Goal: Task Accomplishment & Management: Complete application form

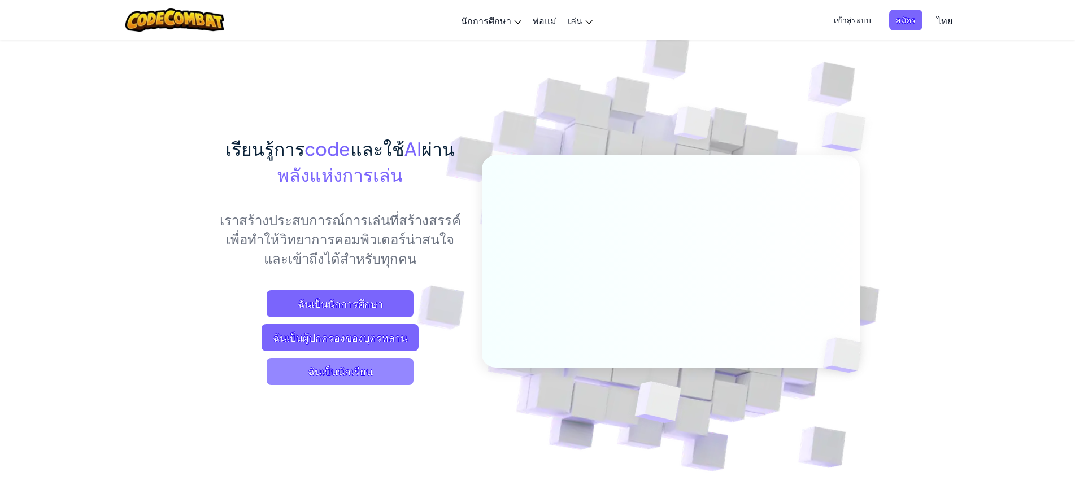
click at [374, 370] on span "ฉันเป็นนักเรียน" at bounding box center [340, 371] width 147 height 27
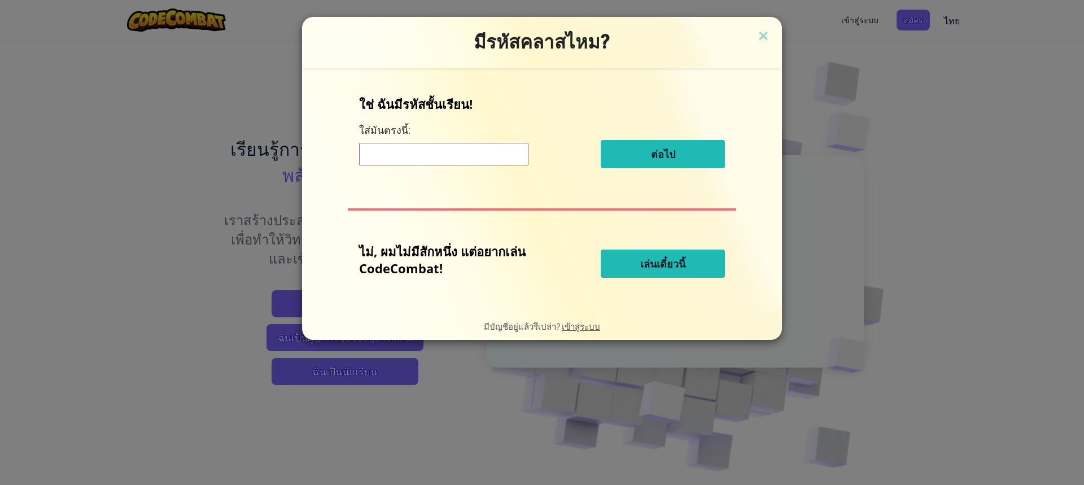
click at [416, 154] on input at bounding box center [443, 154] width 169 height 23
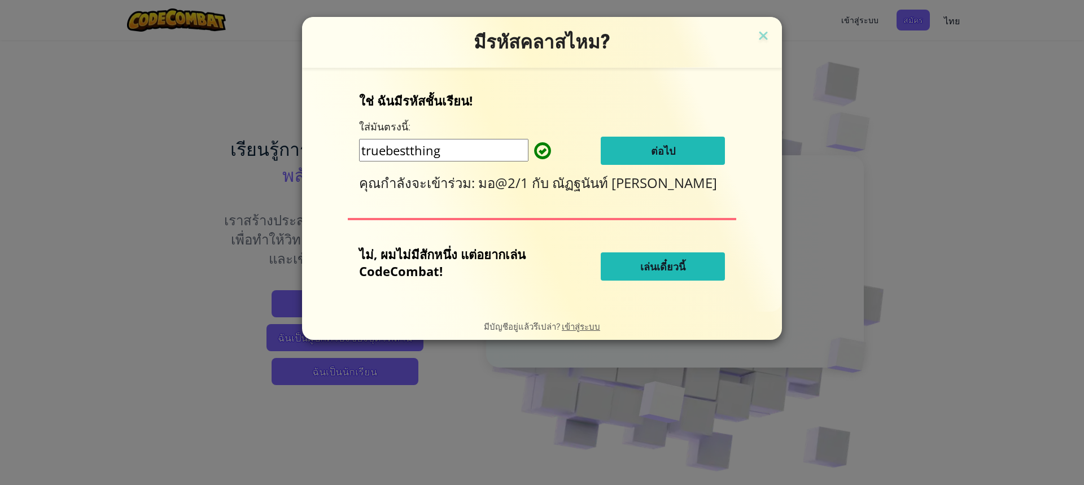
type input "truebestthing"
click at [623, 149] on button "ต่อไป" at bounding box center [663, 151] width 124 height 28
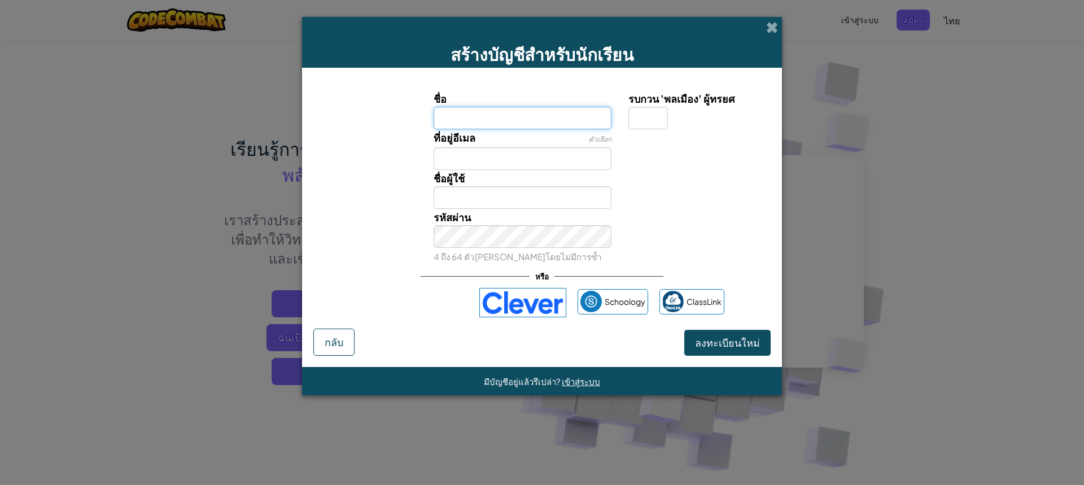
click at [452, 123] on input "ชื่อ" at bounding box center [523, 118] width 178 height 23
type input "สายธาร แสนเมือง"
click at [642, 120] on input "รบกวน 'พลเมือง' ผู้ทรยศ" at bounding box center [648, 118] width 40 height 23
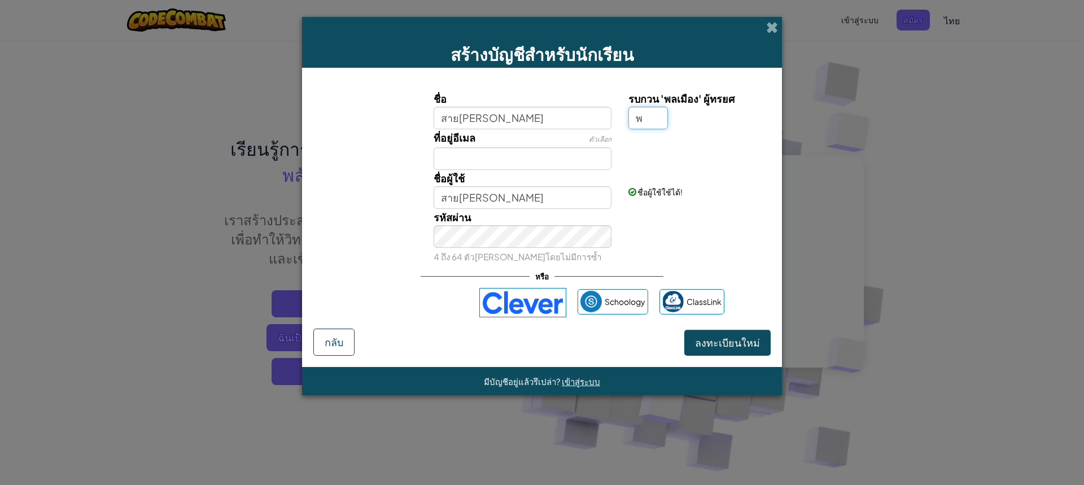
type input "พ"
type input "สาย[PERSON_NAME]พ"
click at [508, 167] on input "ที่อยู่อีเมล" at bounding box center [523, 158] width 178 height 23
drag, startPoint x: 464, startPoint y: 171, endPoint x: 465, endPoint y: 163, distance: 8.0
click at [464, 167] on div "ชื่อ สายธาร แสนเมือง รบกวน 'พลเมือง' ผู้ทรยศ พ ที่อยู่อีเมล ตัวเลือก ชื่อผู้ใช้…" at bounding box center [542, 177] width 452 height 174
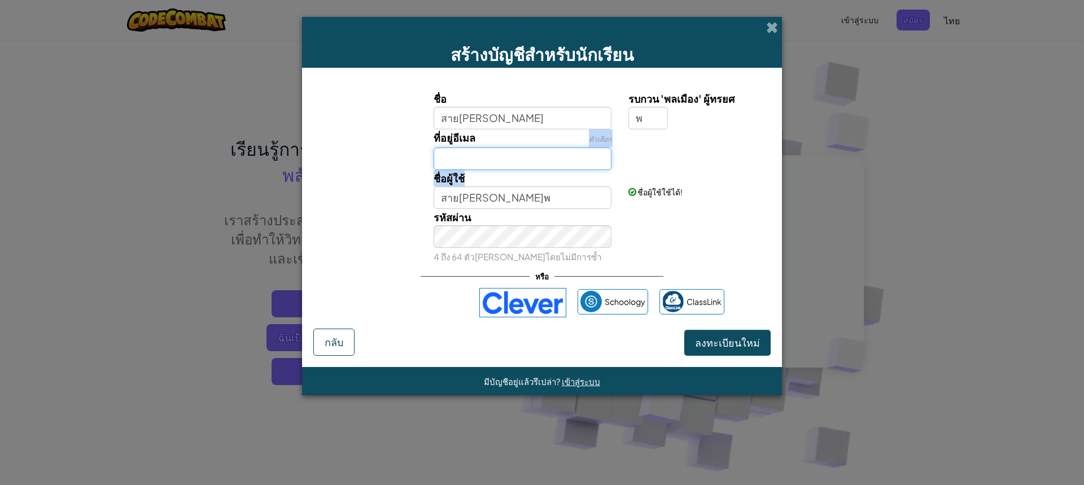
click at [465, 163] on input "ที่อยู่อีเมล" at bounding box center [523, 158] width 178 height 23
click at [740, 341] on span "ลงทะเบียนใหม่" at bounding box center [727, 342] width 65 height 13
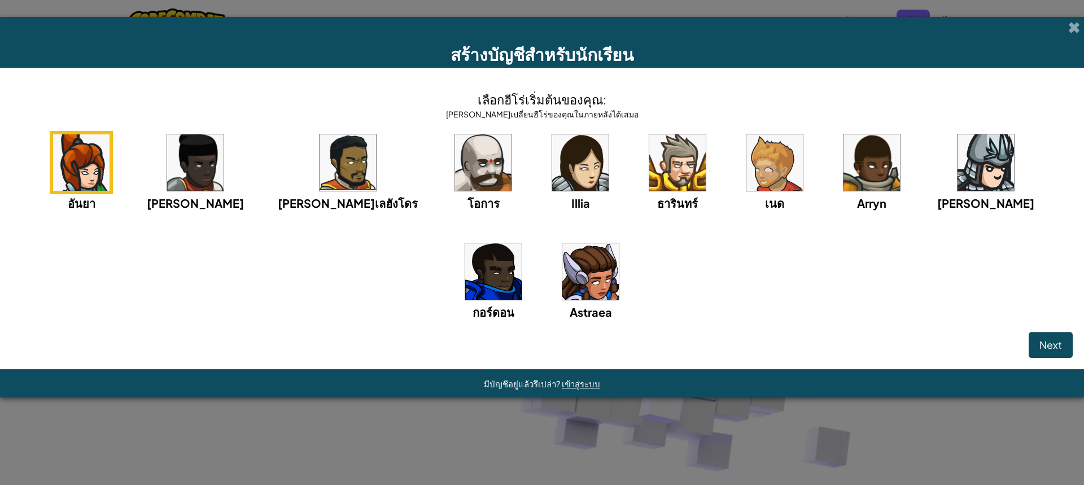
click at [552, 182] on img at bounding box center [580, 162] width 56 height 56
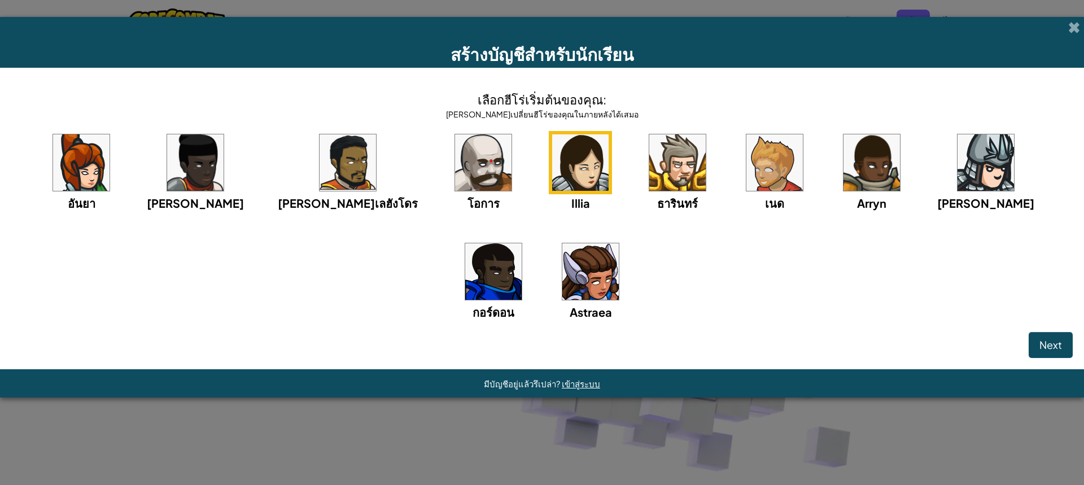
click at [562, 290] on img at bounding box center [590, 271] width 56 height 56
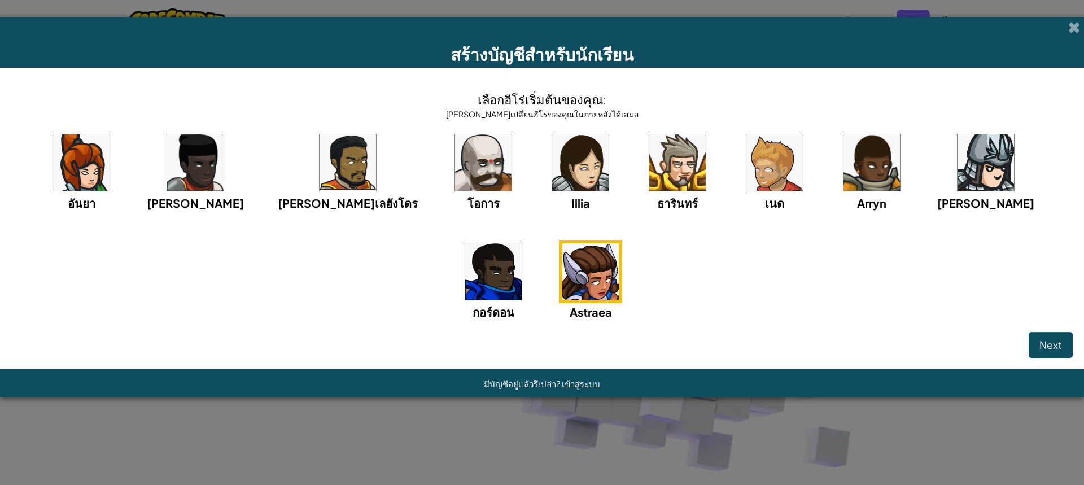
click at [552, 191] on img at bounding box center [580, 162] width 56 height 56
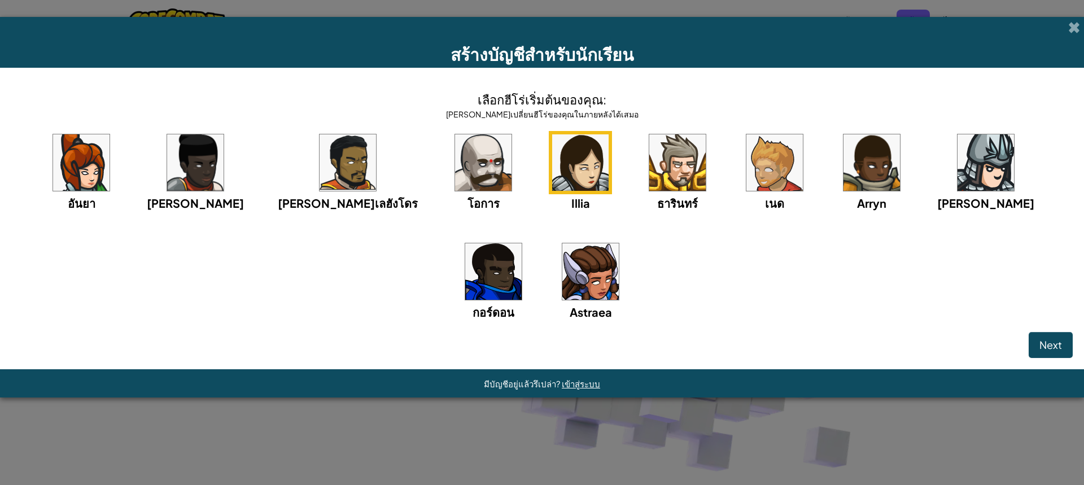
click at [102, 154] on img at bounding box center [81, 162] width 56 height 56
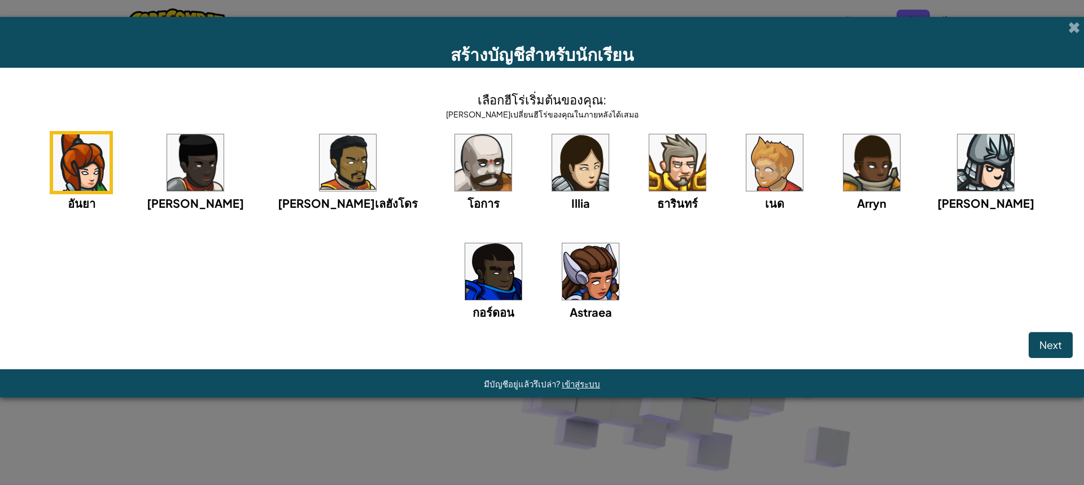
click at [552, 171] on img at bounding box center [580, 162] width 56 height 56
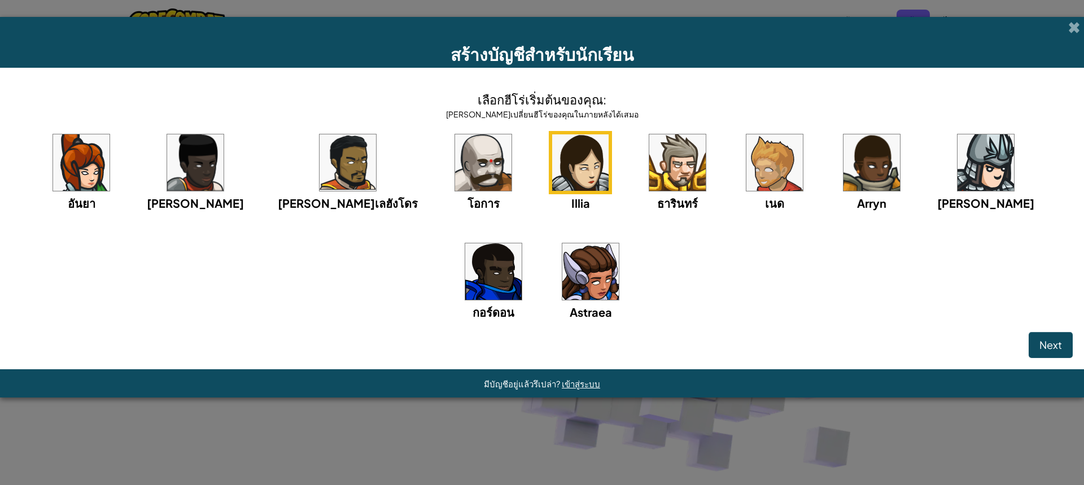
click at [562, 257] on img at bounding box center [590, 271] width 56 height 56
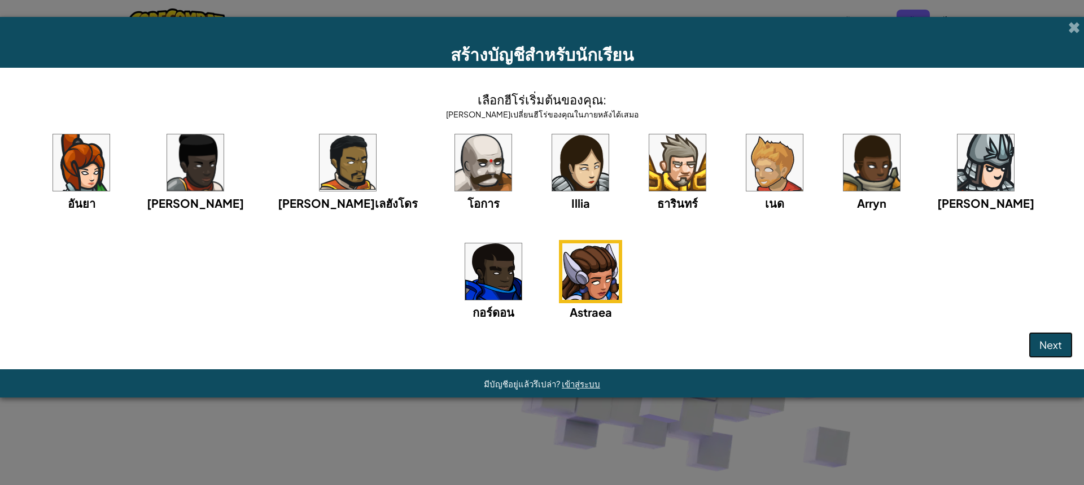
click at [1058, 342] on span "Next" at bounding box center [1051, 344] width 23 height 13
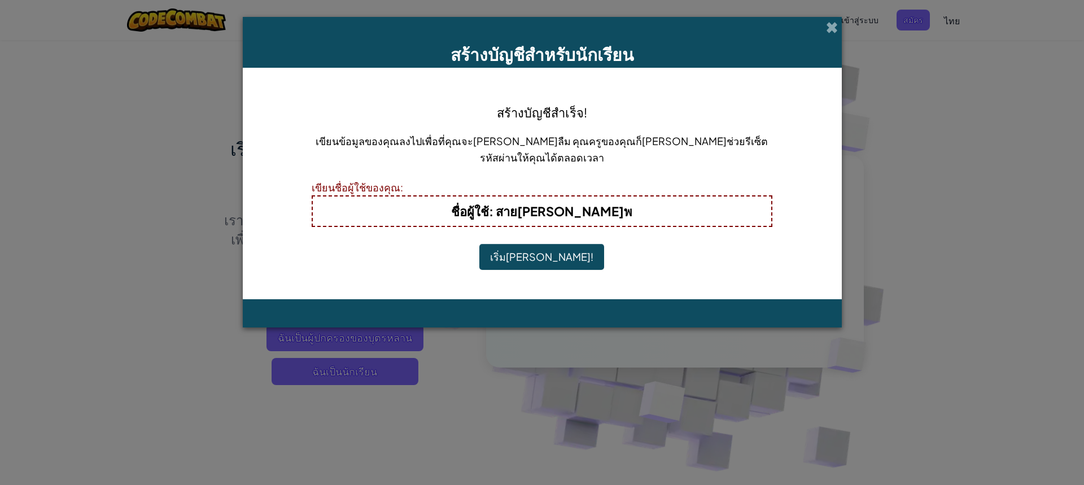
click at [539, 256] on button "เริ่มเล่น!" at bounding box center [541, 257] width 125 height 26
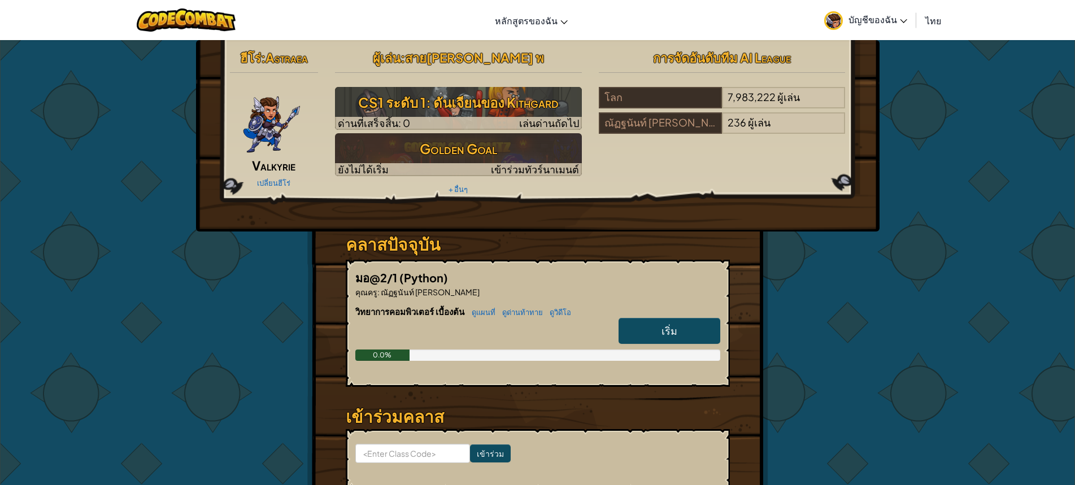
click at [666, 335] on span "เริ่ม" at bounding box center [669, 330] width 16 height 13
click at [655, 337] on link "เริ่ม" at bounding box center [669, 331] width 102 height 26
click at [684, 331] on link "เริ่ม" at bounding box center [669, 331] width 102 height 26
click at [675, 330] on span "เริ่ม" at bounding box center [669, 330] width 16 height 13
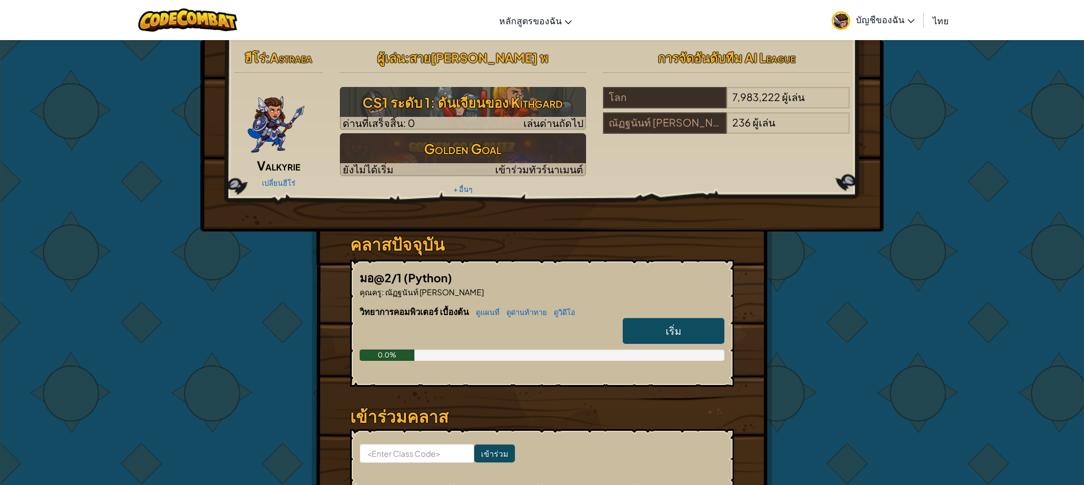
select select "th"
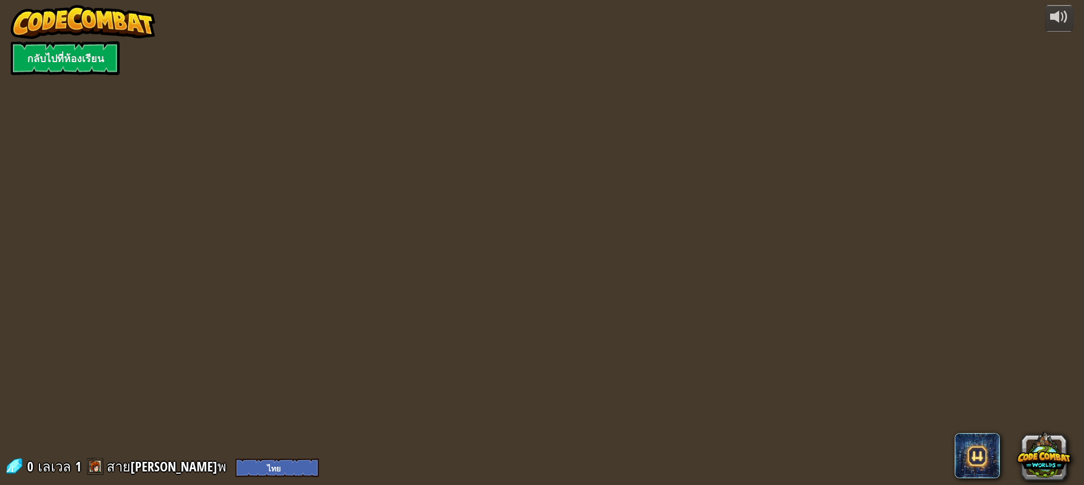
select select "th"
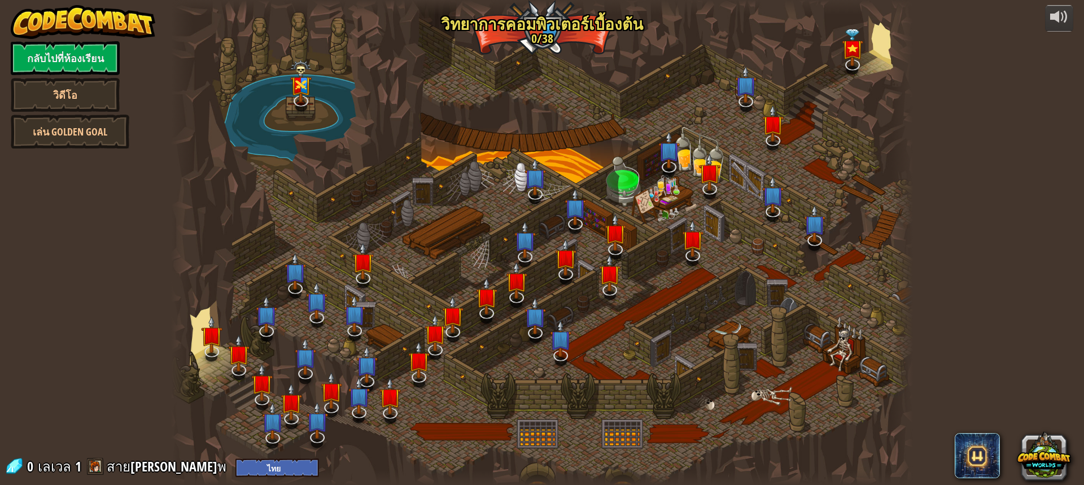
select select "th"
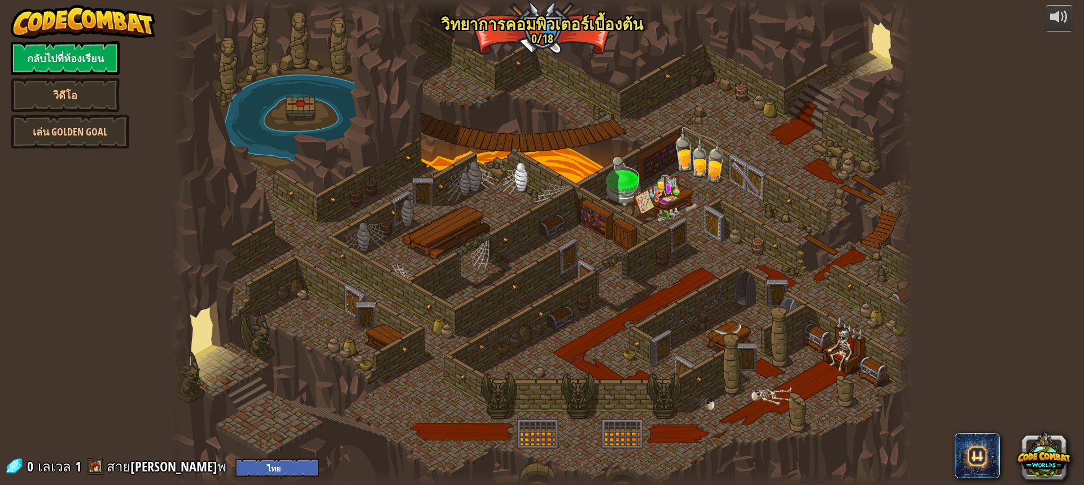
select select "th"
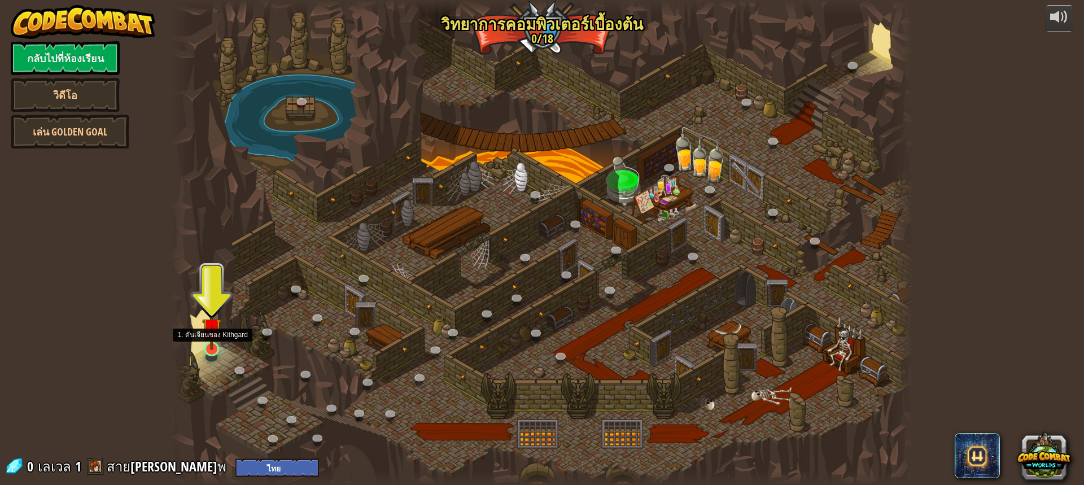
click at [213, 346] on img at bounding box center [211, 327] width 19 height 45
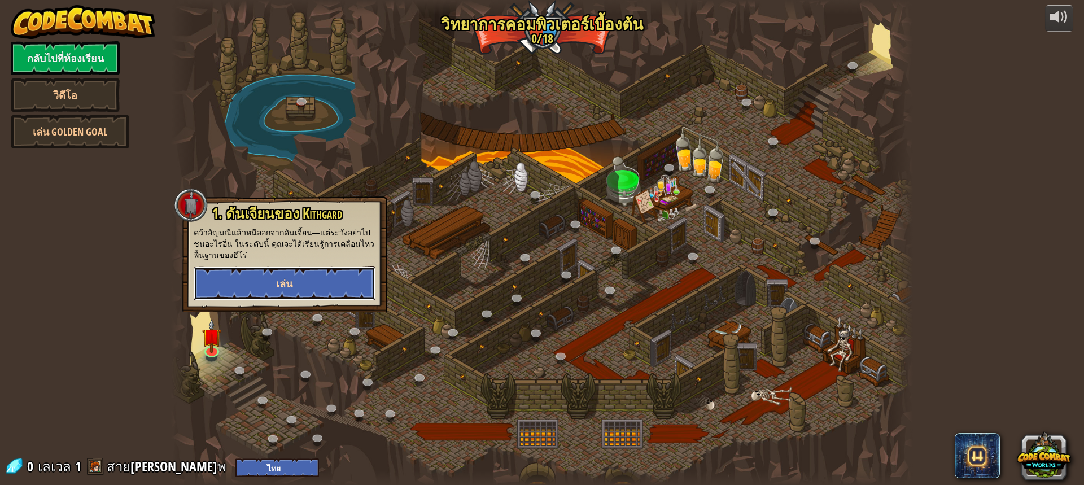
click at [294, 287] on button "เล่น" at bounding box center [285, 284] width 182 height 34
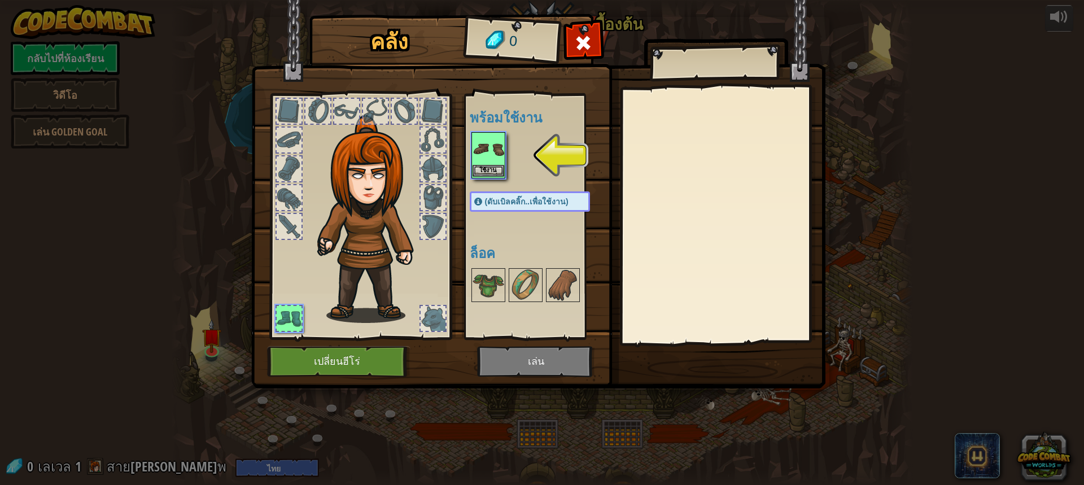
click at [483, 155] on img at bounding box center [489, 149] width 32 height 32
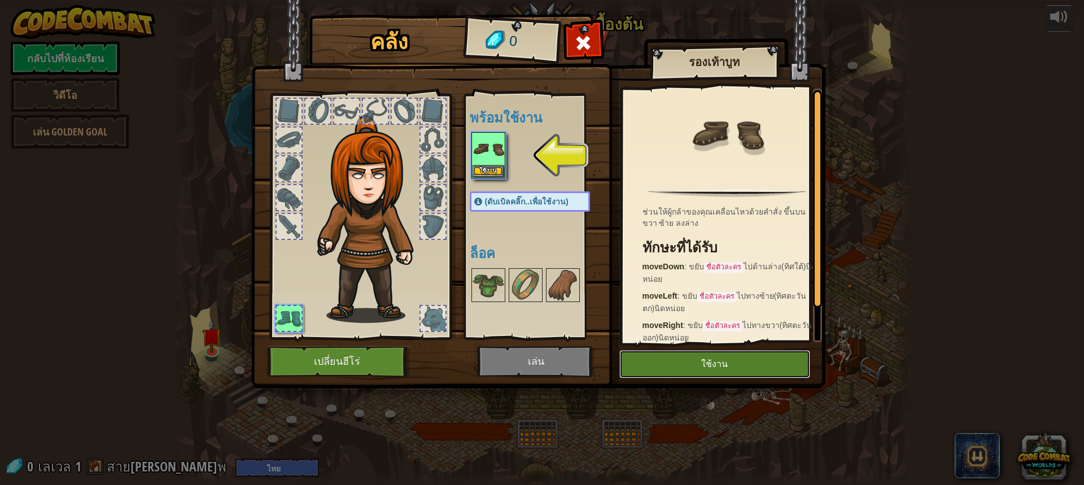
click at [727, 365] on button "ใช้งาน" at bounding box center [714, 364] width 191 height 28
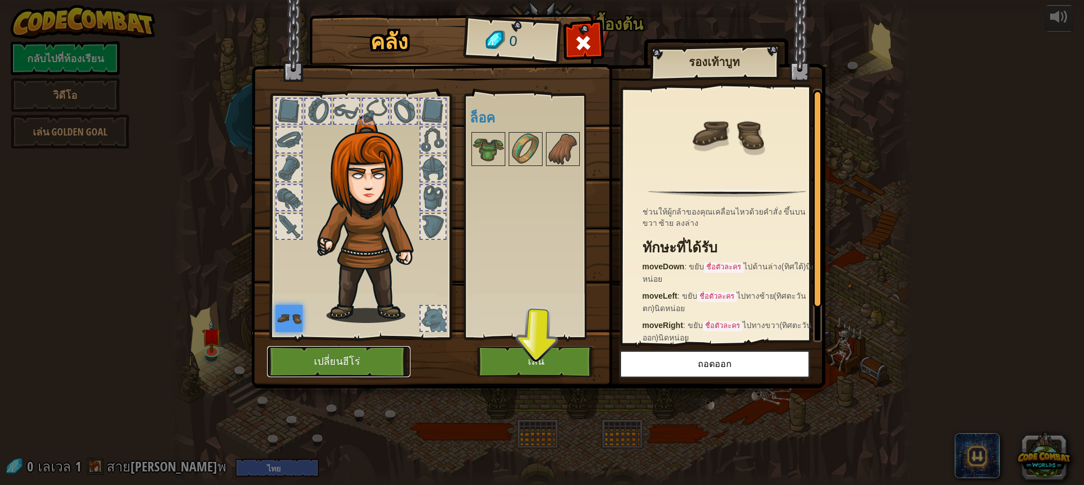
click at [353, 362] on button "เปลี่ยนฮีโร่" at bounding box center [338, 361] width 143 height 31
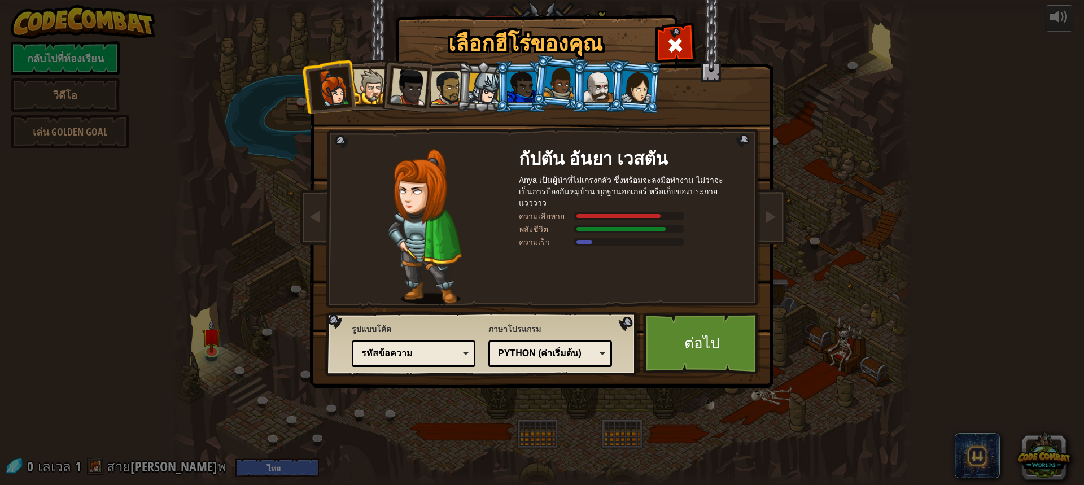
click at [640, 81] on div at bounding box center [637, 87] width 32 height 32
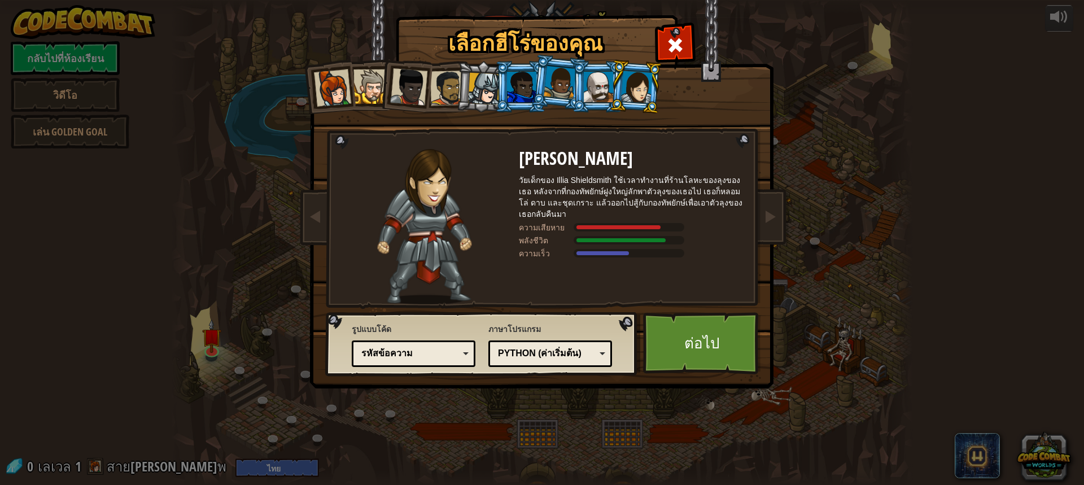
click at [328, 101] on div at bounding box center [332, 87] width 37 height 37
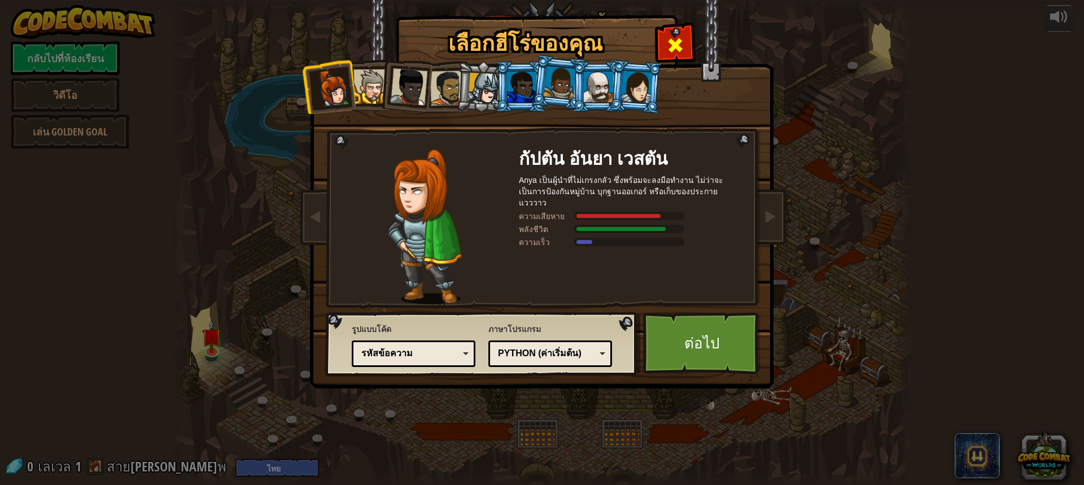
click at [683, 31] on div at bounding box center [675, 44] width 36 height 36
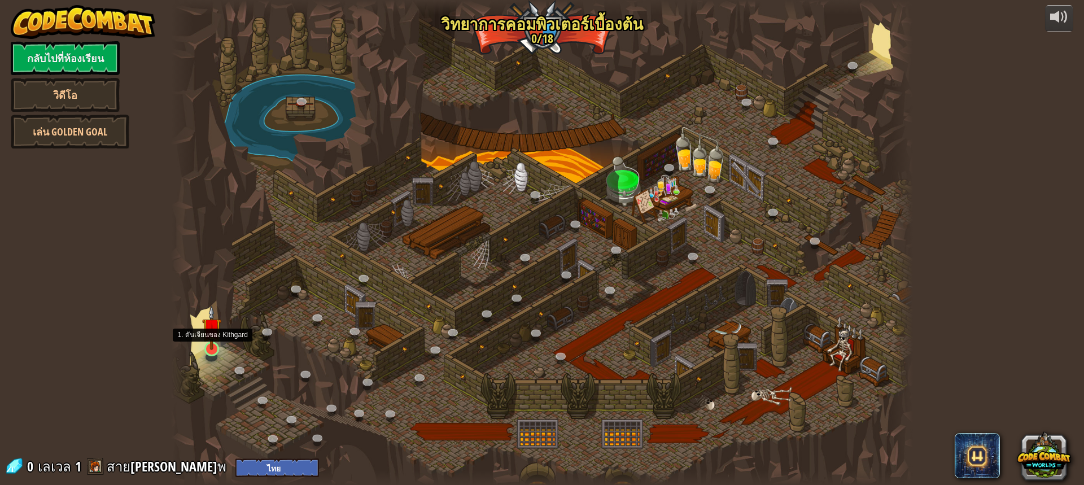
click at [209, 338] on img at bounding box center [211, 327] width 19 height 45
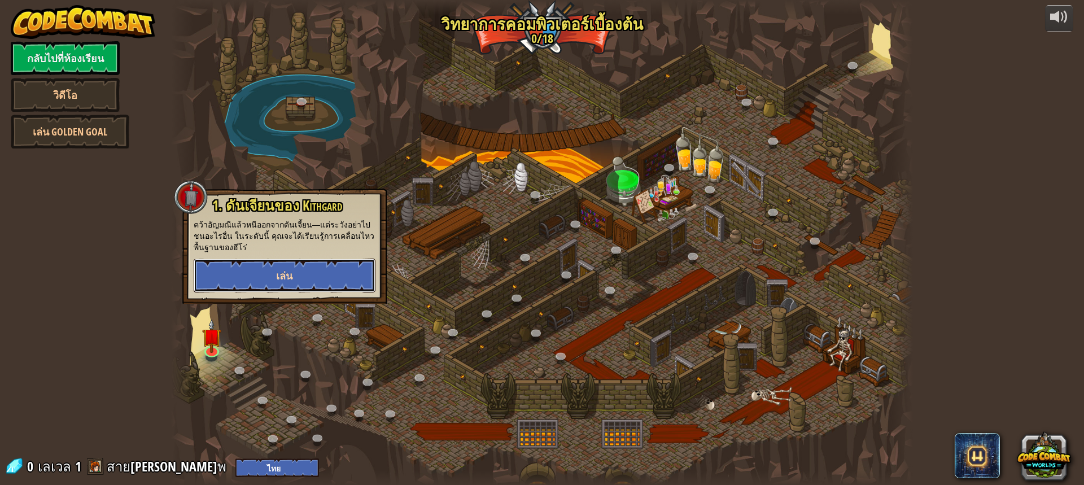
click at [252, 277] on button "เล่น" at bounding box center [285, 276] width 182 height 34
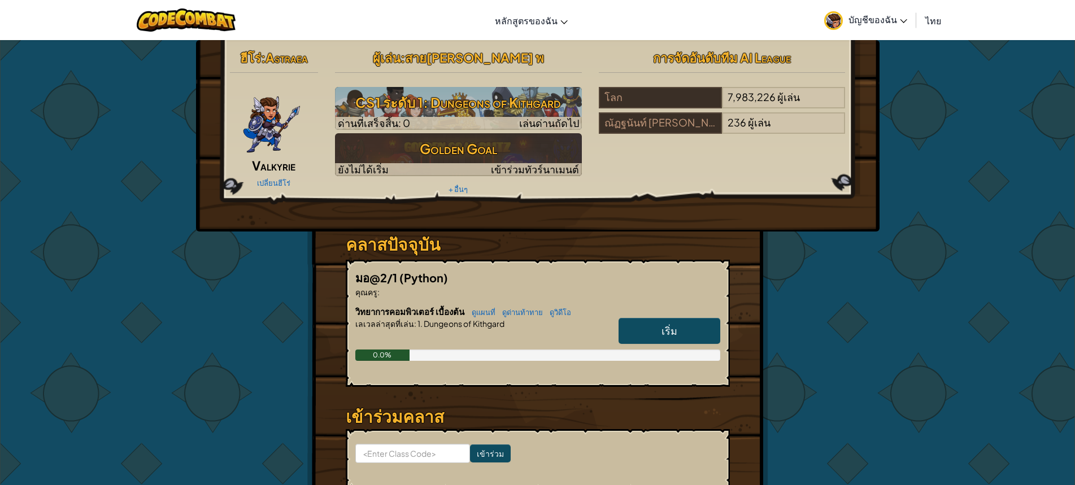
click at [685, 324] on link "เริ่ม" at bounding box center [669, 331] width 102 height 26
select select "th"
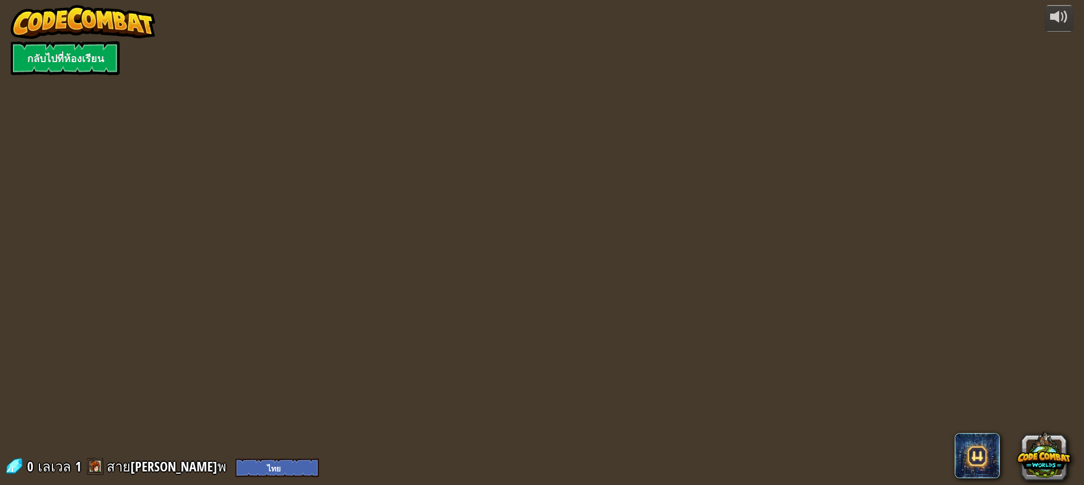
select select "th"
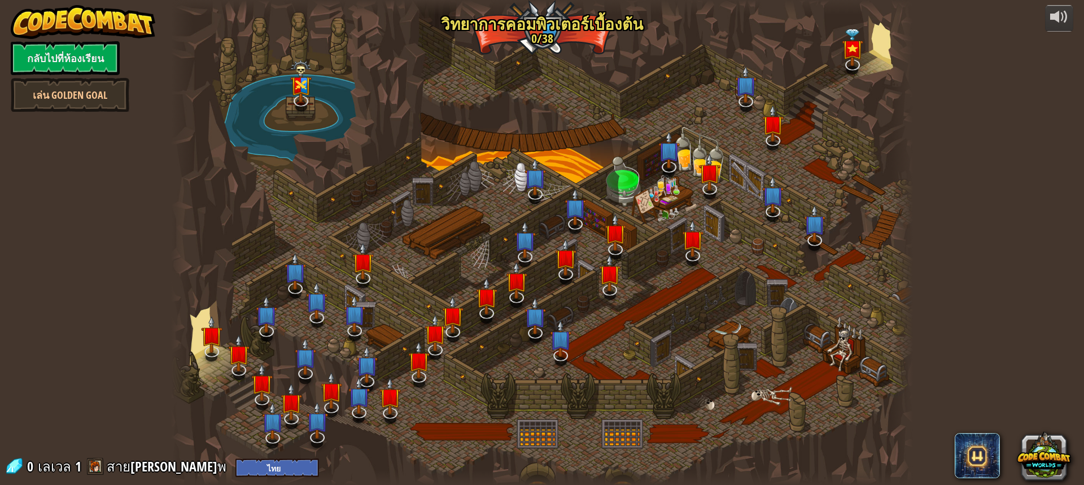
select select "th"
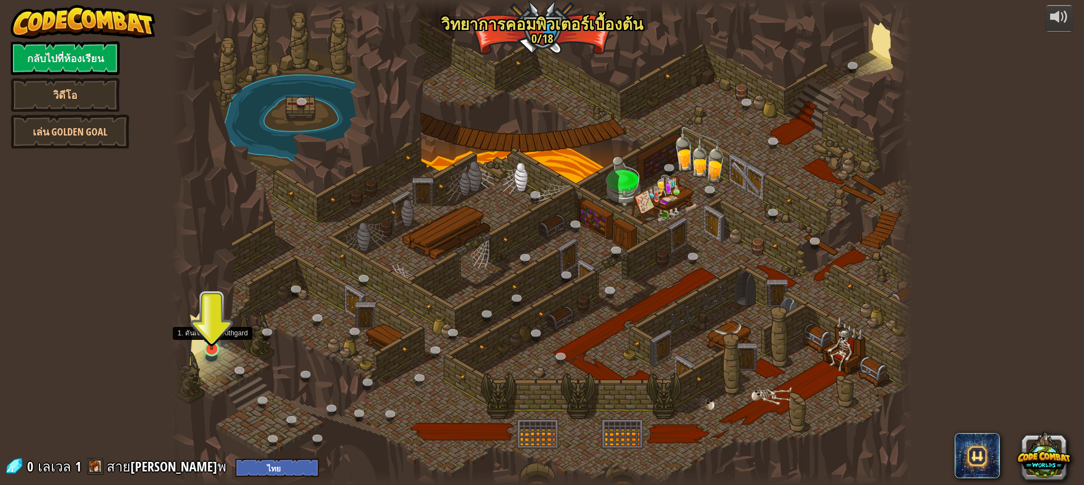
click at [206, 357] on div "25. Kithgard ประตู (ล็อค) หนีออกจาก[PERSON_NAME]คิธการ์ด และอย่าให้ยามจับได้ 26…" at bounding box center [542, 242] width 742 height 485
click at [212, 344] on img at bounding box center [211, 327] width 19 height 45
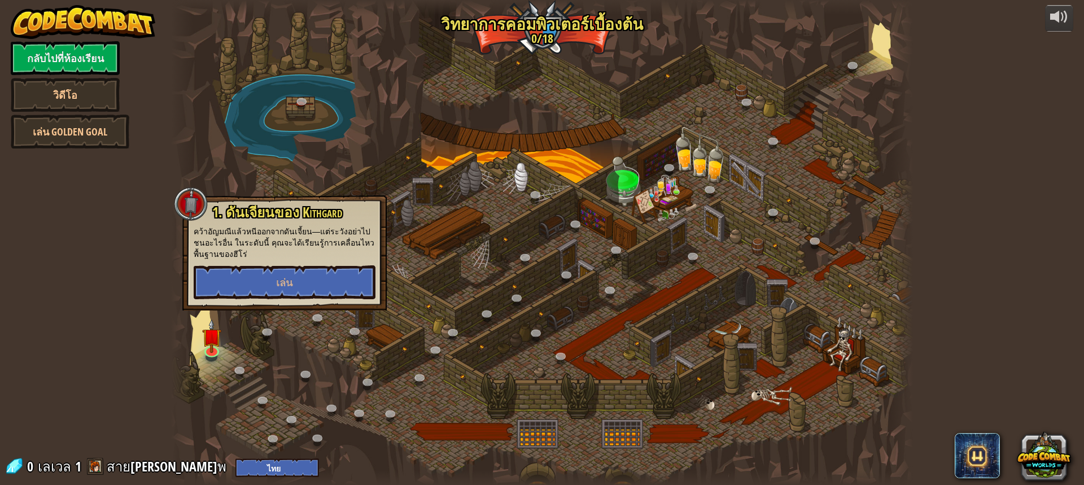
click at [340, 168] on div at bounding box center [542, 242] width 742 height 485
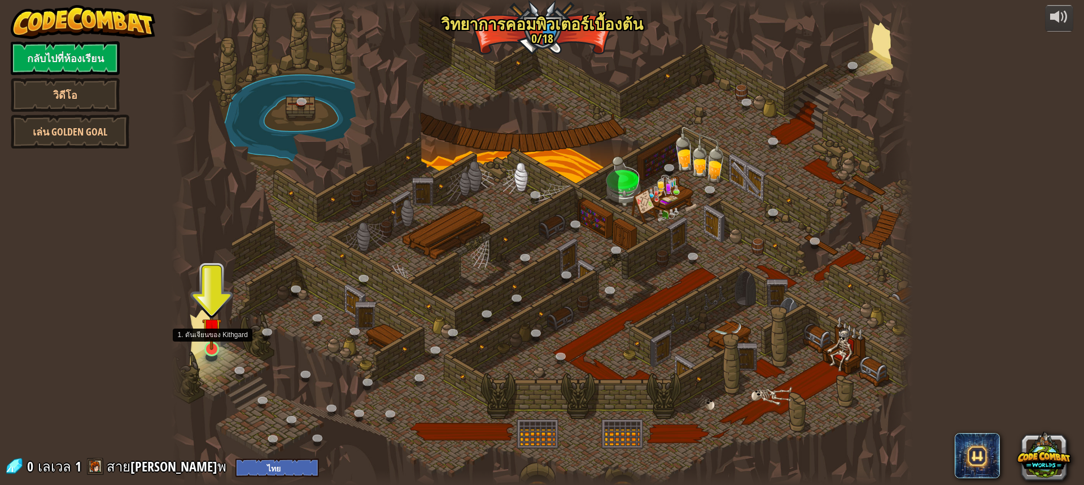
click at [215, 334] on img at bounding box center [211, 327] width 19 height 45
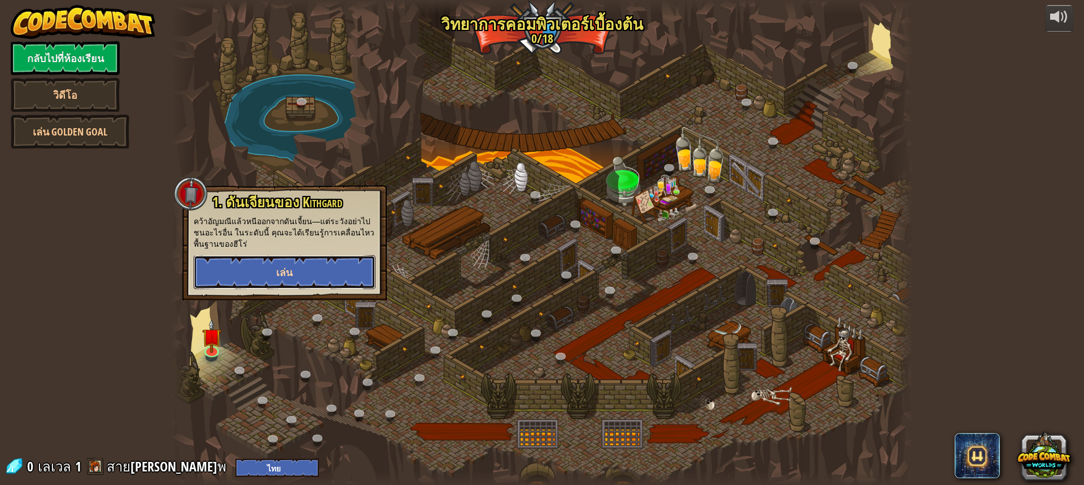
click at [266, 278] on button "เล่น" at bounding box center [285, 272] width 182 height 34
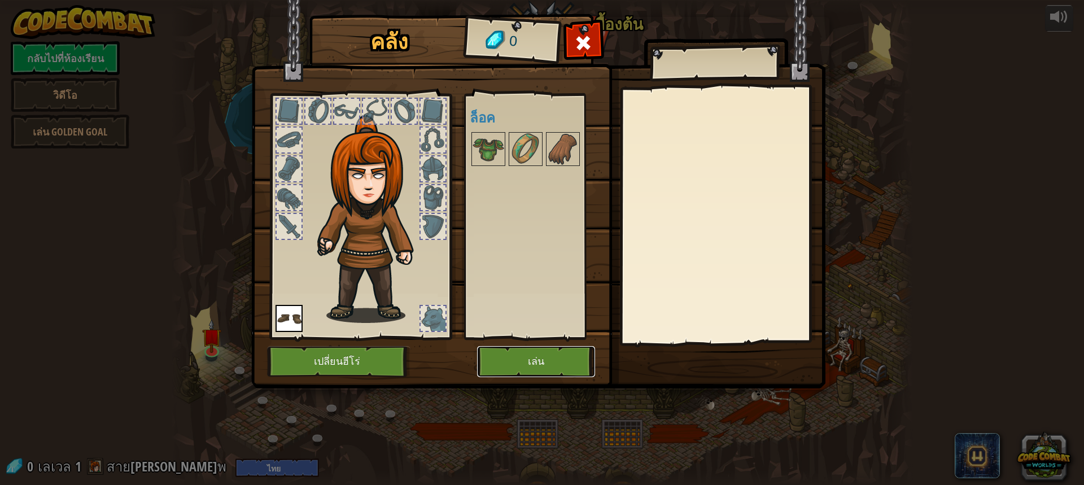
click at [526, 364] on button "เล่น" at bounding box center [536, 361] width 118 height 31
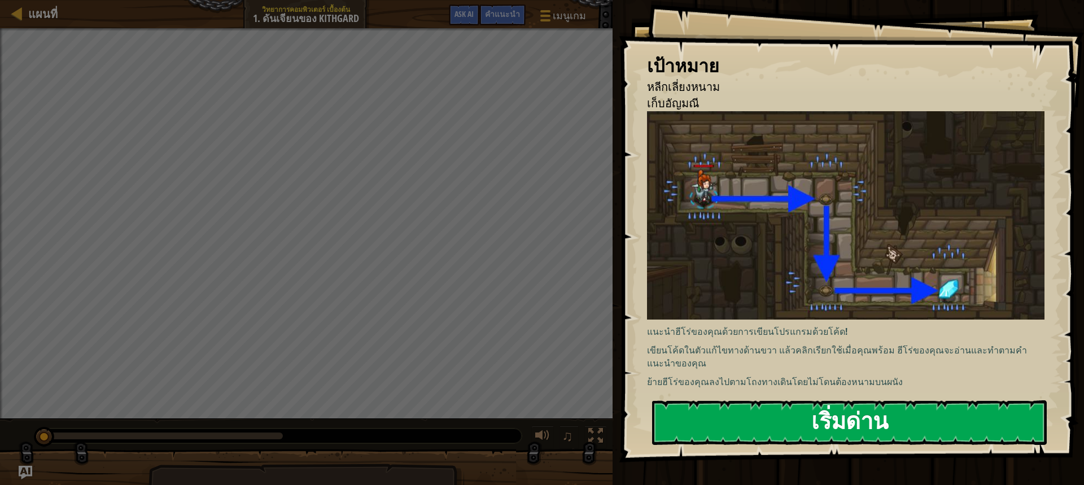
click at [792, 418] on button "เริ่มด่าน" at bounding box center [849, 422] width 395 height 45
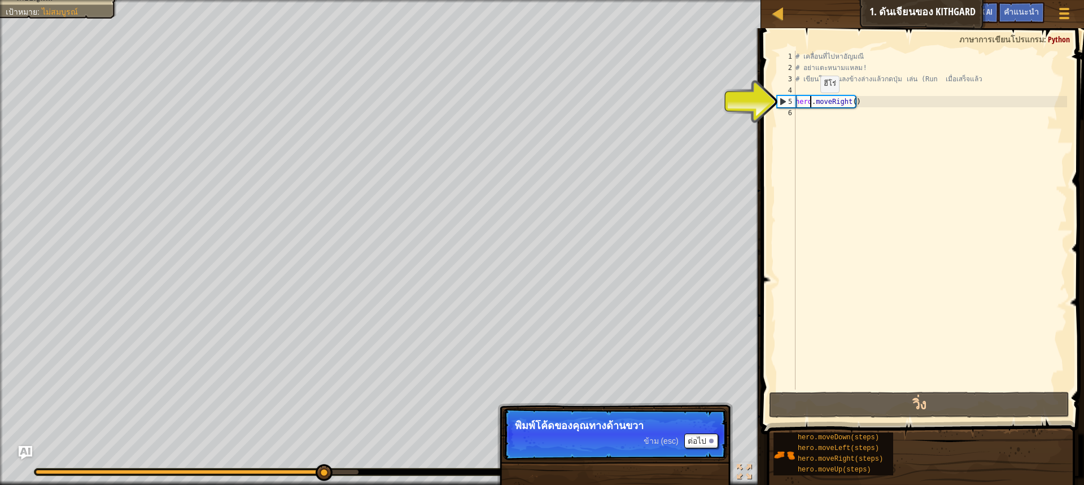
click at [811, 104] on div "# เคลื่อนที่ไปหาอัญมณี # อย่าแตะหนามแหลม! # เขียนโค้ดคุณลงข้างล่างแล้วกดปุ่ม เล…" at bounding box center [930, 231] width 274 height 361
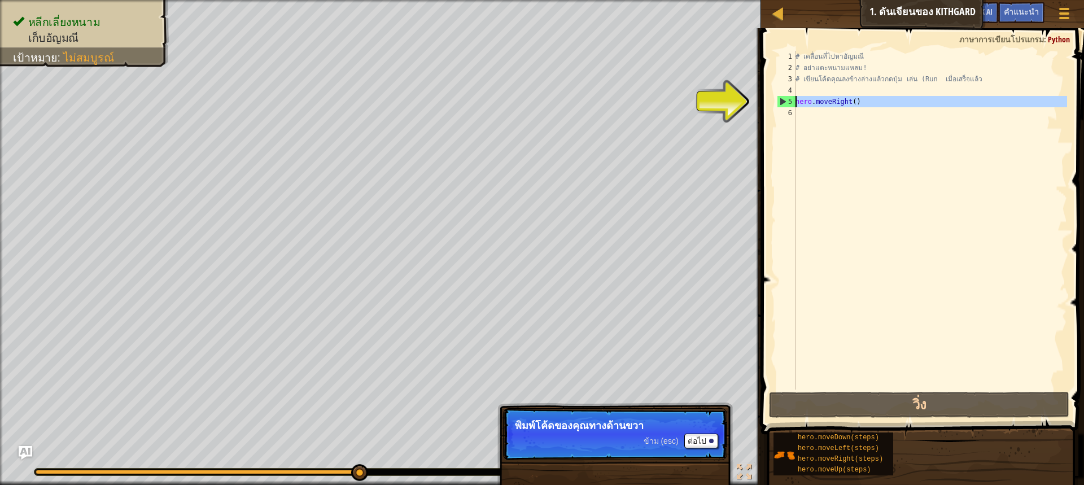
click at [781, 103] on div "5" at bounding box center [787, 101] width 18 height 11
type textarea "hero.moveRight()"
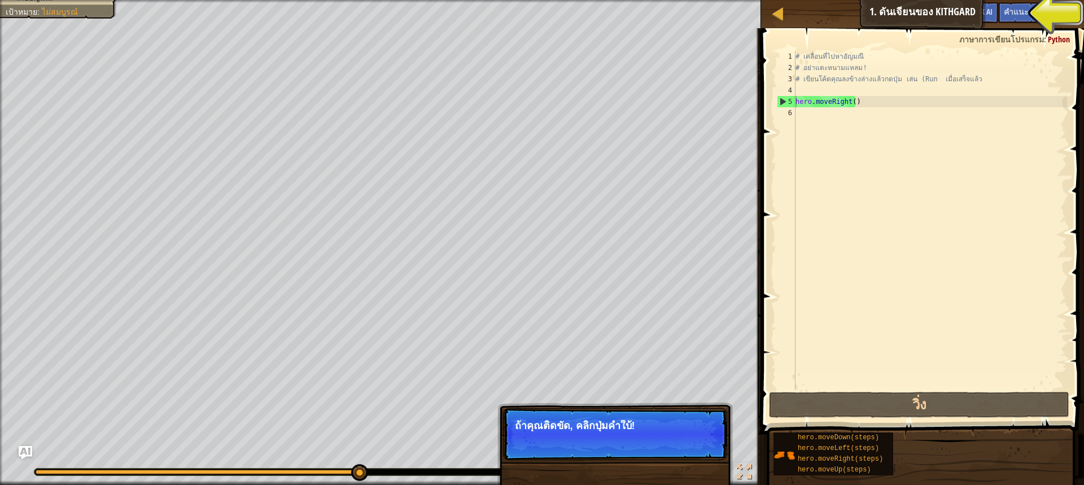
click at [802, 114] on div "# เคลื่อนที่ไปหาอัญมณี # อย่าแตะหนามแหลม! # เขียนโค้ดคุณลงข้างล่างแล้วกดปุ่ม เล…" at bounding box center [930, 231] width 274 height 361
click at [919, 10] on div "แผนที่ วิทยาการคอมพิวเตอร์ เบื้องต้น 1. ดันเจียนของ Kithgard เมนูเกม เสร็จ[PERS…" at bounding box center [922, 14] width 323 height 28
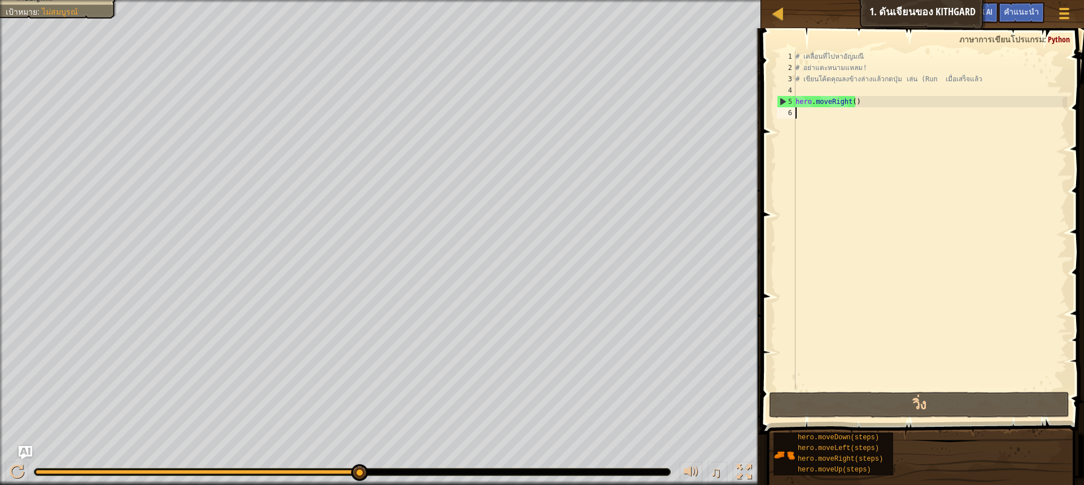
click at [811, 115] on div "# เคลื่อนที่ไปหาอัญมณี # อย่าแตะหนามแหลม! # เขียนโค้ดคุณลงข้างล่างแล้วกดปุ่ม เล…" at bounding box center [930, 231] width 274 height 361
click at [829, 91] on div "# เคลื่อนที่ไปหาอัญมณี # อย่าแตะหนามแหลม! # เขียนโค้ดคุณลงข้างล่างแล้วกดปุ่ม เล…" at bounding box center [930, 231] width 274 height 361
click at [846, 139] on div "# เคลื่อนที่ไปหาอัญมณี # อย่าแตะหนามแหลม! # เขียนโค้ดคุณลงข้างล่างแล้วกดปุ่ม เล…" at bounding box center [930, 231] width 274 height 361
click at [811, 111] on div "# เคลื่อนที่ไปหาอัญมณี # อย่าแตะหนามแหลม! # เขียนโค้ดคุณลงข้างล่างแล้วกดปุ่ม เล…" at bounding box center [930, 231] width 274 height 361
type textarea "?"
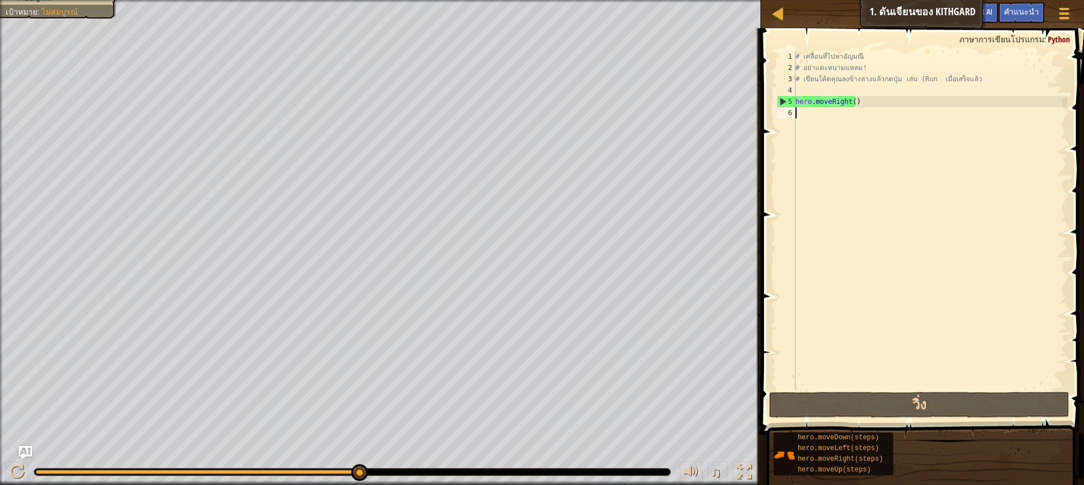
scroll to position [5, 0]
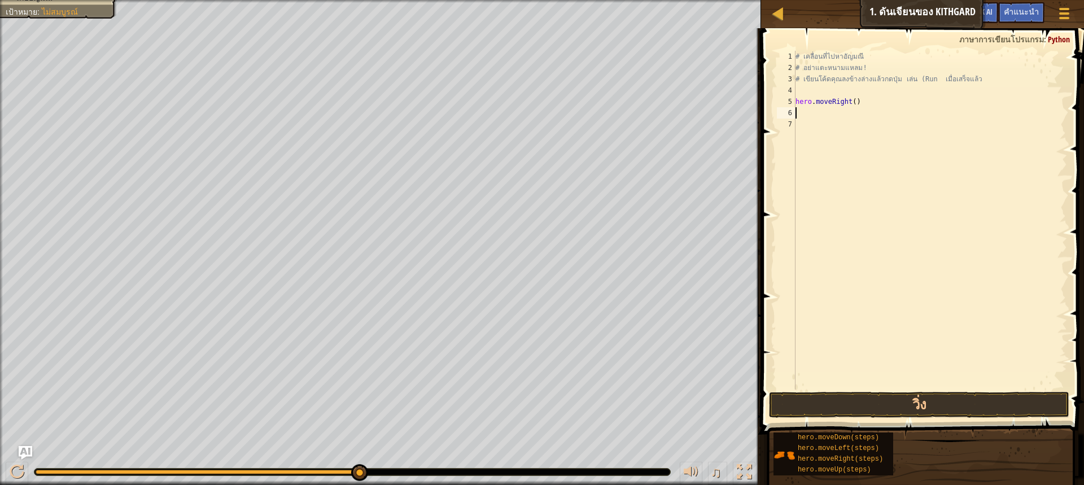
type textarea "M"
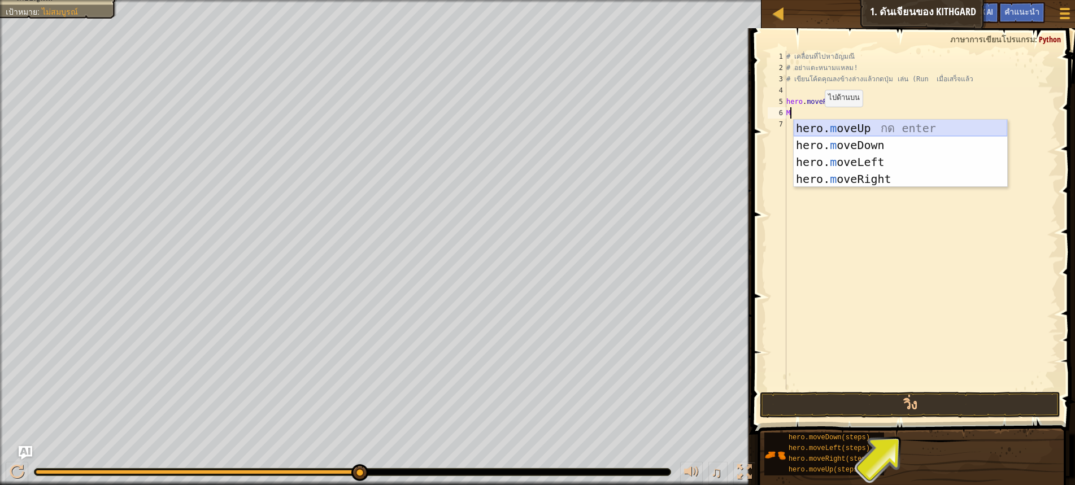
click at [837, 132] on div "hero. m oveUp กด enter hero. m oveDown กด enter hero. m oveLeft กด enter hero. …" at bounding box center [899, 171] width 213 height 102
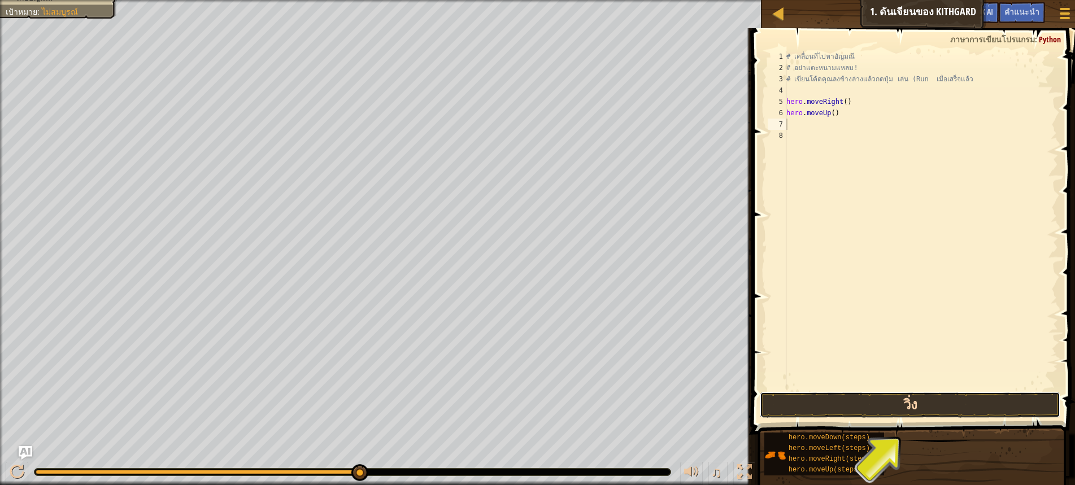
click at [920, 399] on button "วิ่ง" at bounding box center [909, 405] width 300 height 26
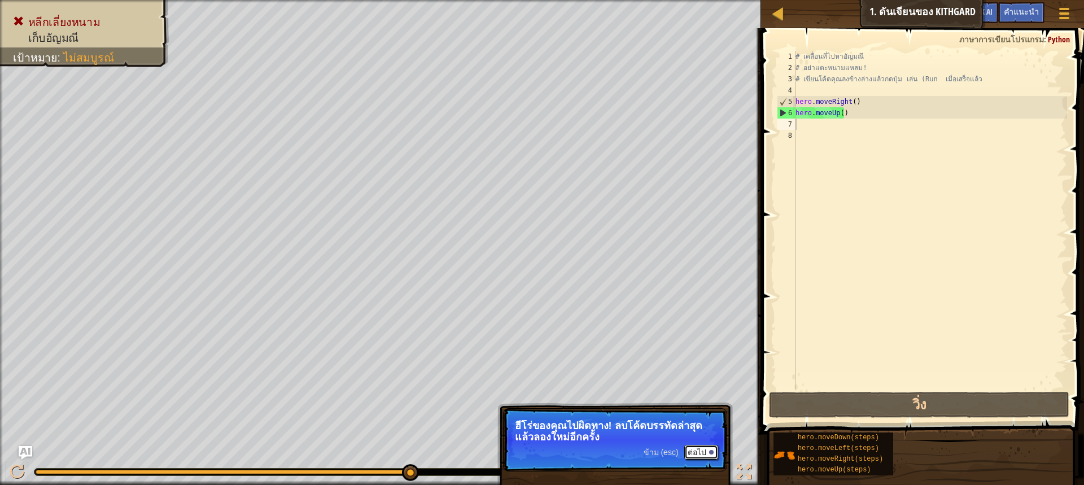
click at [692, 450] on button "ต่อไป" at bounding box center [701, 452] width 34 height 15
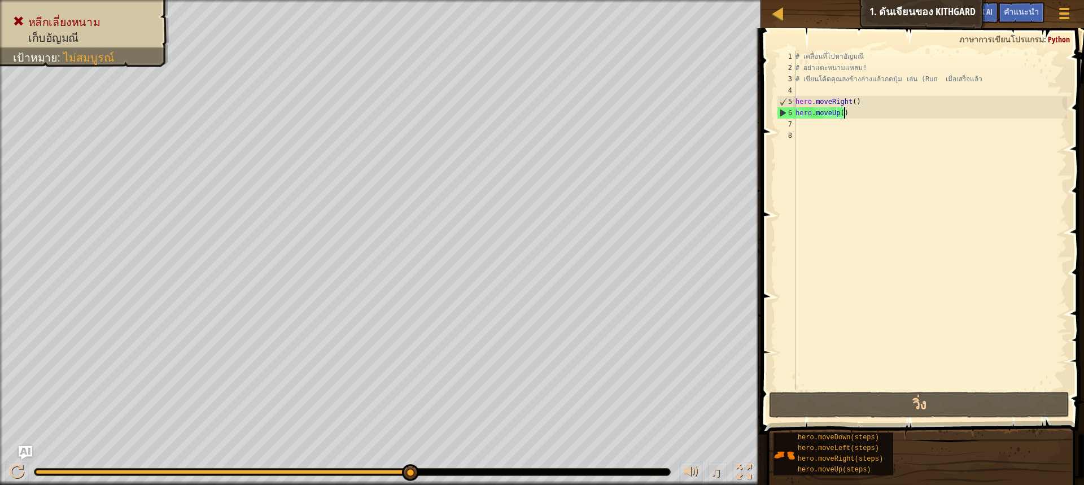
click at [849, 116] on div "# เคลื่อนที่ไปหา[PERSON_NAME] # อย่าแตะหนามแหลม! # เขียนโค้ดคุณลงข้างล่างแล้วกด…" at bounding box center [930, 231] width 274 height 361
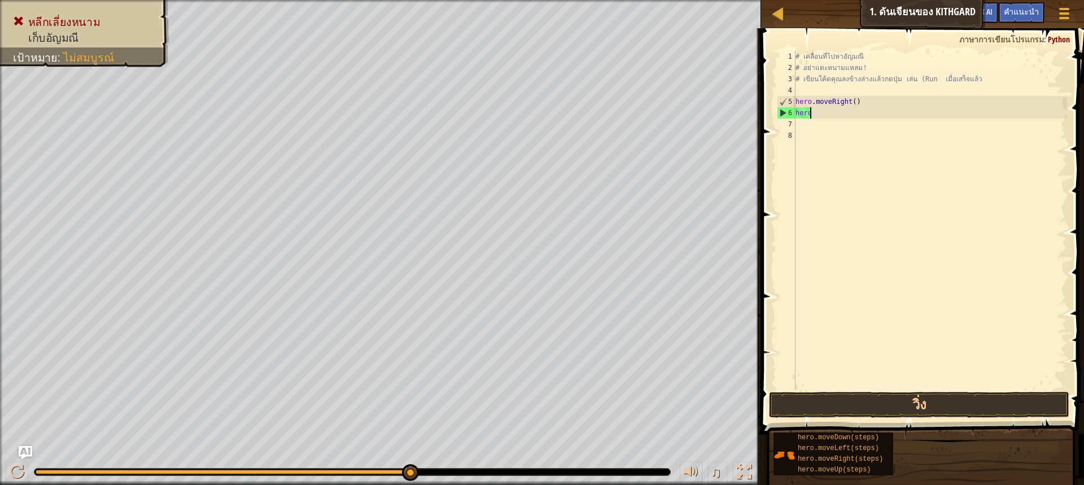
type textarea "h"
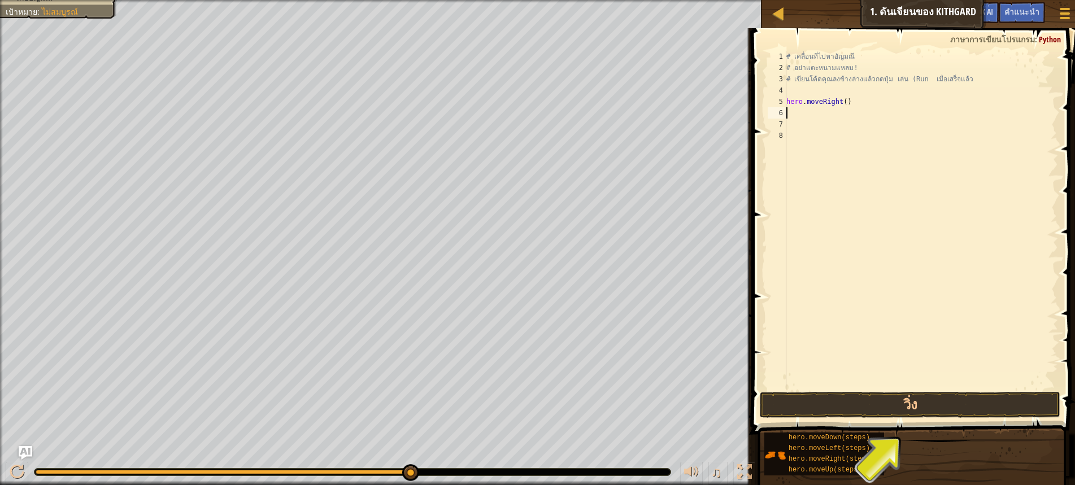
select select "th"
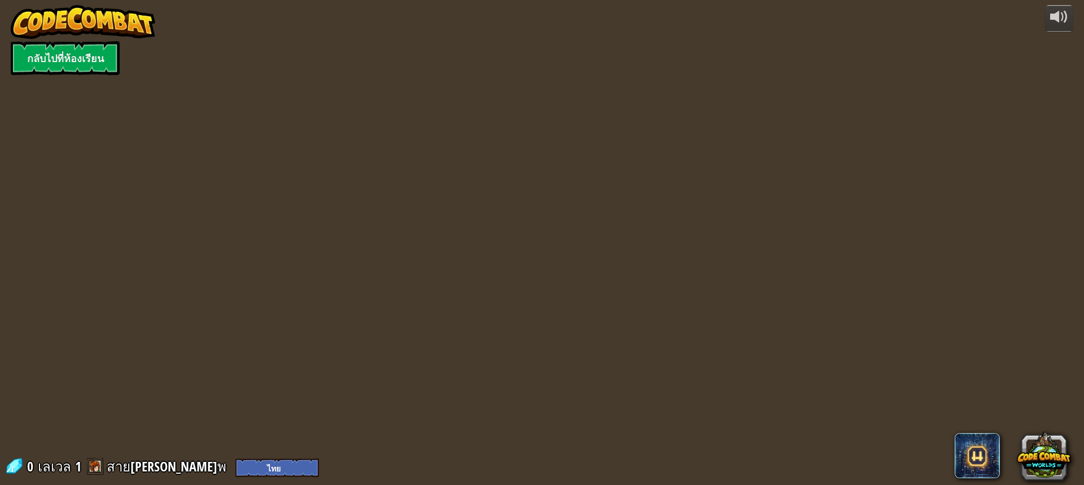
select select "th"
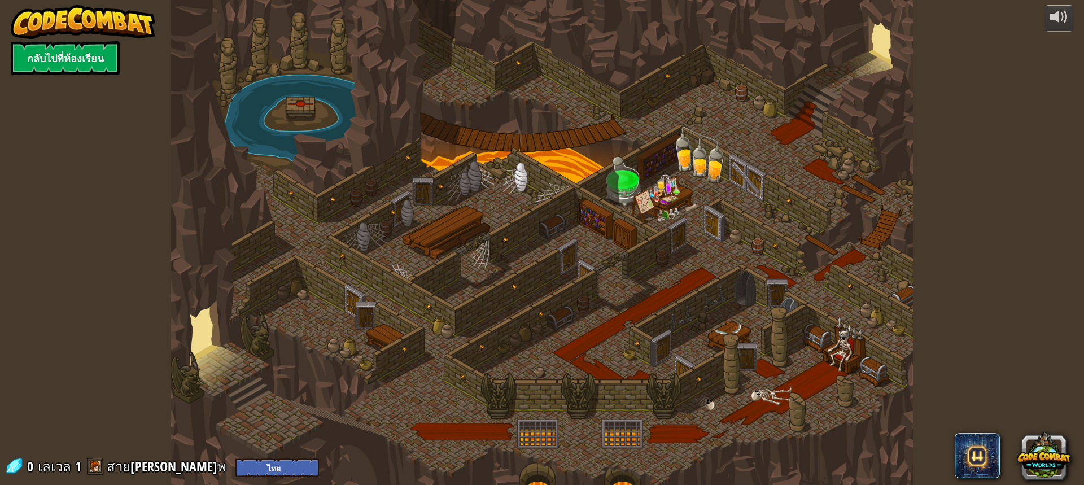
select select "th"
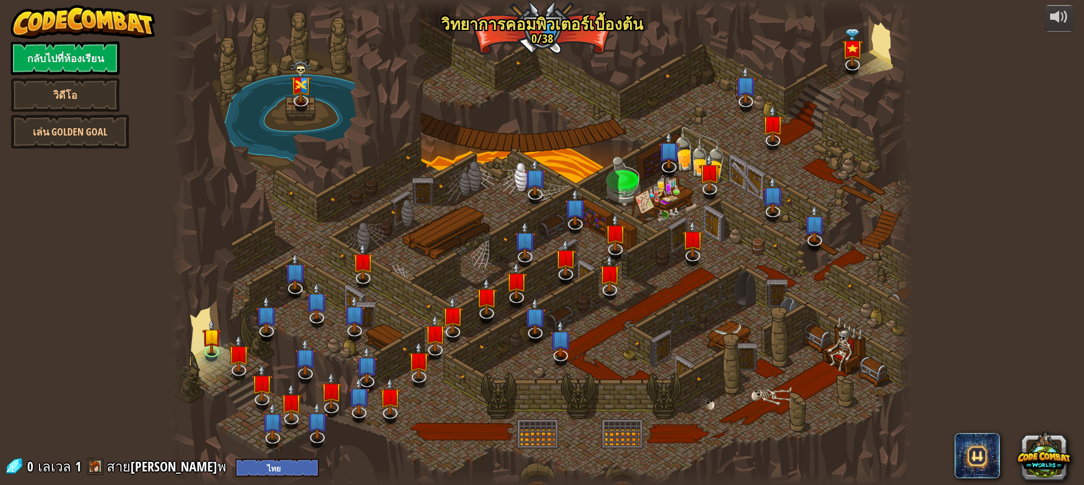
select select "th"
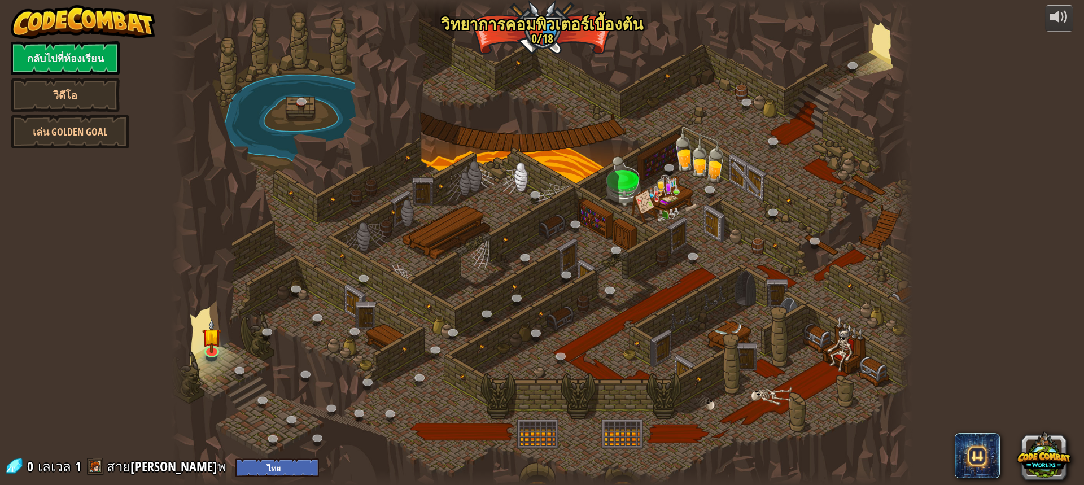
select select "th"
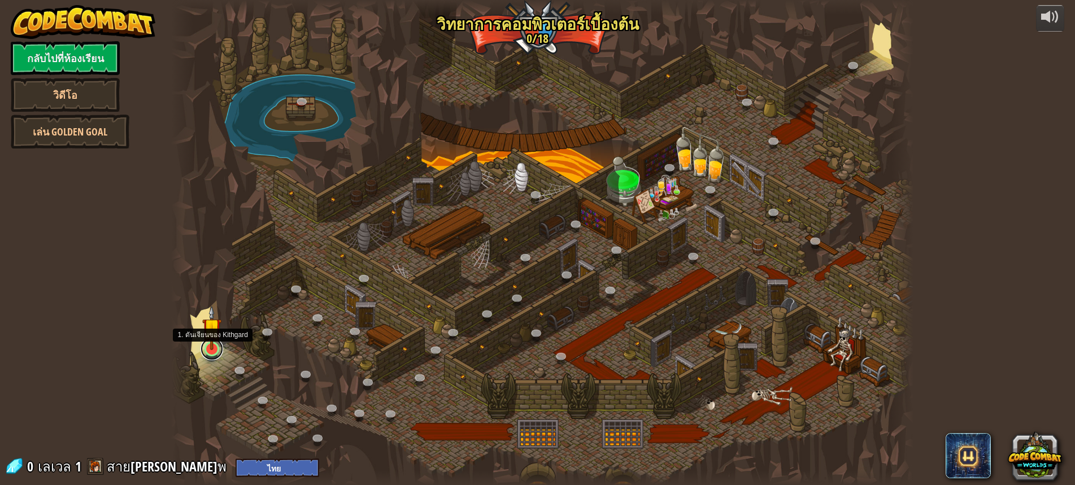
click at [211, 356] on link at bounding box center [211, 349] width 23 height 23
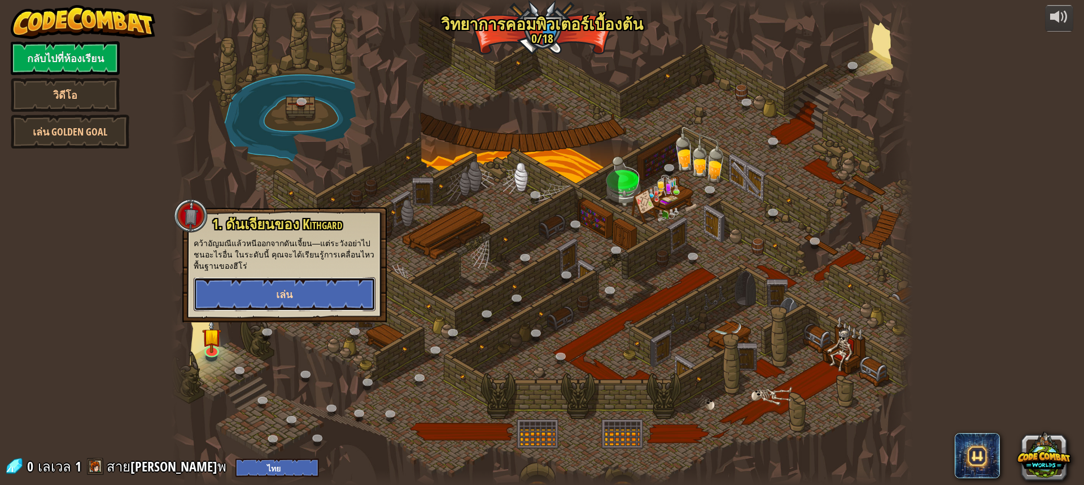
click at [276, 292] on button "เล่น" at bounding box center [285, 294] width 182 height 34
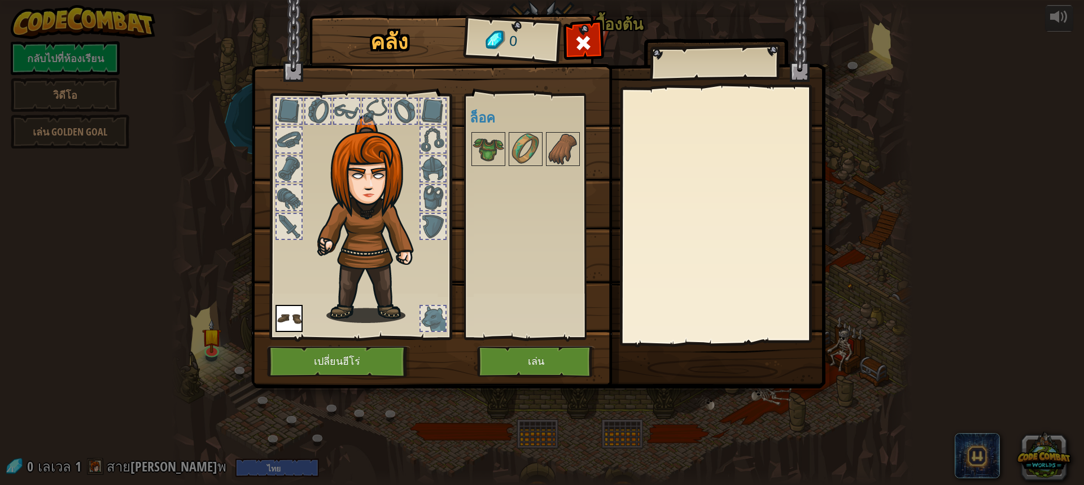
drag, startPoint x: 532, startPoint y: 343, endPoint x: 521, endPoint y: 356, distance: 17.6
click at [522, 357] on div "คลัง 0 พร้อมใช้งาน ใช้งาน (ดับเบิลคลิ๊ก..เพื่อใช้งาน) ล็อค ใช้งาน ถอดออก สมัครส…" at bounding box center [542, 203] width 574 height 373
click at [519, 355] on button "เล่น" at bounding box center [536, 361] width 118 height 31
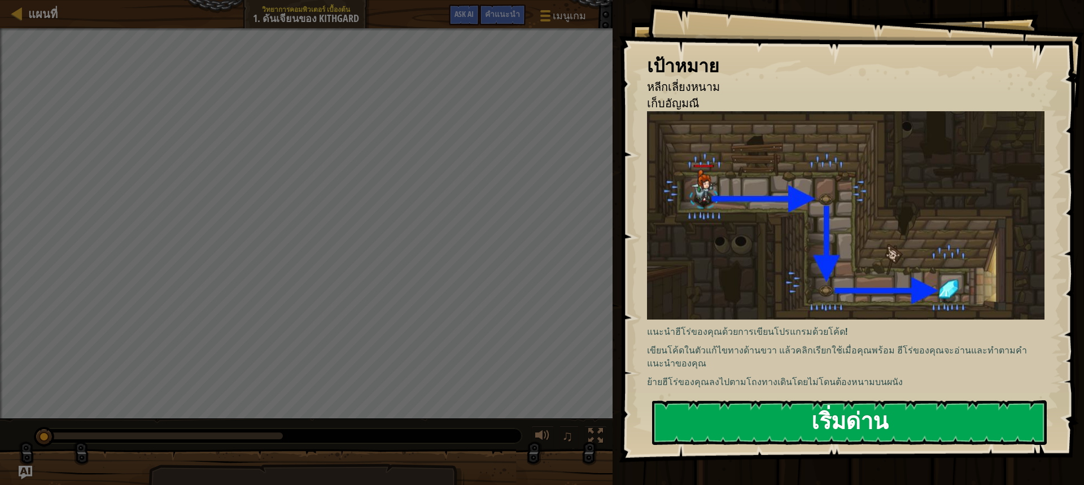
click at [841, 424] on button "เริ่มด่าน" at bounding box center [849, 422] width 395 height 45
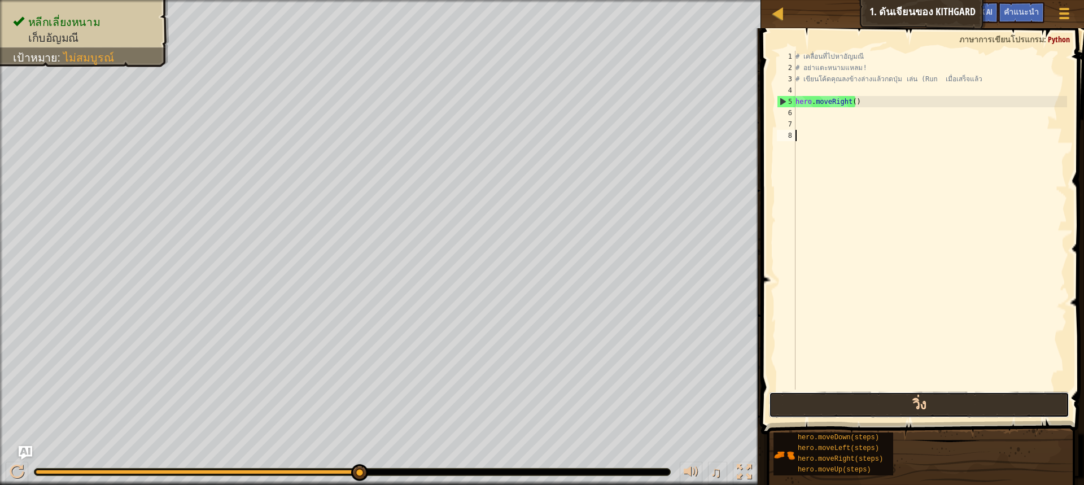
click at [883, 400] on button "วิ่ง" at bounding box center [919, 405] width 300 height 26
click at [828, 119] on div "# เคลื่อนที่ไปหาอัญมณี # อย่าแตะหนามแหลม! # เขียนโค้ดคุณลงข้างล่างแล้วกดปุ่ม เล…" at bounding box center [930, 231] width 274 height 361
click at [826, 112] on div "# เคลื่อนที่ไปหาอัญมณี # อย่าแตะหนามแหลม! # เขียนโค้ดคุณลงข้างล่างแล้วกดปุ่ม เล…" at bounding box center [930, 231] width 274 height 361
click at [804, 111] on div "# เคลื่อนที่ไปหาอัญมณี # อย่าแตะหนามแหลม! # เขียนโค้ดคุณลงข้างล่างแล้วกดปุ่ม เล…" at bounding box center [930, 231] width 274 height 361
type textarea "h"
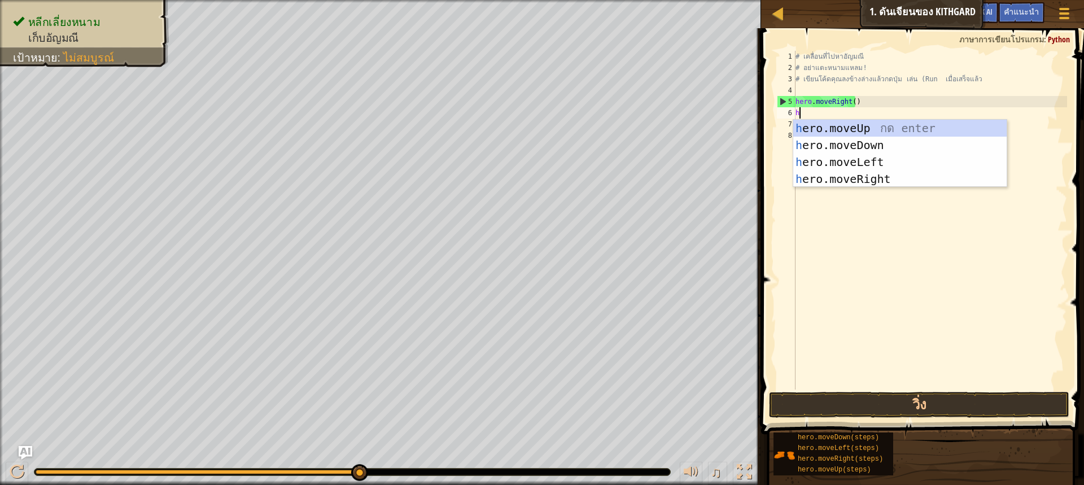
scroll to position [5, 0]
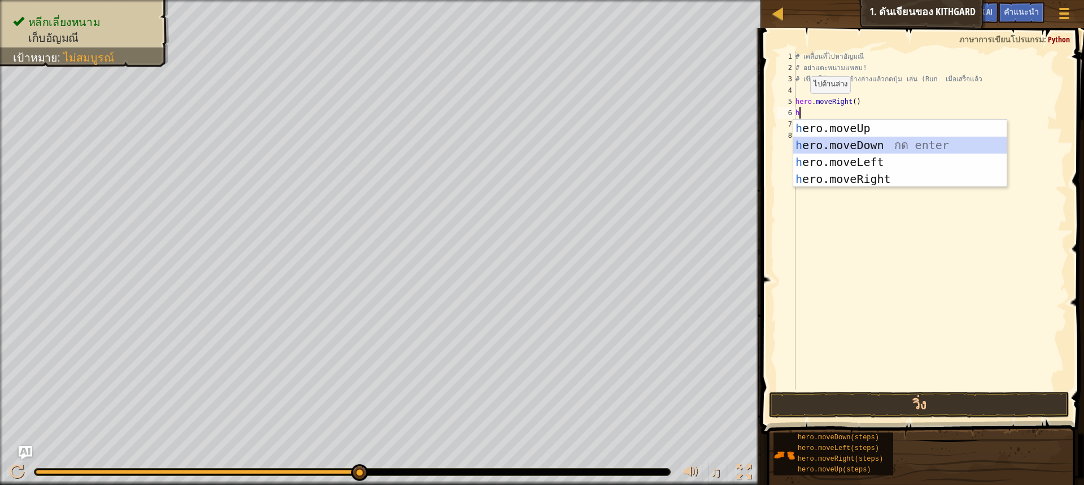
click at [823, 141] on div "h ero.moveUp กด enter h ero.moveDown กด enter h ero.moveLeft กด enter h ero.mov…" at bounding box center [899, 171] width 213 height 102
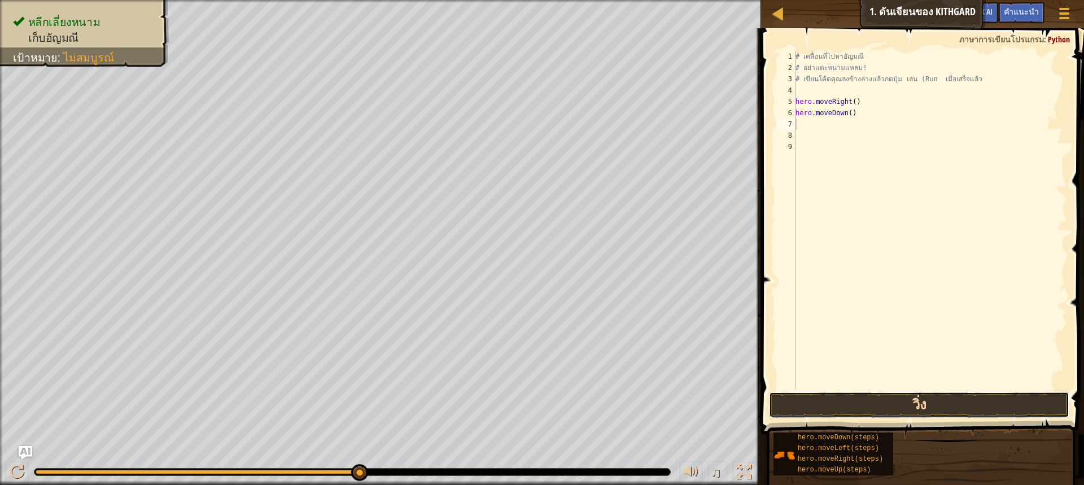
click at [968, 404] on button "วิ่ง" at bounding box center [919, 405] width 300 height 26
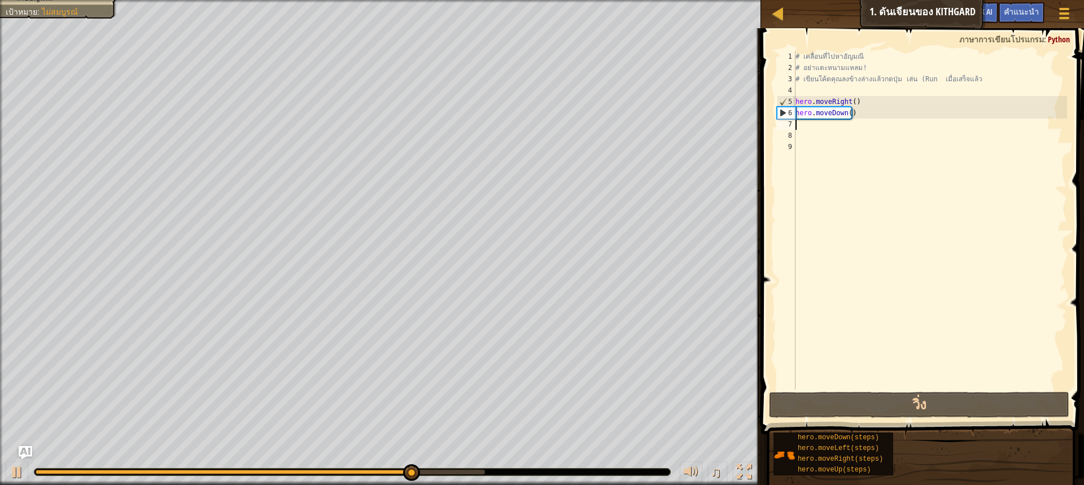
click at [798, 125] on div "# เคลื่อนที่ไปหา[PERSON_NAME] # อย่าแตะหนามแหลม! # เขียนโค้ดคุณลงข้างล่างแล้วกด…" at bounding box center [930, 231] width 274 height 361
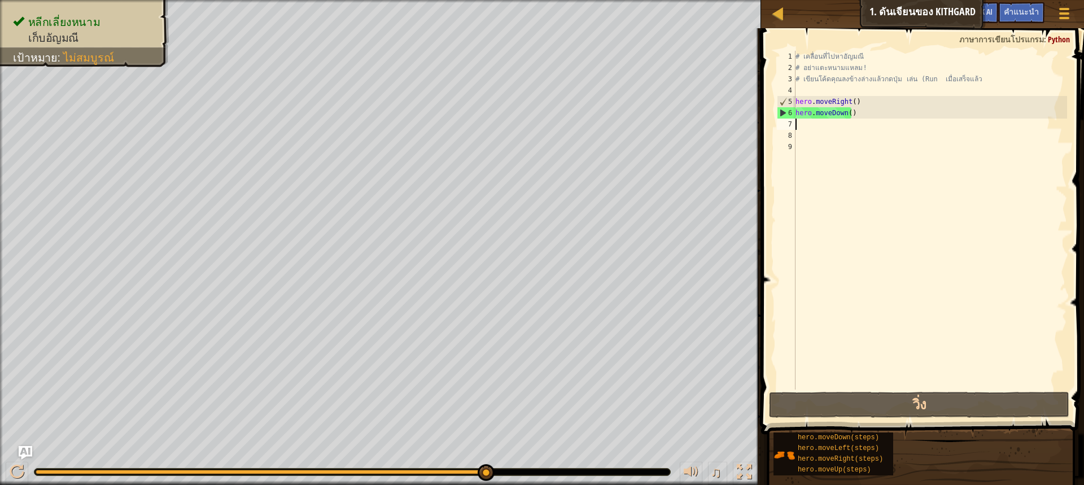
type textarea "h"
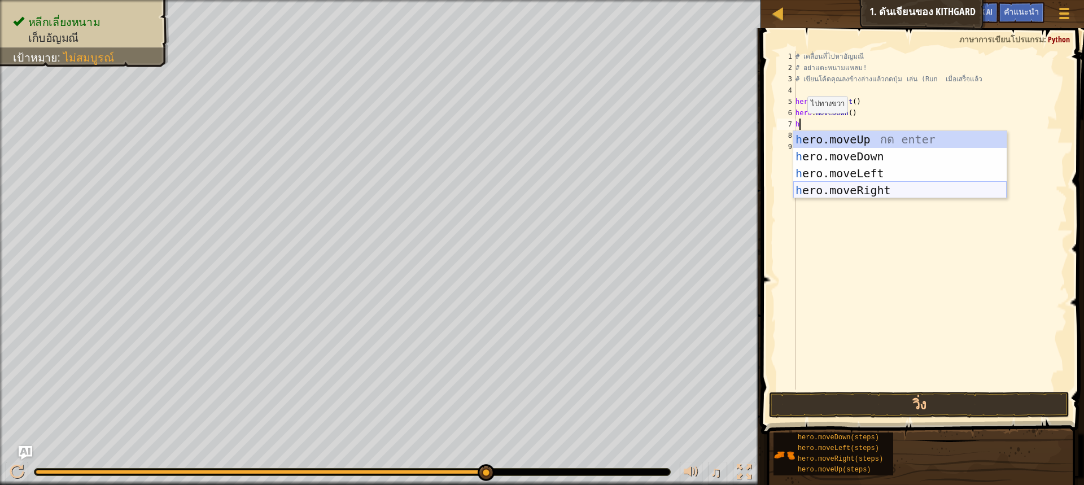
click at [833, 195] on div "h ero.moveUp กด enter h ero.moveDown กด enter h ero.moveLeft กด enter h ero.mov…" at bounding box center [899, 182] width 213 height 102
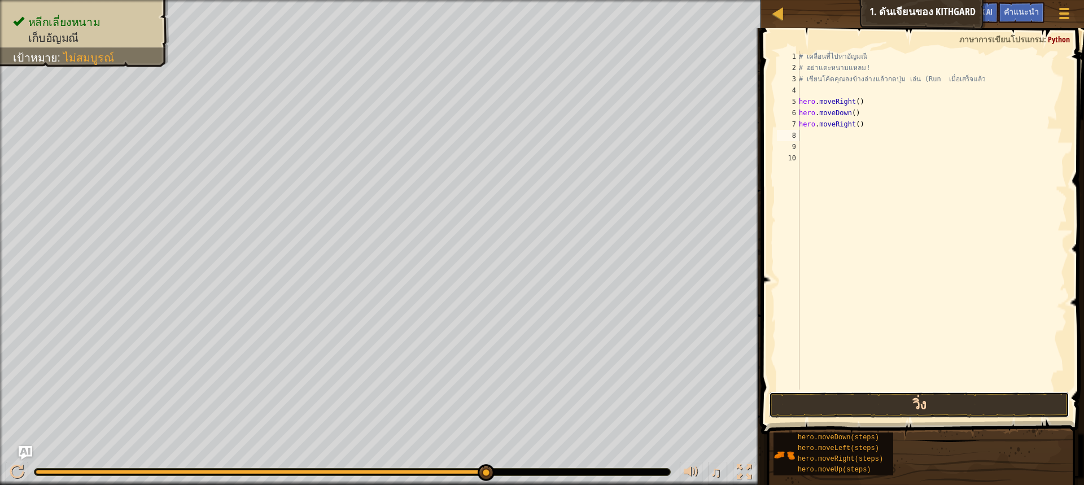
click at [879, 404] on button "วิ่ง" at bounding box center [919, 405] width 300 height 26
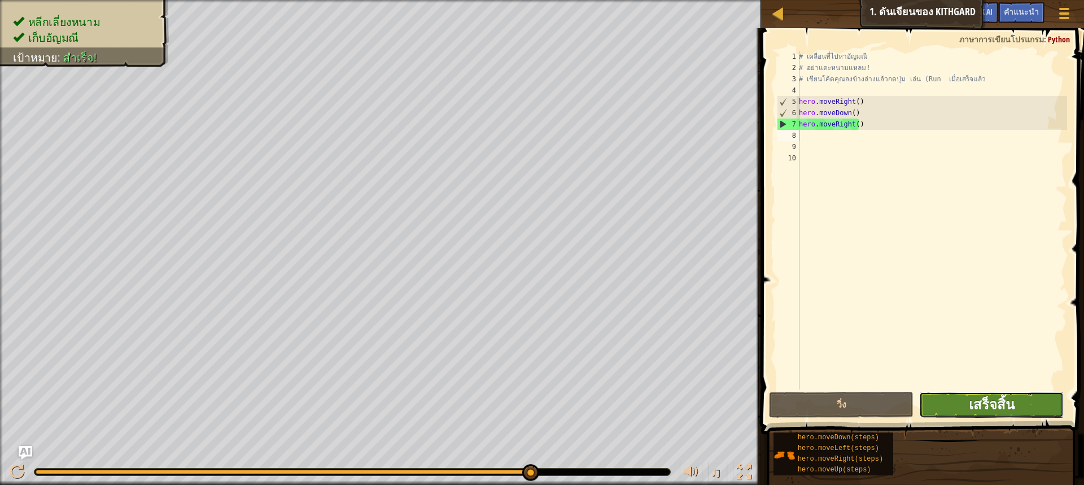
click at [981, 412] on span "เสร็จสิ้น" at bounding box center [992, 404] width 46 height 18
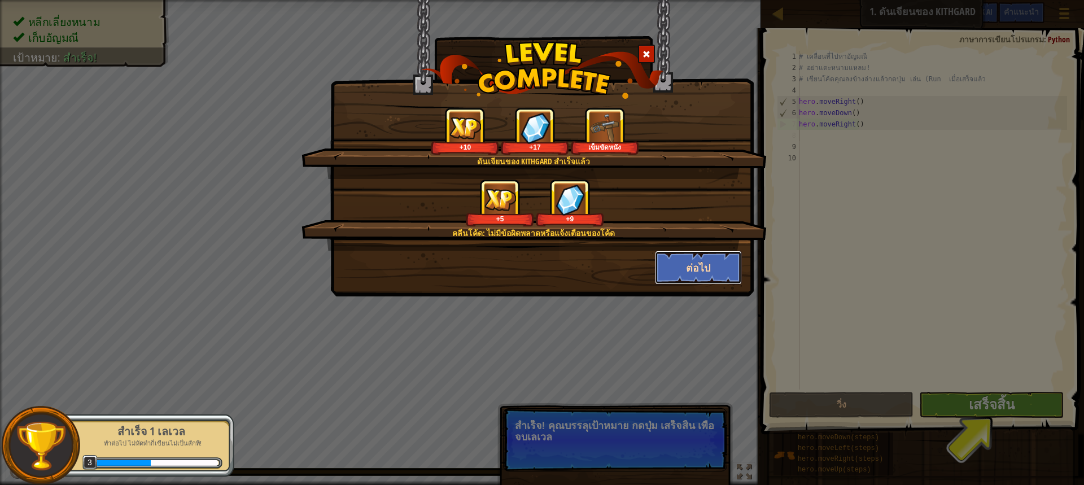
click at [688, 269] on button "ต่อไป" at bounding box center [699, 268] width 88 height 34
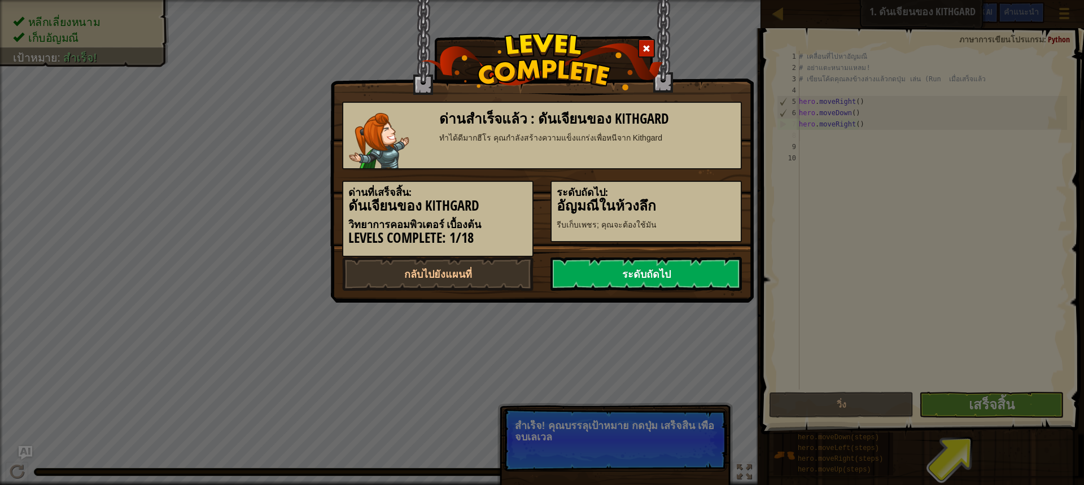
click at [658, 275] on link "ระดับถัดไป" at bounding box center [646, 274] width 191 height 34
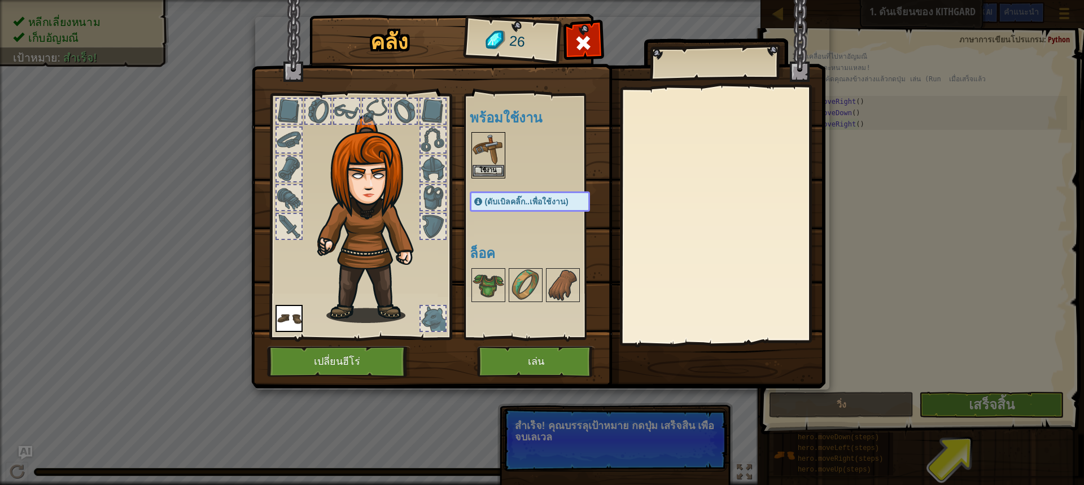
click at [492, 150] on img at bounding box center [489, 149] width 32 height 32
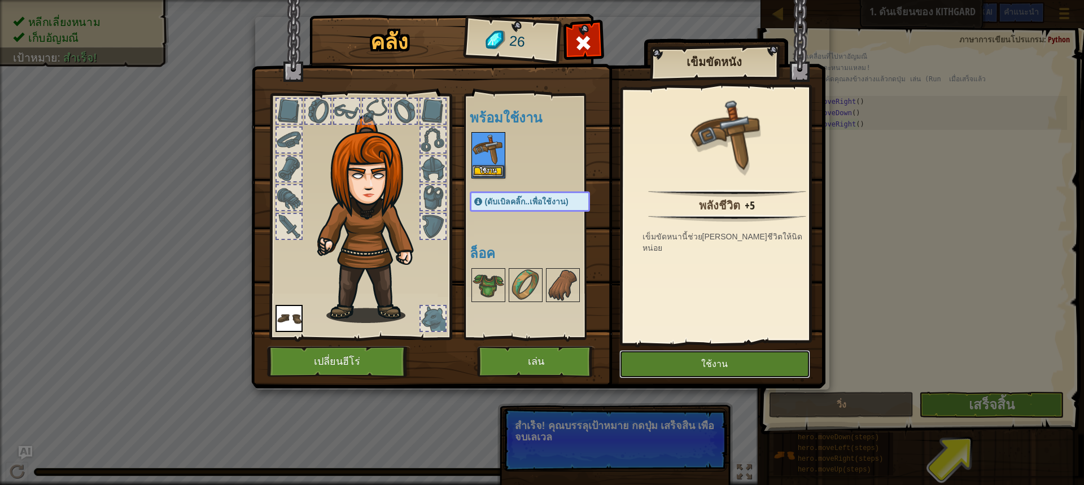
click at [687, 361] on button "ใช้งาน" at bounding box center [714, 364] width 191 height 28
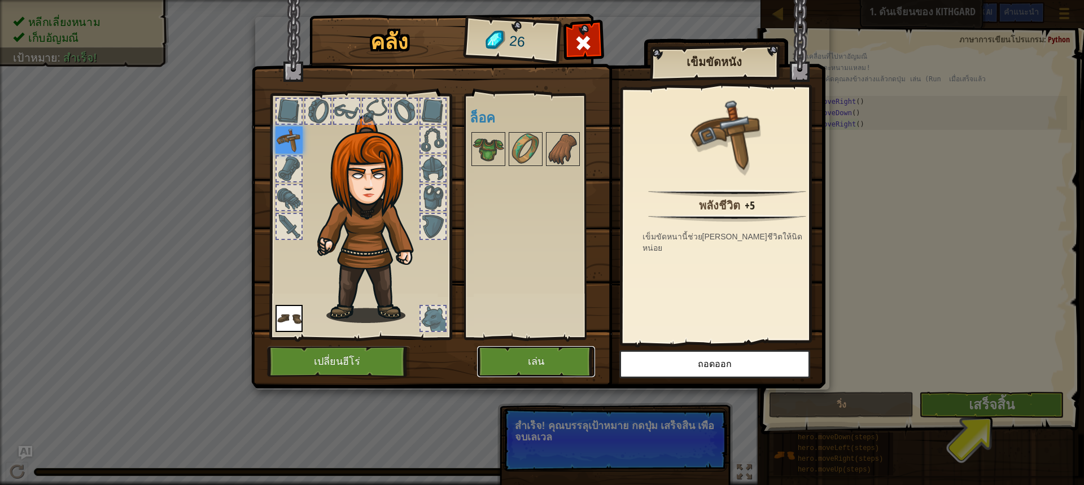
click at [543, 363] on button "เล่น" at bounding box center [536, 361] width 118 height 31
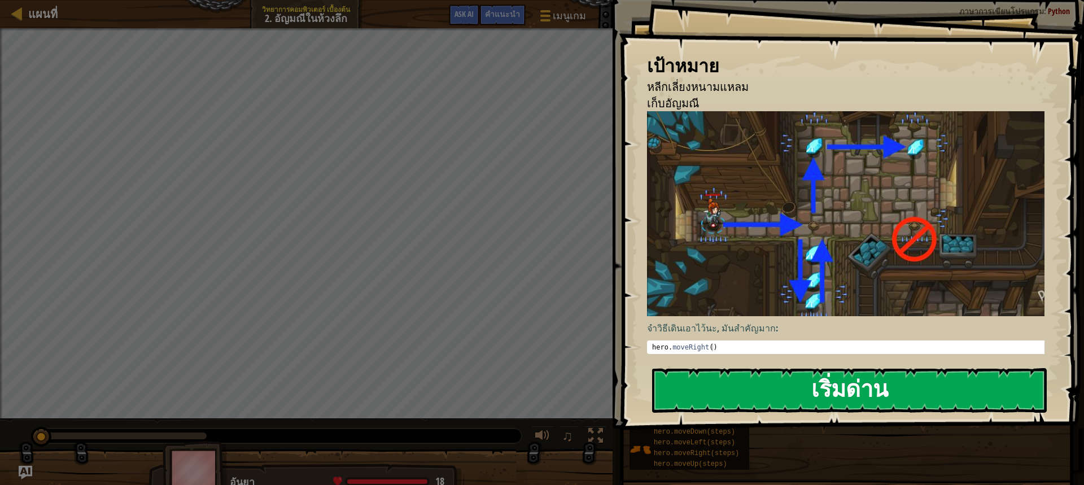
click at [768, 387] on button "เริ่มด่าน" at bounding box center [849, 390] width 395 height 45
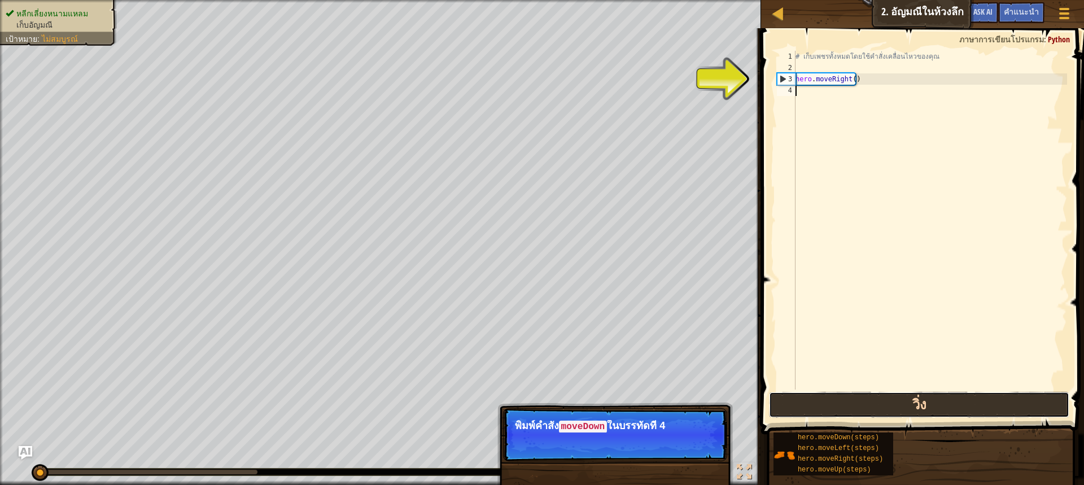
click at [866, 409] on button "วิ่ง" at bounding box center [919, 405] width 300 height 26
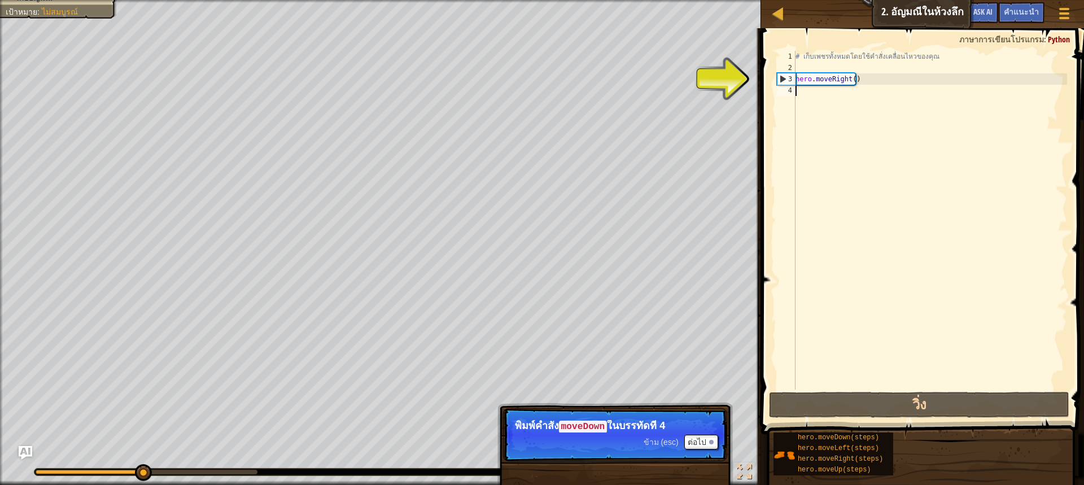
click at [798, 91] on div "# เก็บเพชรทั้งหมดโดยใช้คำสั่งเคลื่อนไหวของคุณ hero . moveRight ( )" at bounding box center [930, 231] width 274 height 361
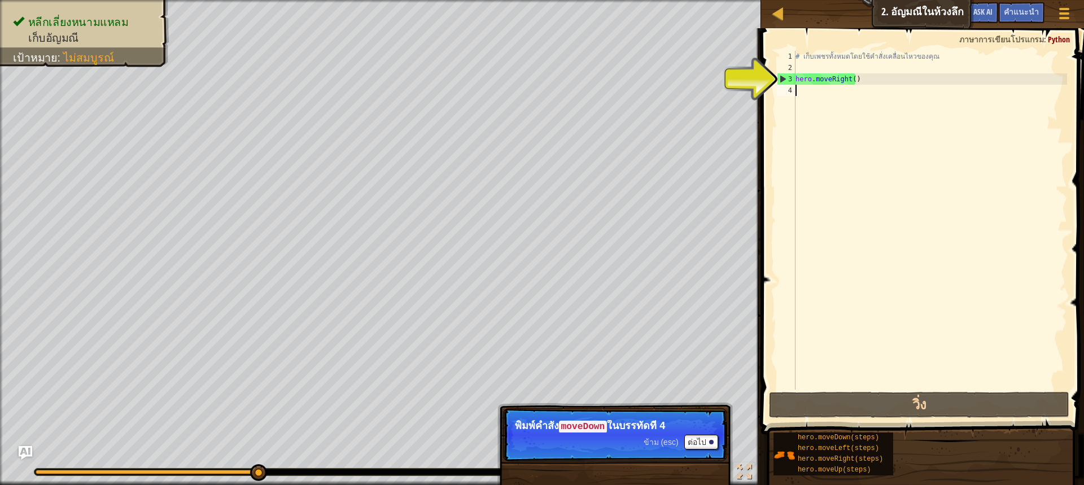
type textarea "h"
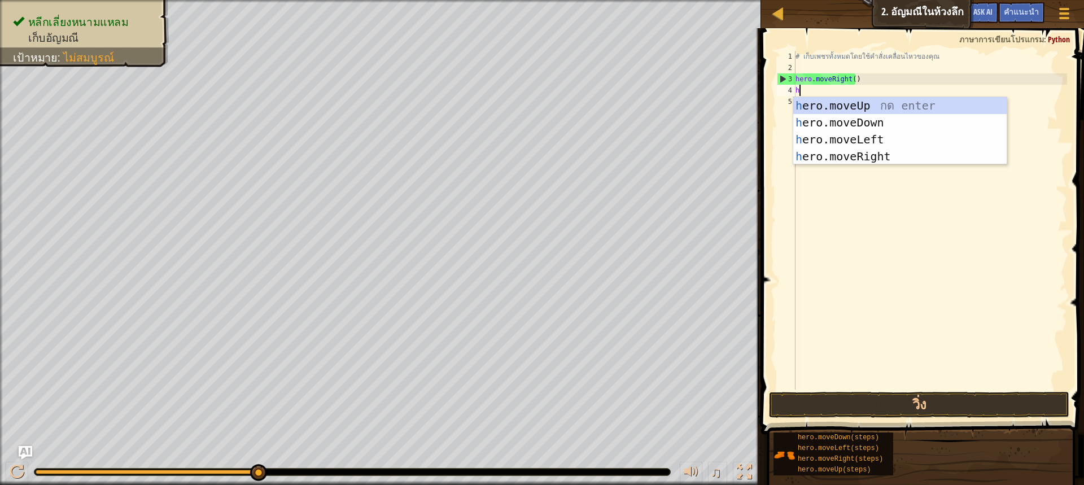
scroll to position [5, 0]
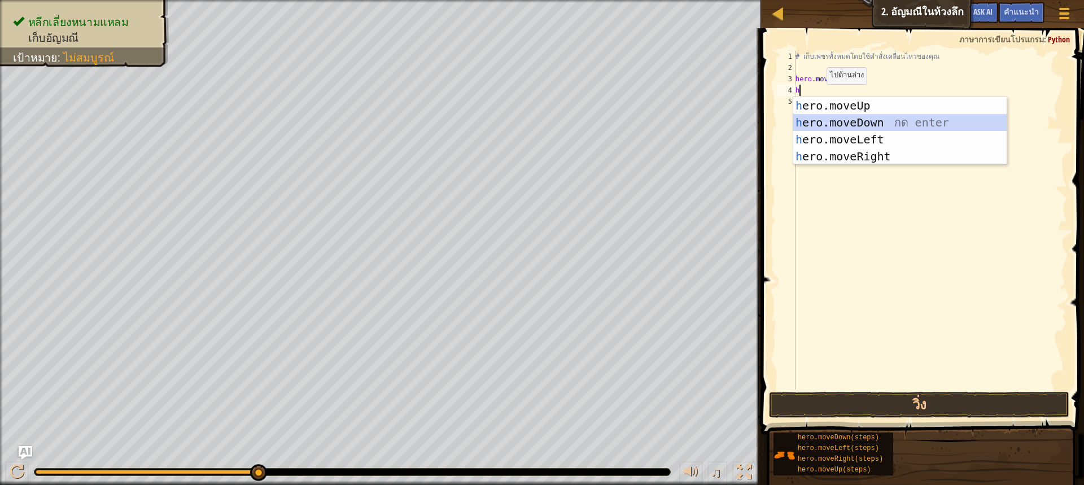
click at [842, 122] on div "h ero.moveUp กด enter h ero.moveDown กด enter h ero.moveLeft กด enter h ero.mov…" at bounding box center [899, 148] width 213 height 102
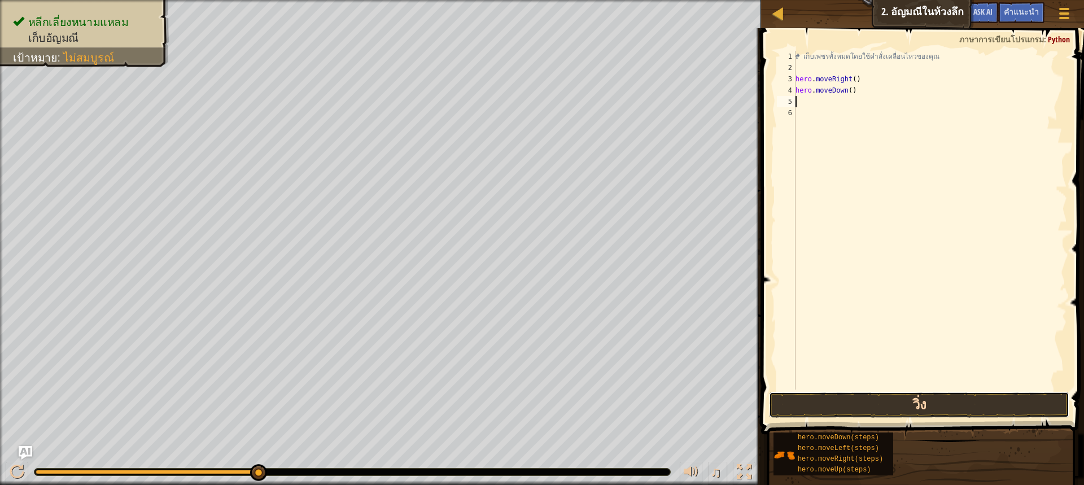
click at [927, 399] on button "วิ่ง" at bounding box center [919, 405] width 300 height 26
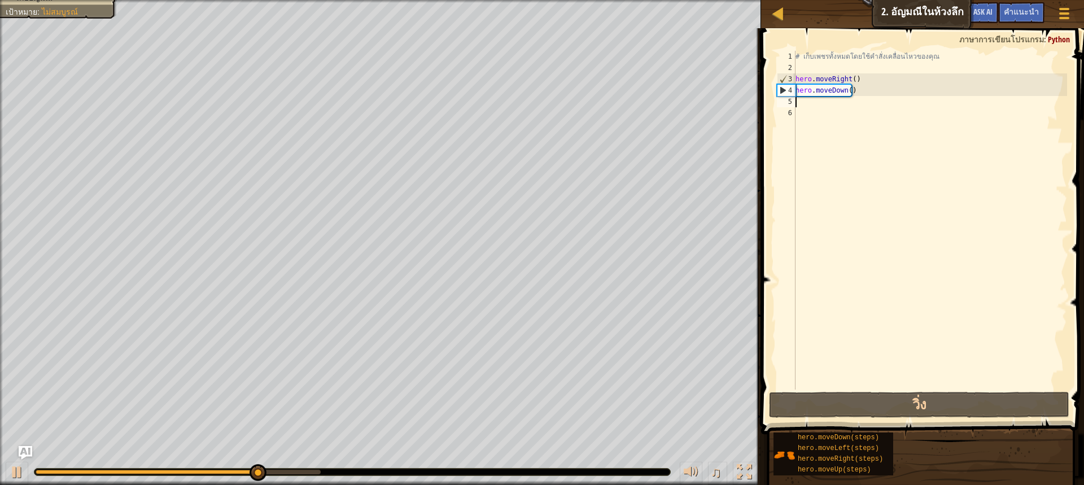
click at [807, 101] on div "# เก็บเพชรทั้งหมดโดยใช้คำสั่งเคลื่อนไหวของคุณ hero . moveRight ( ) hero . moveD…" at bounding box center [930, 231] width 274 height 361
type textarea "h"
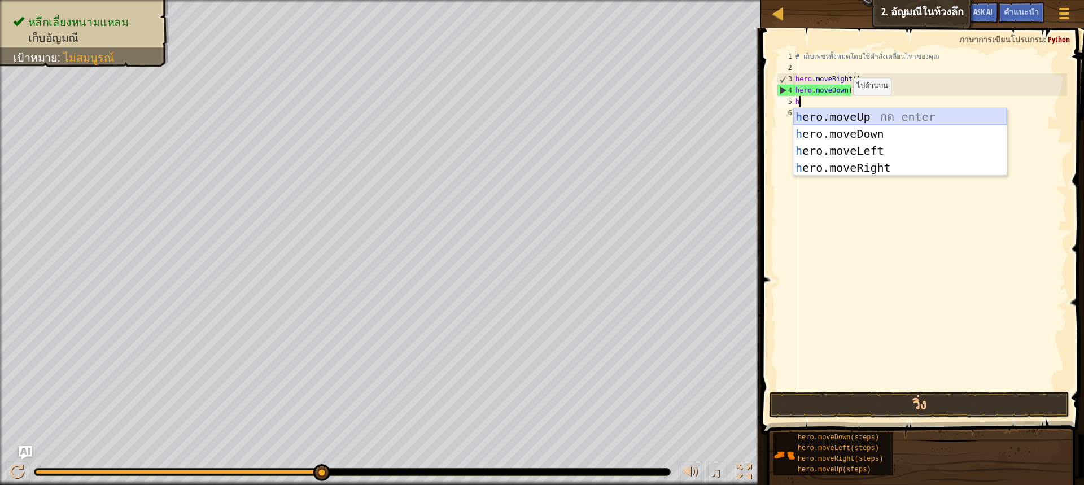
click at [852, 115] on div "h ero.moveUp กด enter h ero.moveDown กด enter h ero.moveLeft กด enter h ero.mov…" at bounding box center [899, 159] width 213 height 102
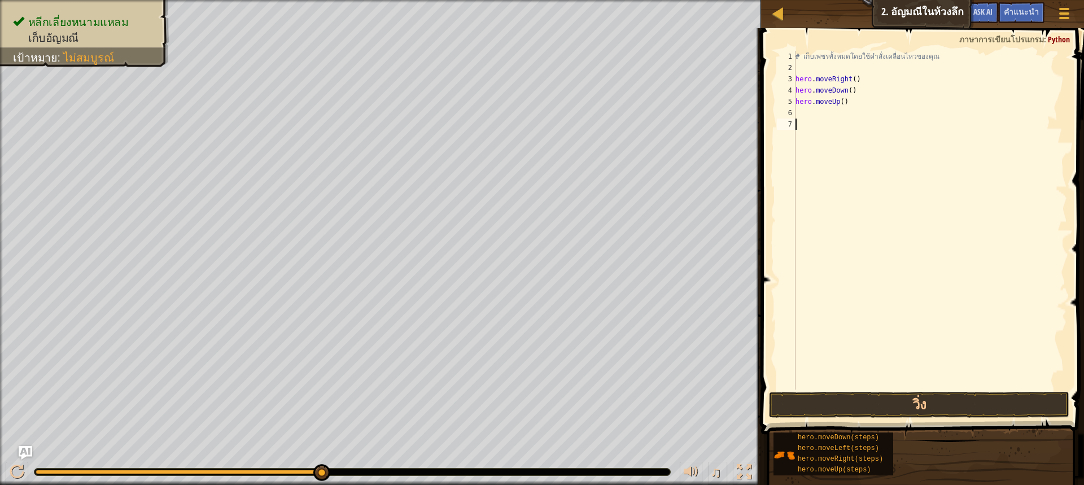
click at [811, 120] on div "# เก็บเพชรทั้งหมดโดยใช้คำสั่งเคลื่อนไหวของคุณ hero . moveRight ( ) hero . moveD…" at bounding box center [930, 231] width 274 height 361
click at [812, 114] on div "# เก็บเพชรทั้งหมดโดยใช้คำสั่งเคลื่อนไหวของคุณ hero . moveRight ( ) hero . moveD…" at bounding box center [930, 231] width 274 height 361
click at [905, 407] on button "วิ่ง" at bounding box center [919, 405] width 300 height 26
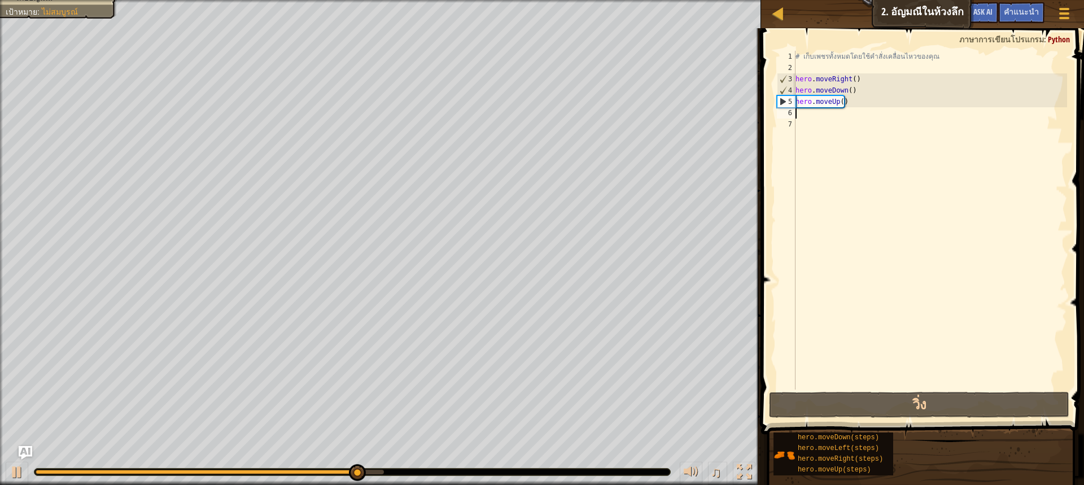
click at [819, 115] on div "# เก็บเพชรทั้งหมดโดยใช้คำสั่งเคลื่อนไหวของคุณ hero . moveRight ( ) hero . moveD…" at bounding box center [930, 231] width 274 height 361
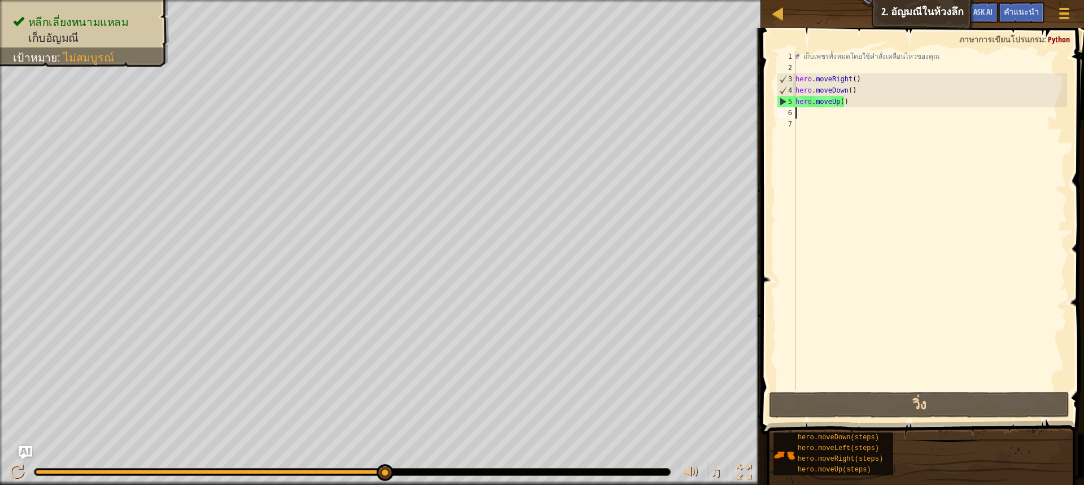
click at [819, 115] on div "# เก็บเพชรทั้งหมดโดยใช้คำสั่งเคลื่อนไหวของคุณ hero . moveRight ( ) hero . moveD…" at bounding box center [930, 231] width 274 height 361
type textarea "h"
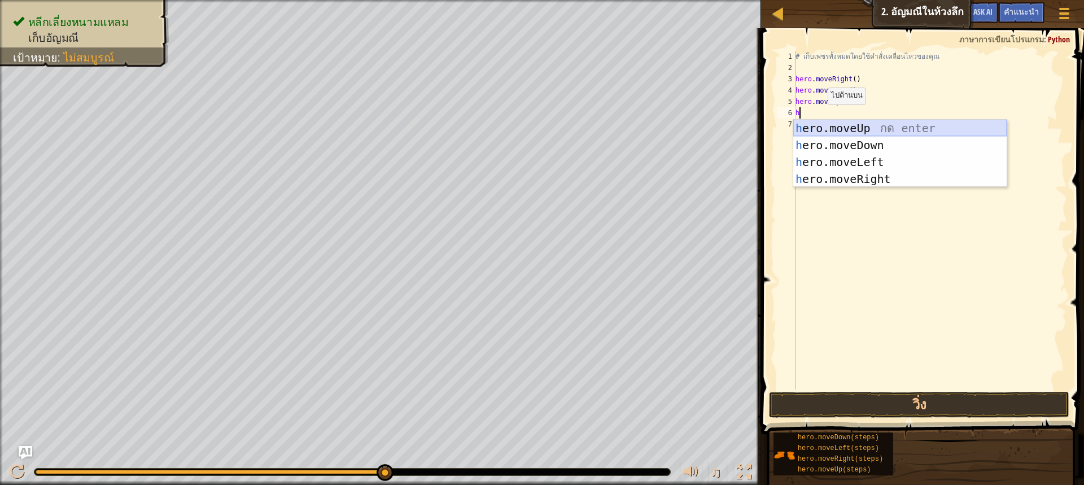
click at [822, 121] on div "h ero.moveUp กด enter h ero.moveDown กด enter h ero.moveLeft กด enter h ero.mov…" at bounding box center [899, 171] width 213 height 102
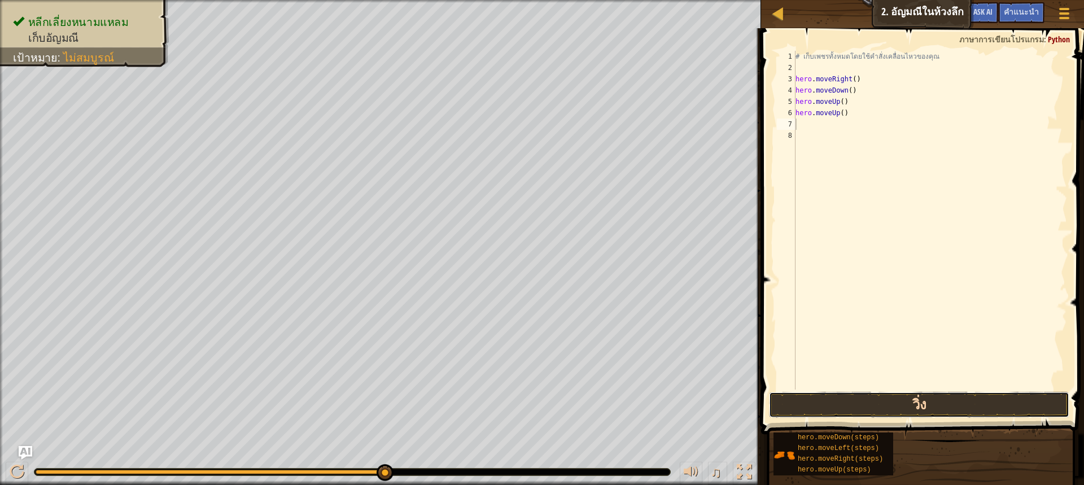
click at [887, 399] on button "วิ่ง" at bounding box center [919, 405] width 300 height 26
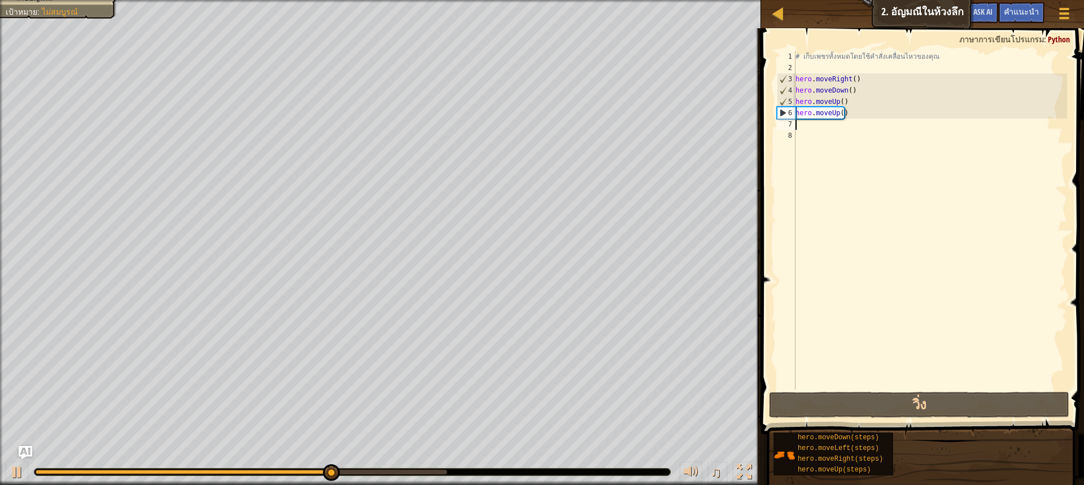
click at [811, 129] on div "# เก็บเพชรทั้งหมดโดยใช้คำสั่งเคลื่อนไหวของคุณ hero . moveRight ( ) hero . moveD…" at bounding box center [930, 231] width 274 height 361
type textarea "h"
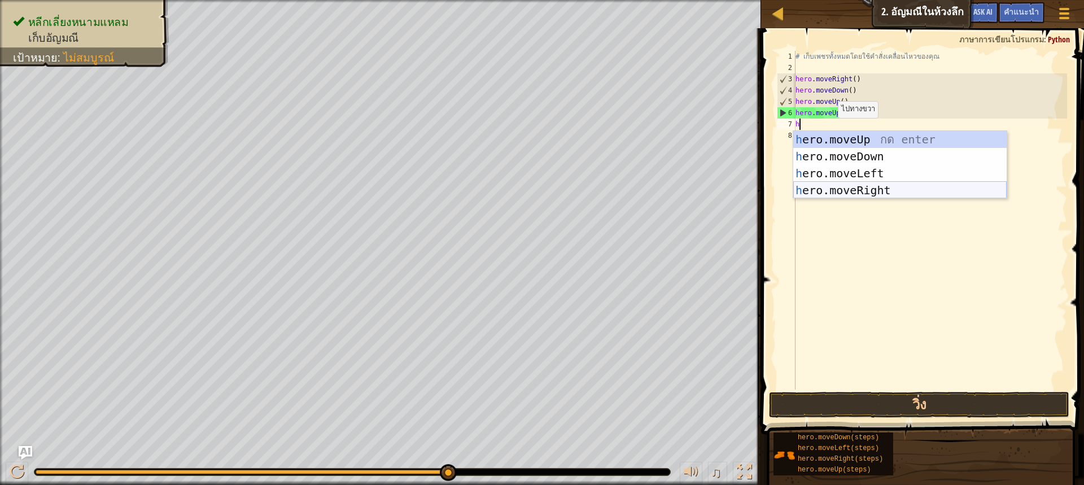
click at [839, 188] on div "h ero.moveUp กด enter h ero.moveDown กด enter h ero.moveLeft กด enter h ero.mov…" at bounding box center [899, 182] width 213 height 102
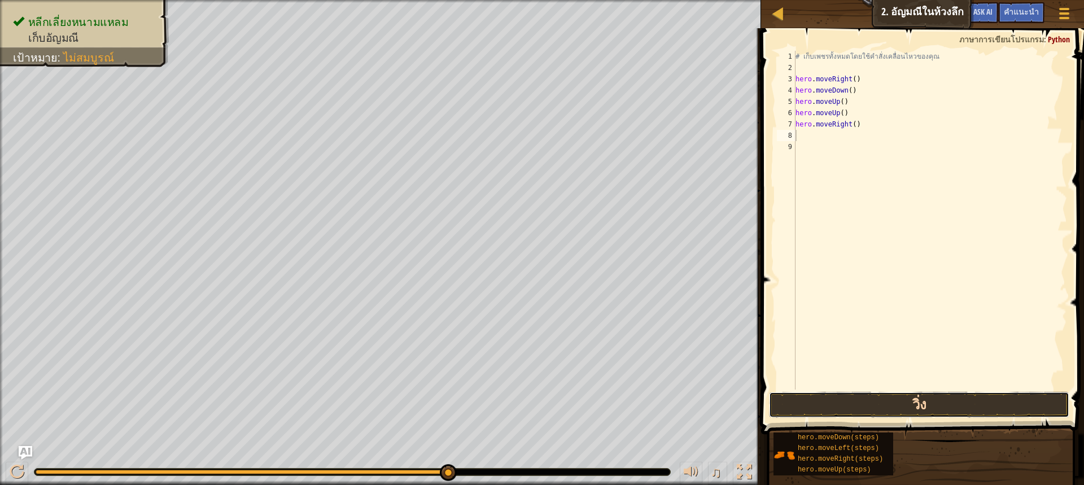
click at [821, 402] on button "วิ่ง" at bounding box center [919, 405] width 300 height 26
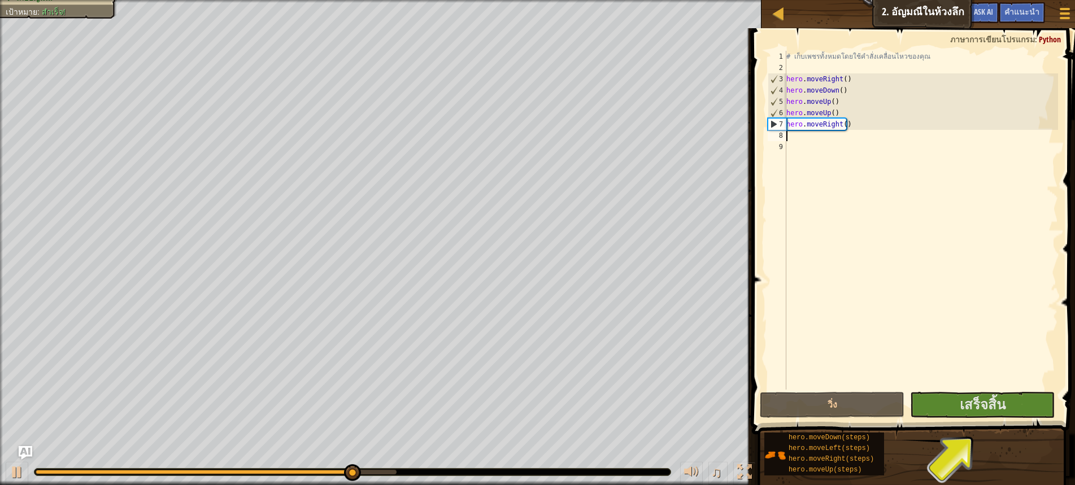
click at [816, 139] on div "# เก็บเพชรทั้งหมดโดยใช้คำสั่งเคลื่อนไหวของคุณ hero . moveRight ( ) hero . moveD…" at bounding box center [921, 231] width 274 height 361
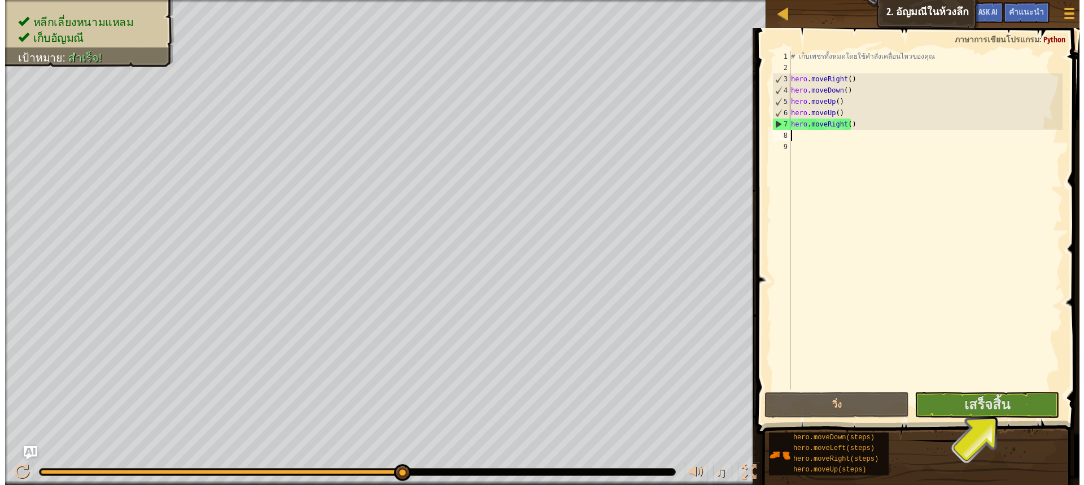
type textarea "h"
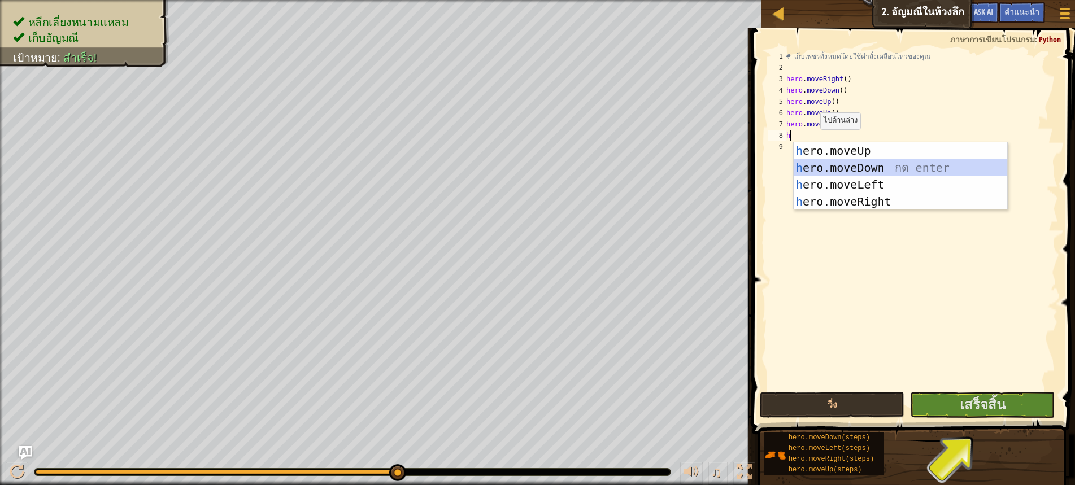
click at [841, 166] on div "h ero.moveUp กด enter h ero.moveDown กด enter h ero.moveLeft กด enter h ero.mov…" at bounding box center [899, 193] width 213 height 102
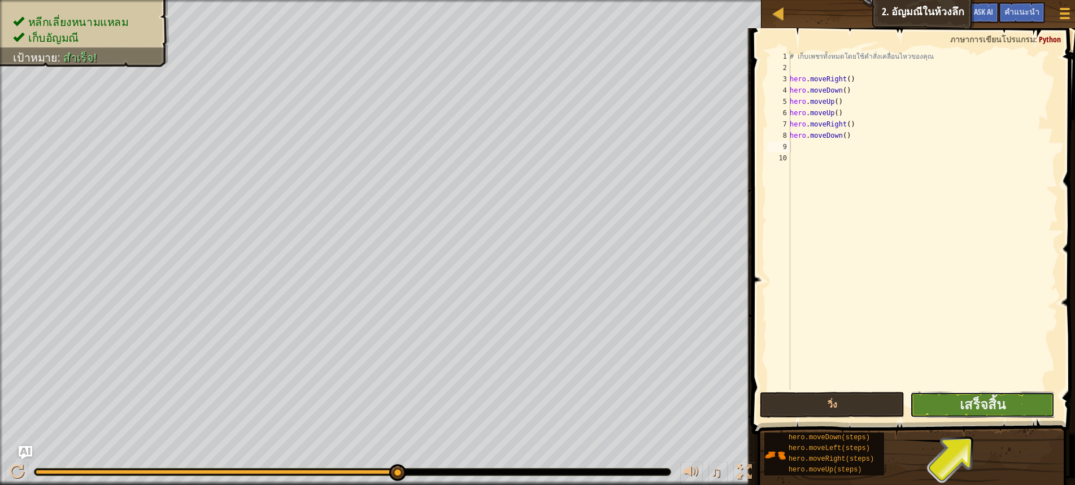
click at [947, 404] on button "เสร็จสิ้น" at bounding box center [982, 405] width 145 height 26
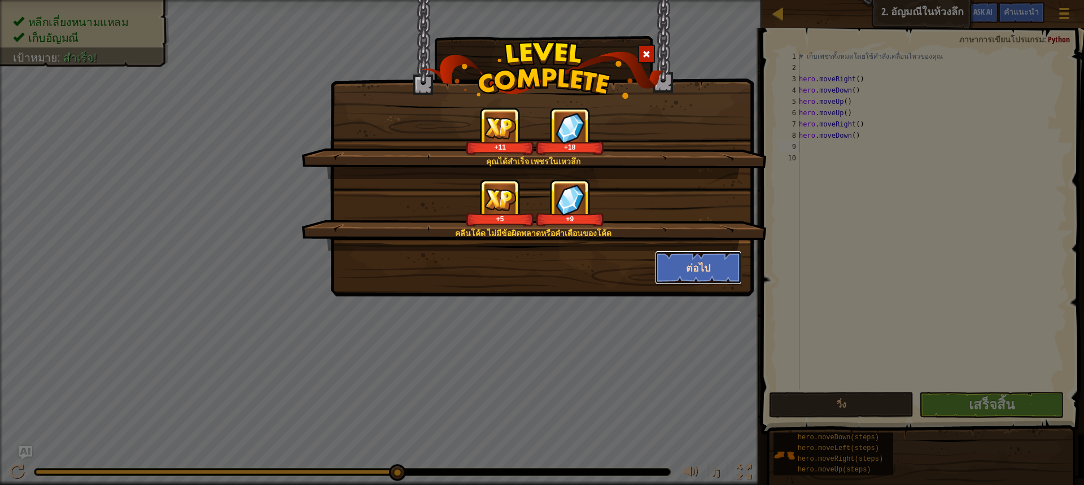
click at [700, 261] on button "ต่อไป" at bounding box center [699, 268] width 88 height 34
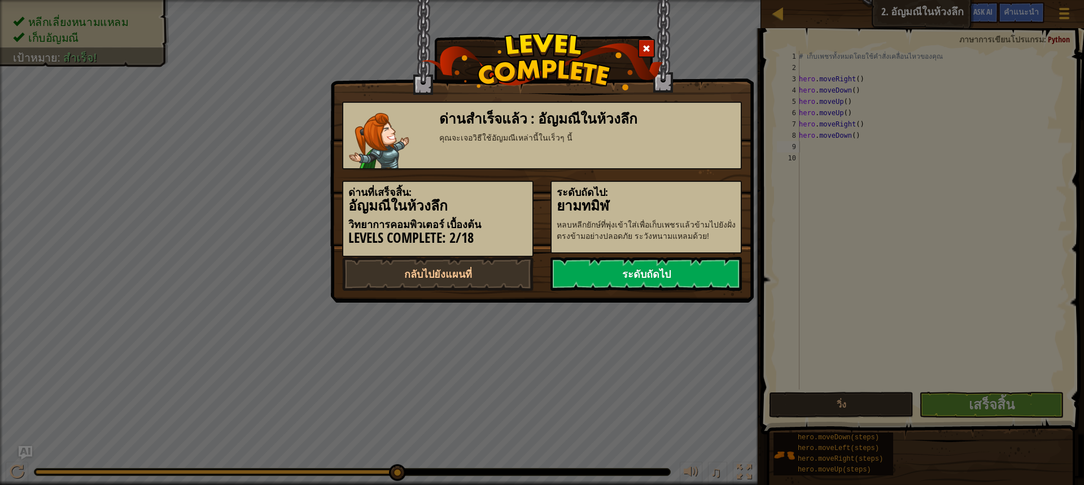
click at [644, 281] on link "ระดับถัดไป" at bounding box center [646, 274] width 191 height 34
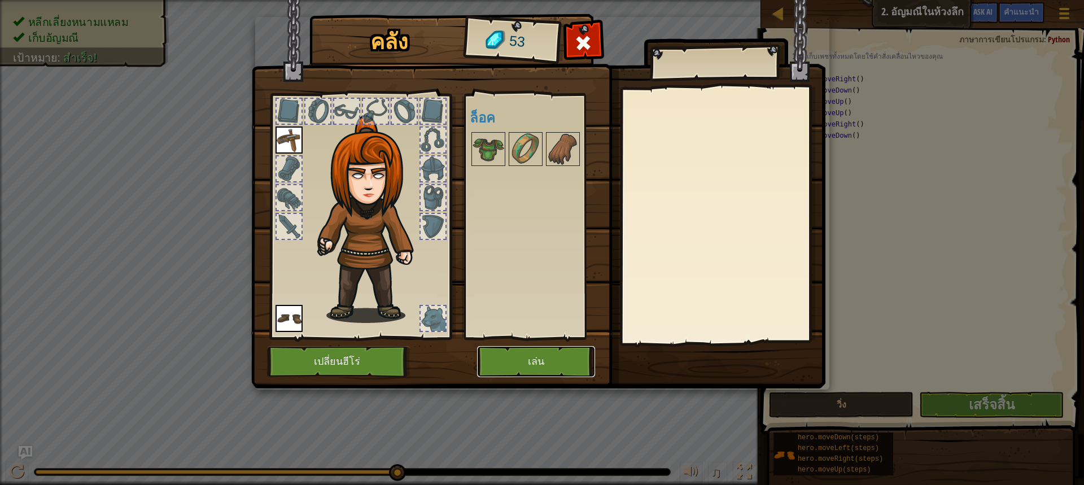
click at [545, 366] on button "เล่น" at bounding box center [536, 361] width 118 height 31
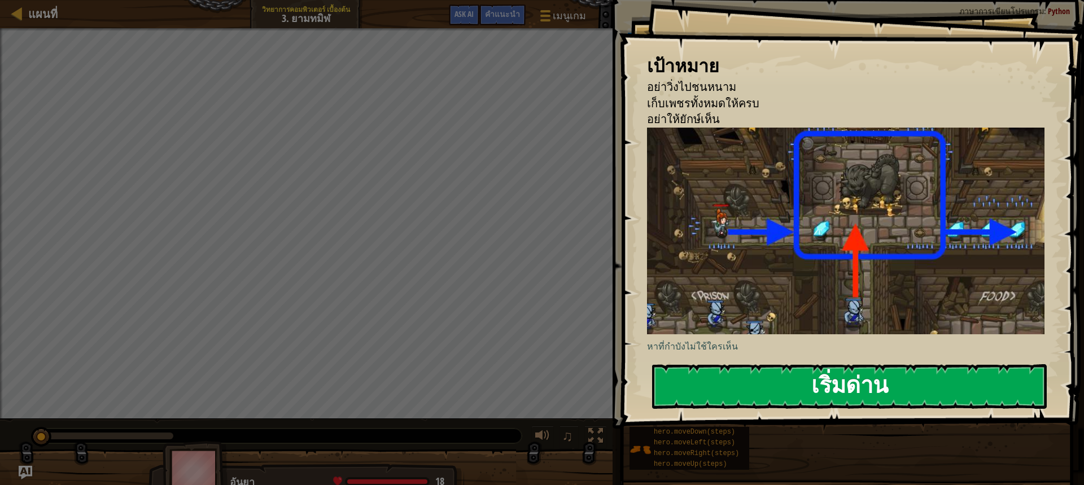
click at [708, 382] on button "เริ่มด่าน" at bounding box center [849, 386] width 395 height 45
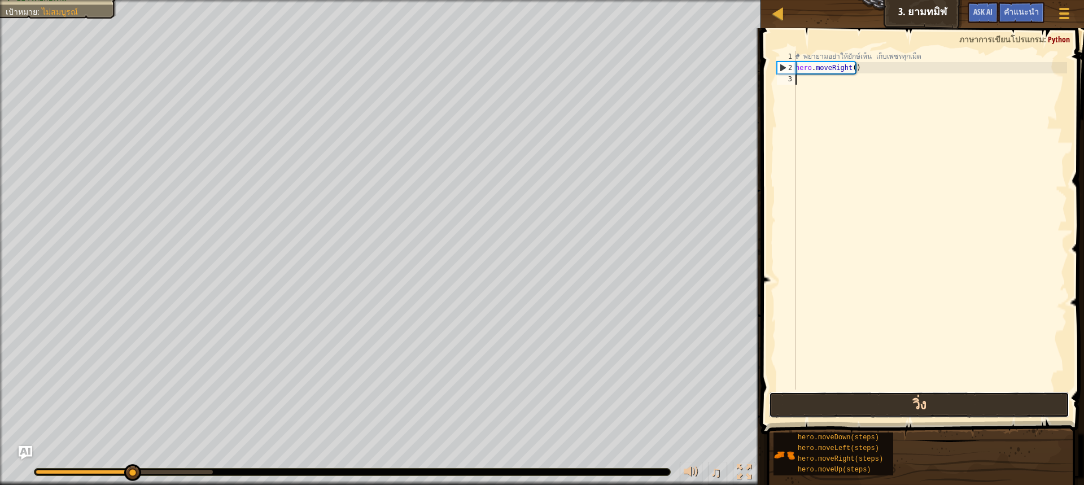
click at [879, 396] on button "วิ่ง" at bounding box center [919, 405] width 300 height 26
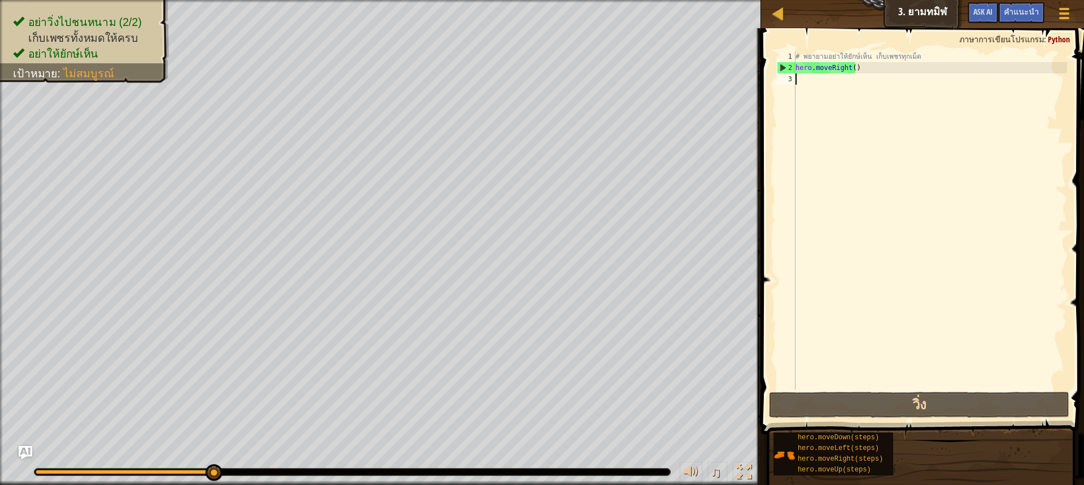
click at [843, 87] on div "# [PERSON_NAME]อย่าให้ยักษ์เห็น เก็บเพชรทุกเม็ด hero . moveRight ( )" at bounding box center [930, 231] width 274 height 361
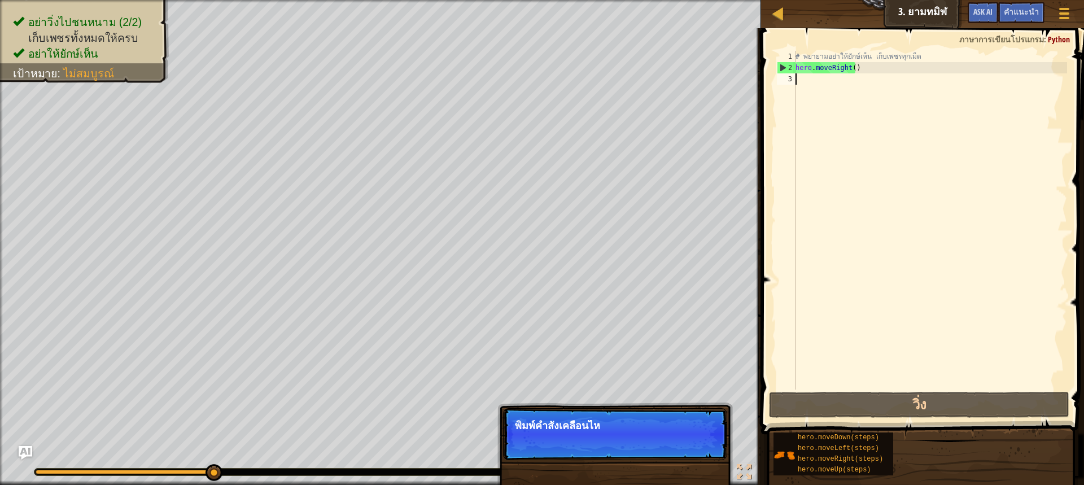
type textarea "h"
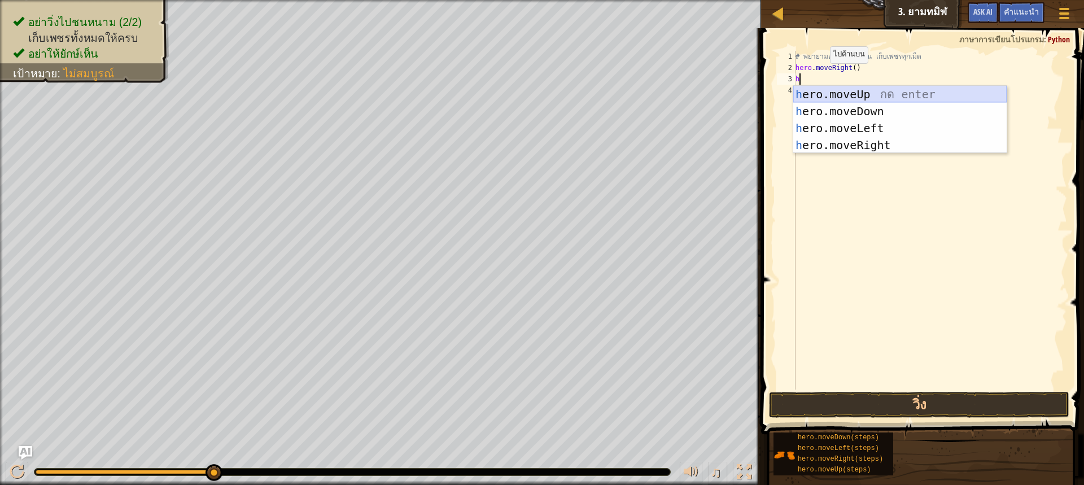
click at [844, 86] on div "h ero.moveUp กด enter h ero.moveDown กด enter h ero.moveLeft กด enter h ero.mov…" at bounding box center [899, 137] width 213 height 102
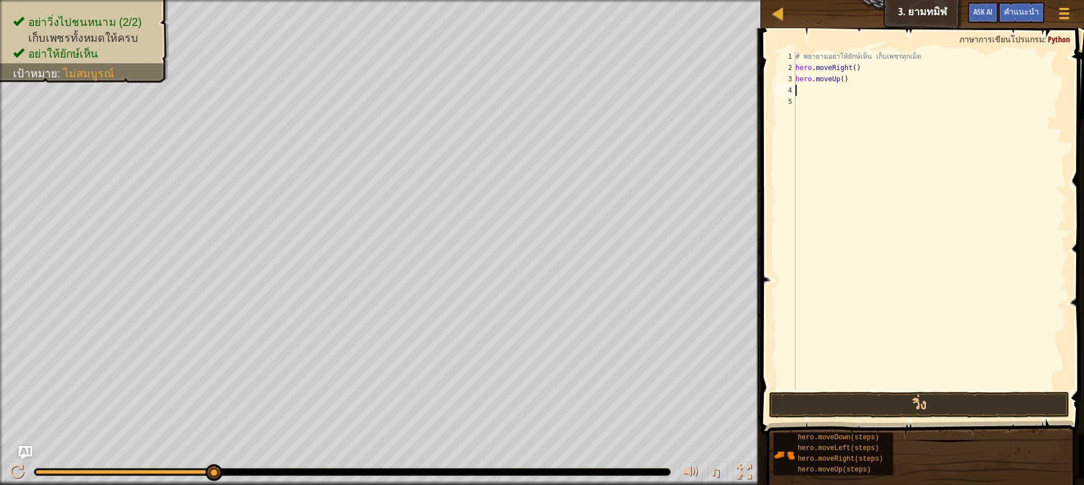
click at [829, 85] on div "# [PERSON_NAME]อย่าให้ยักษ์เห็น เก็บเพชรทุกเม็ด hero . moveRight ( ) hero . mov…" at bounding box center [930, 231] width 274 height 361
type textarea "h"
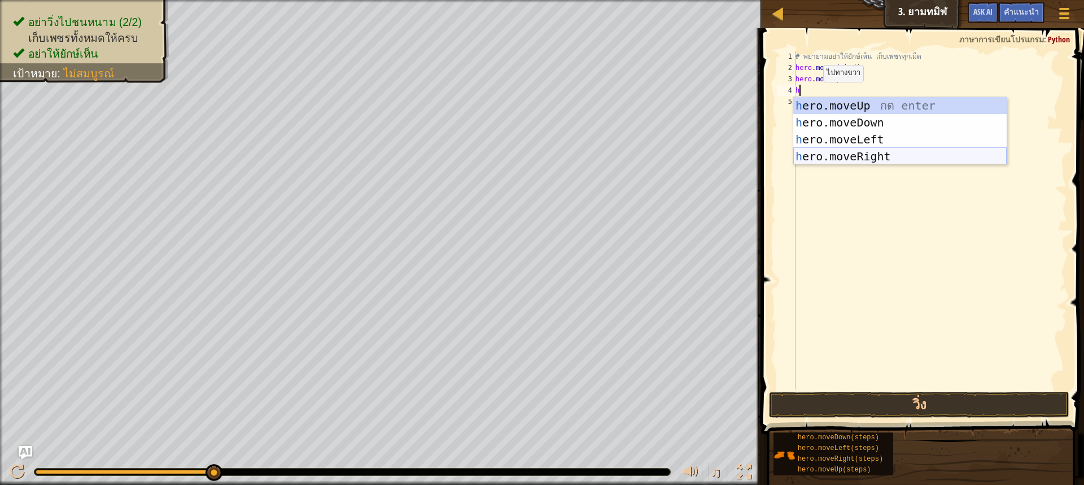
click at [822, 154] on div "h ero.moveUp กด enter h ero.moveDown กด enter h ero.moveLeft กด enter h ero.mov…" at bounding box center [899, 148] width 213 height 102
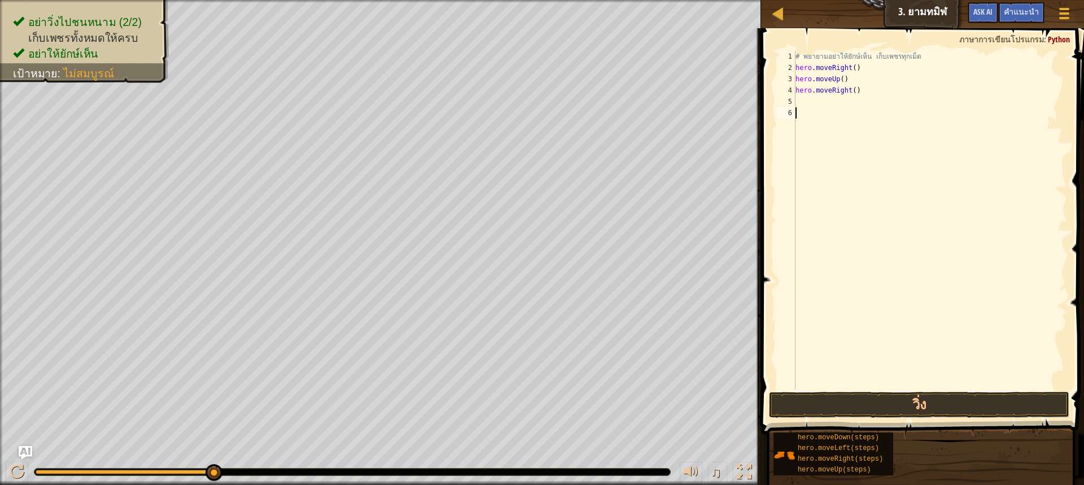
click at [827, 109] on div "# [PERSON_NAME]อย่าให้ยักษ์เห็น เก็บเพชรทุกเม็ด hero . moveRight ( ) hero . mov…" at bounding box center [930, 231] width 274 height 361
type textarea "h"
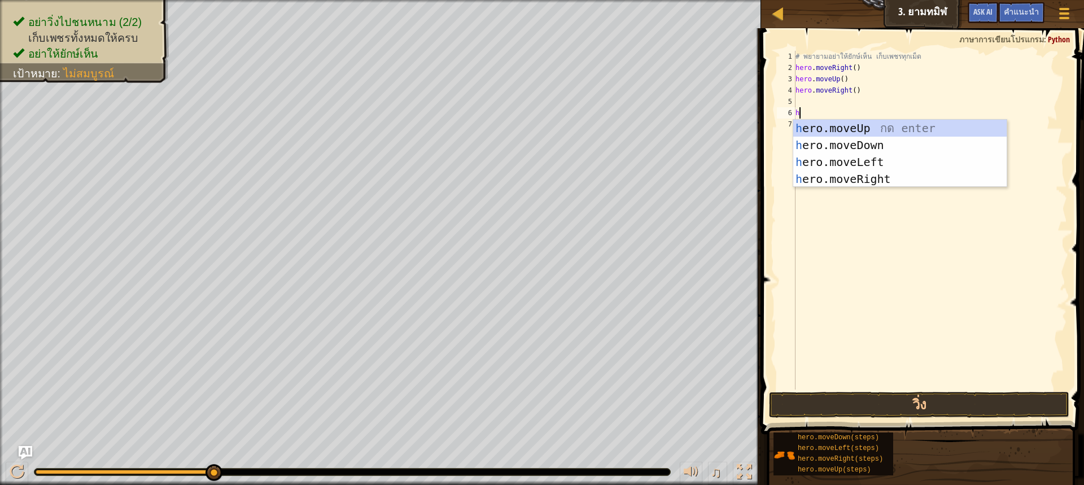
click at [819, 99] on div "# [PERSON_NAME]อย่าให้ยักษ์เห็น เก็บเพชรทุกเม็ด hero . moveRight ( ) hero . mov…" at bounding box center [930, 231] width 274 height 361
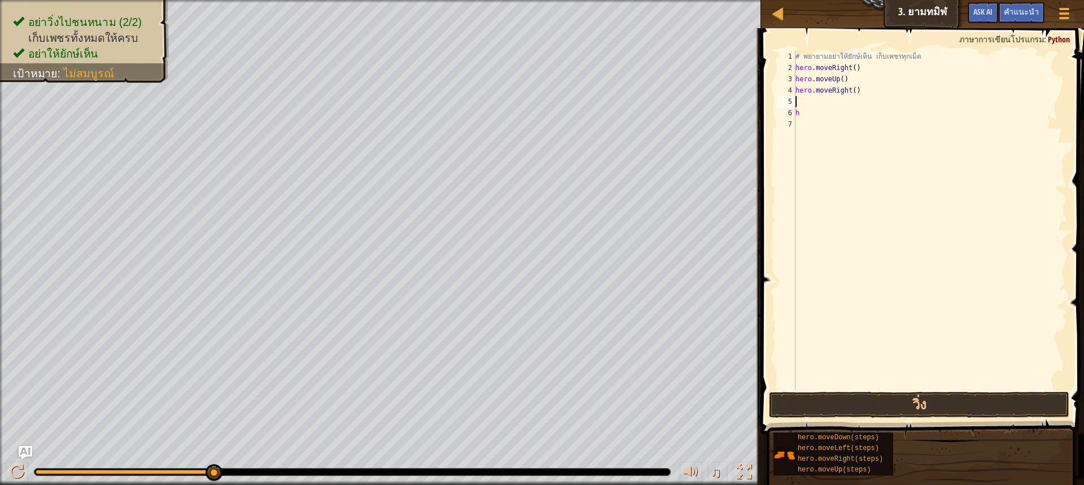
type textarea "h"
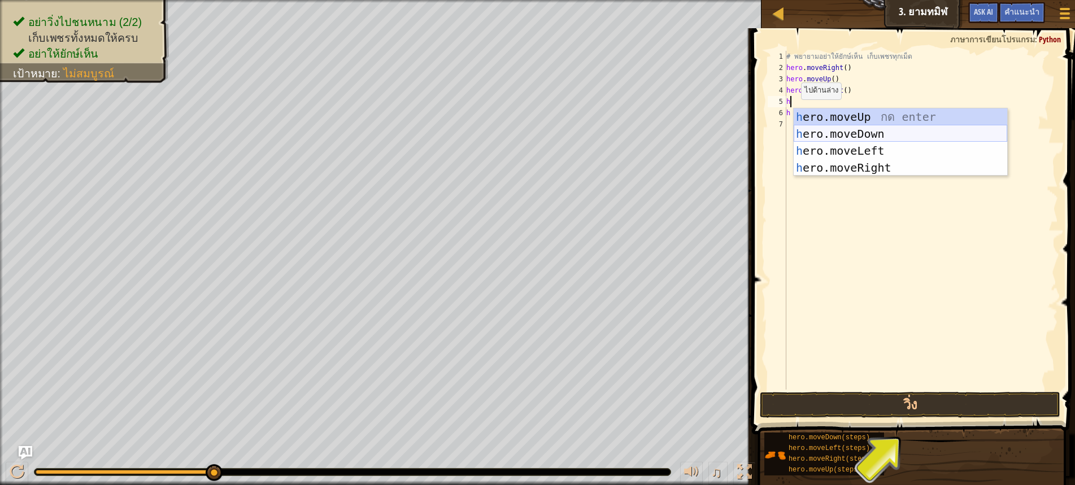
click at [827, 132] on div "h ero.moveUp กด enter h ero.moveDown กด enter h ero.moveLeft กด enter h ero.mov…" at bounding box center [899, 159] width 213 height 102
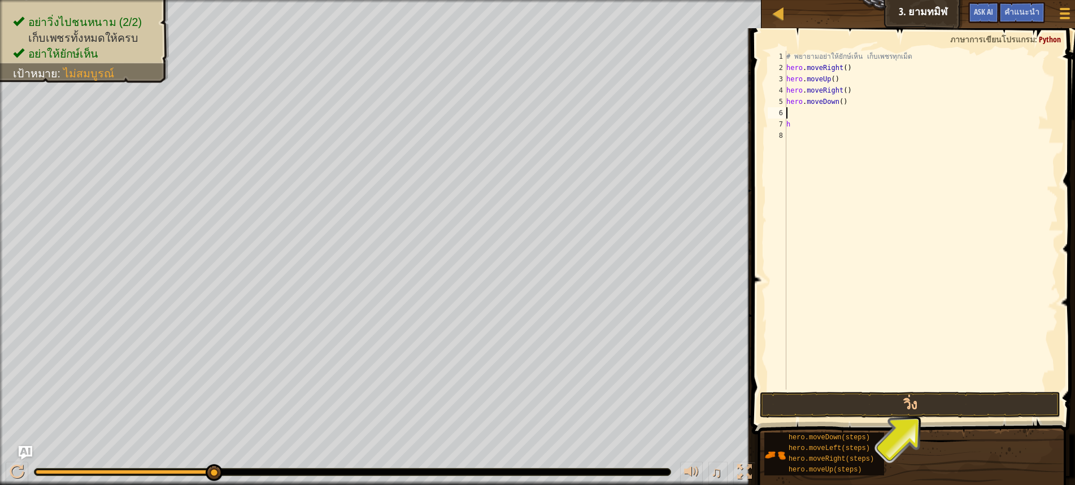
click at [802, 113] on div "# [PERSON_NAME]อย่าให้ยักษ์เห็น เก็บเพชรทุกเม็ด hero . moveRight ( ) hero . mov…" at bounding box center [921, 231] width 274 height 361
type textarea "h"
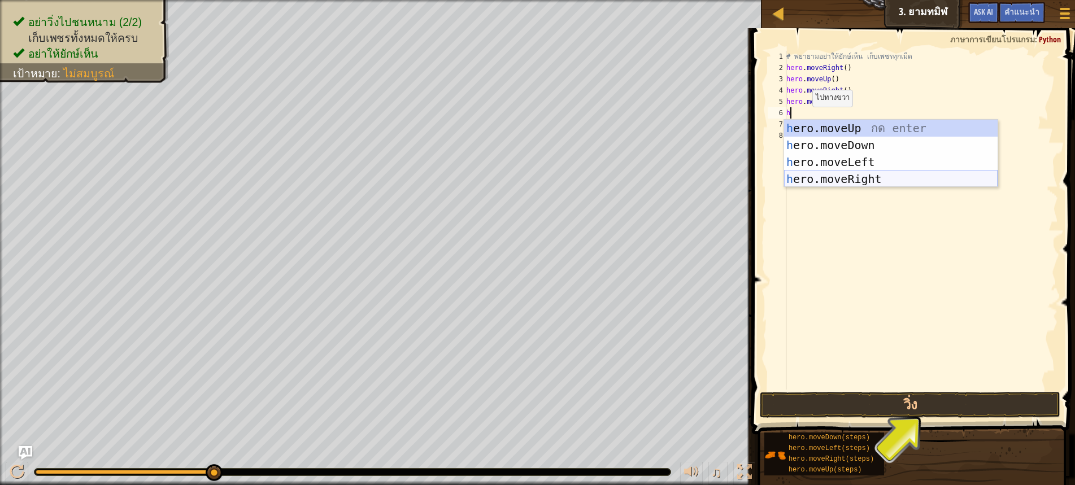
click at [816, 179] on div "h ero.moveUp กด enter h ero.moveDown กด enter h ero.moveLeft กด enter h ero.mov…" at bounding box center [890, 171] width 213 height 102
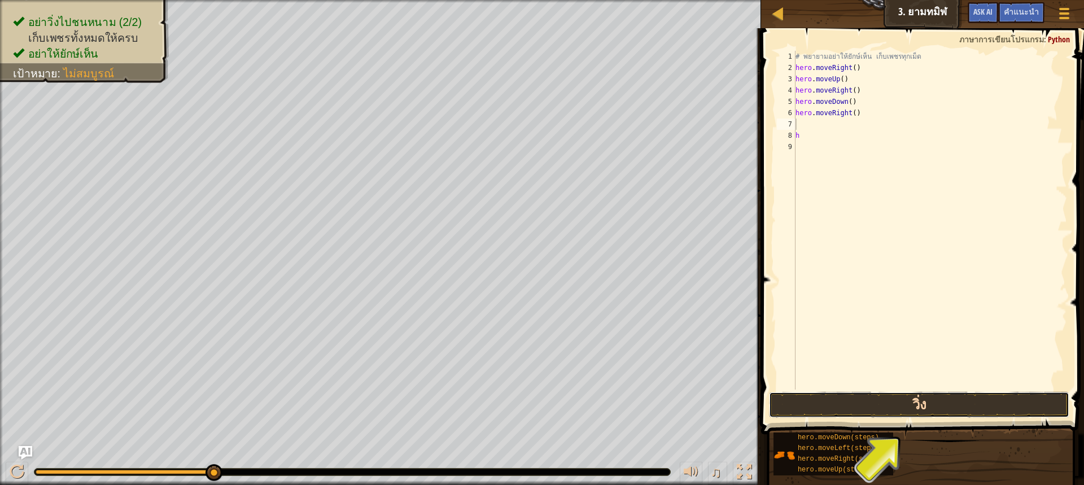
click at [914, 411] on button "วิ่ง" at bounding box center [919, 405] width 300 height 26
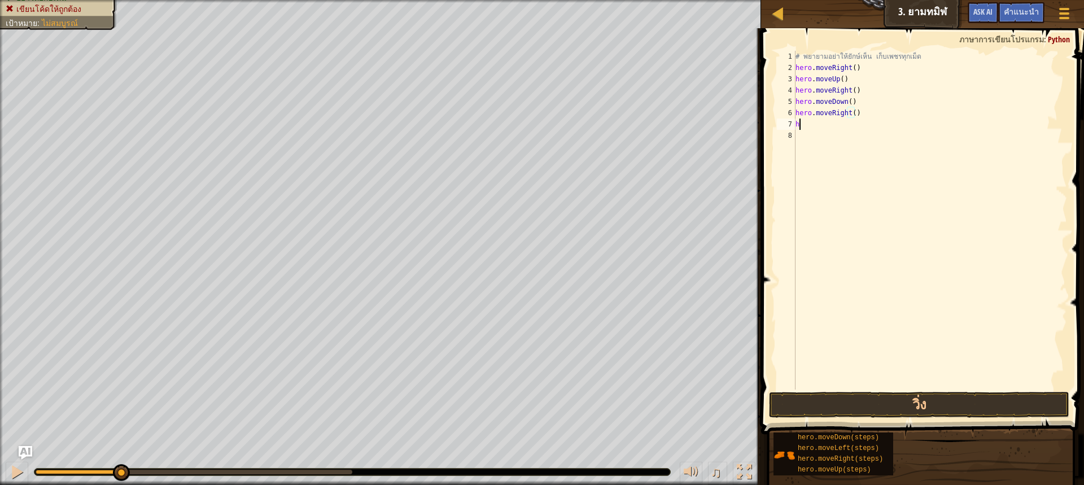
click at [809, 125] on div "# [PERSON_NAME]อย่าให้ยักษ์เห็น เก็บเพชรทุกเม็ด hero . moveRight ( ) hero . mov…" at bounding box center [930, 231] width 274 height 361
type textarea "h"
click at [882, 400] on button "วิ่ง" at bounding box center [919, 405] width 300 height 26
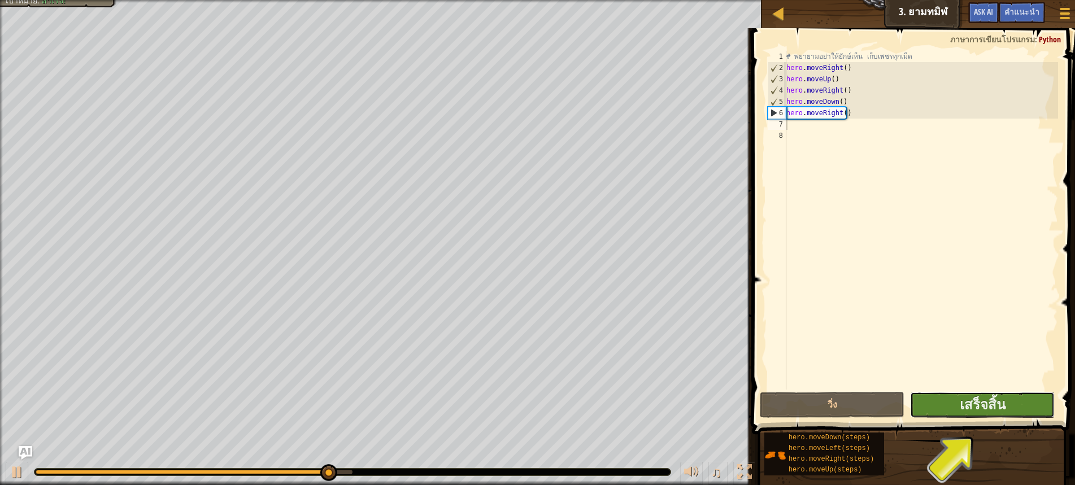
click at [955, 404] on button "เสร็จสิ้น" at bounding box center [982, 405] width 145 height 26
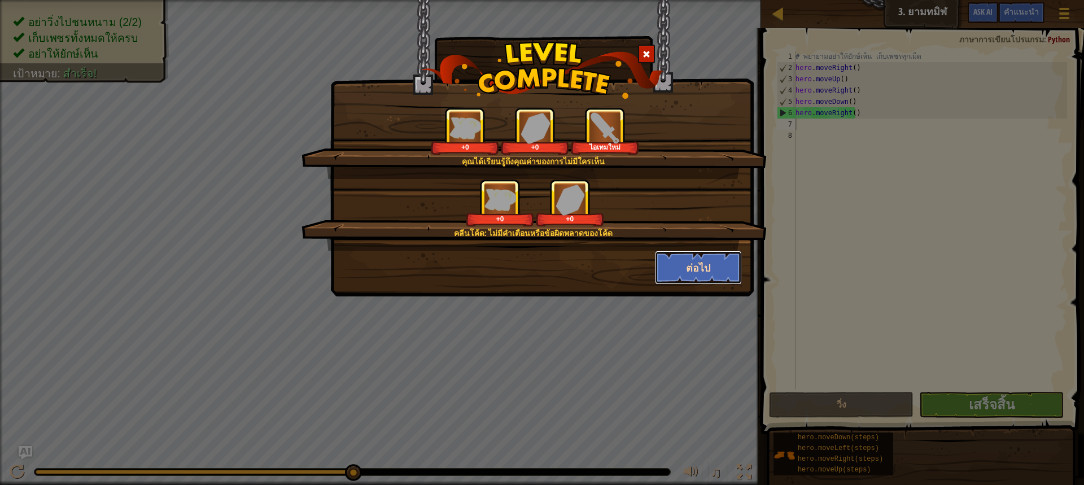
click at [687, 268] on button "ต่อไป" at bounding box center [699, 268] width 88 height 34
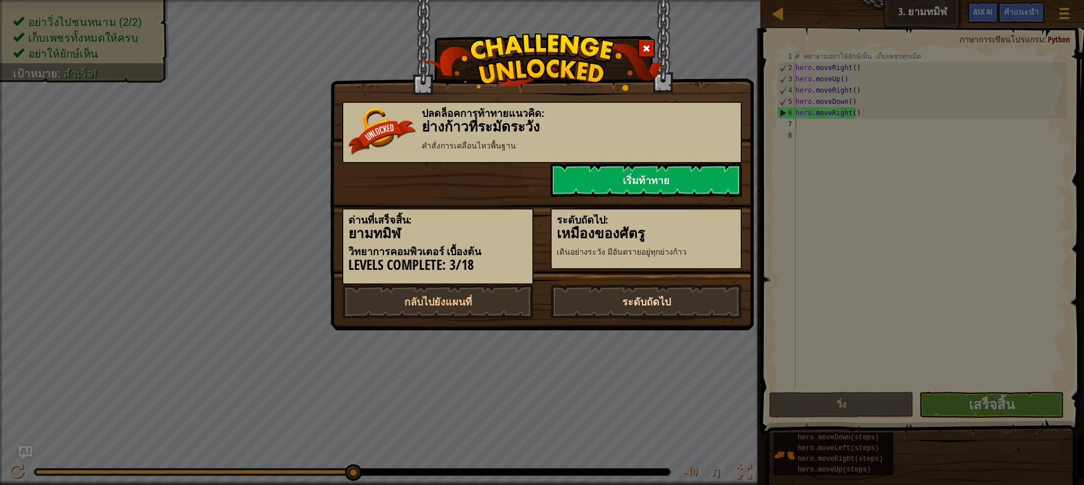
click at [625, 307] on link "ระดับถัดไป" at bounding box center [646, 302] width 191 height 34
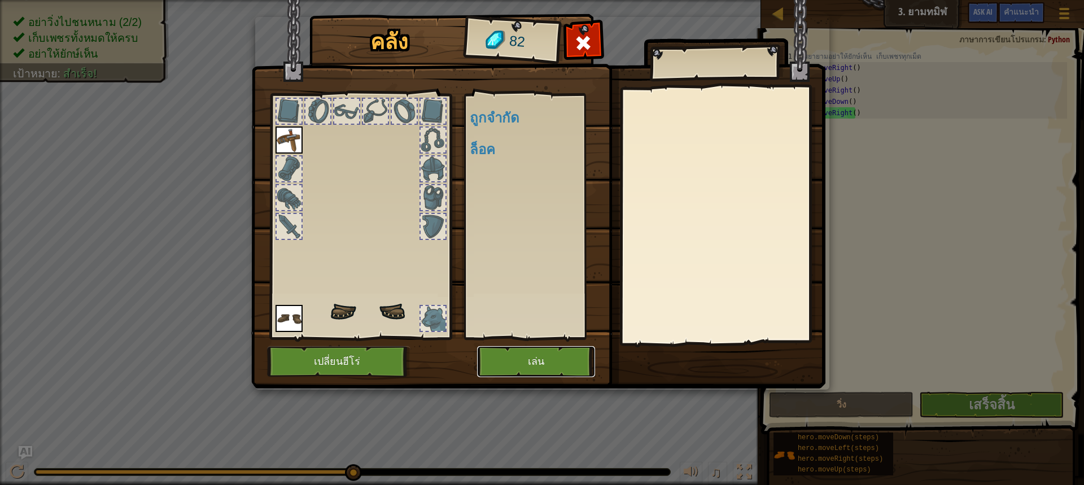
click at [515, 362] on button "เล่น" at bounding box center [536, 361] width 118 height 31
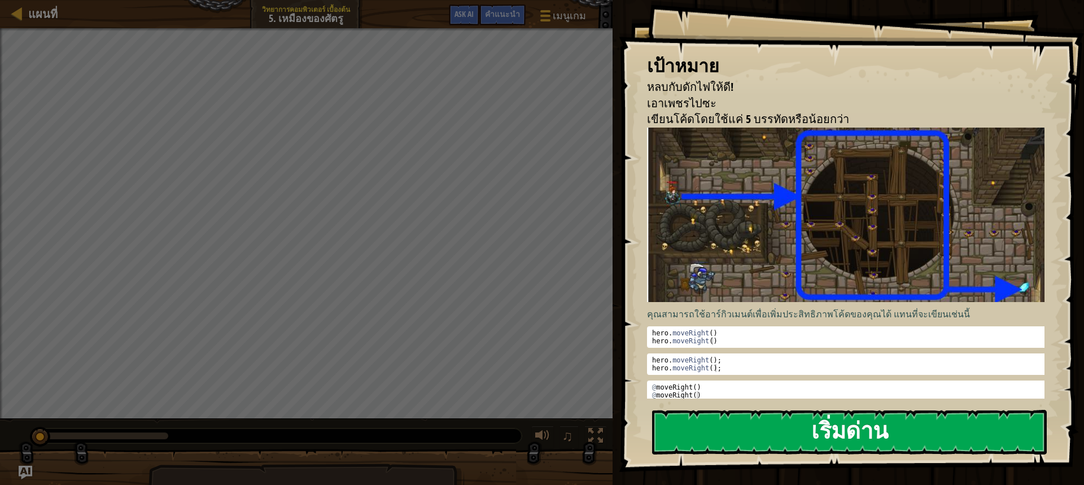
drag, startPoint x: 834, startPoint y: 449, endPoint x: 833, endPoint y: 443, distance: 6.8
click at [833, 446] on button "เริ่มด่าน" at bounding box center [849, 432] width 395 height 45
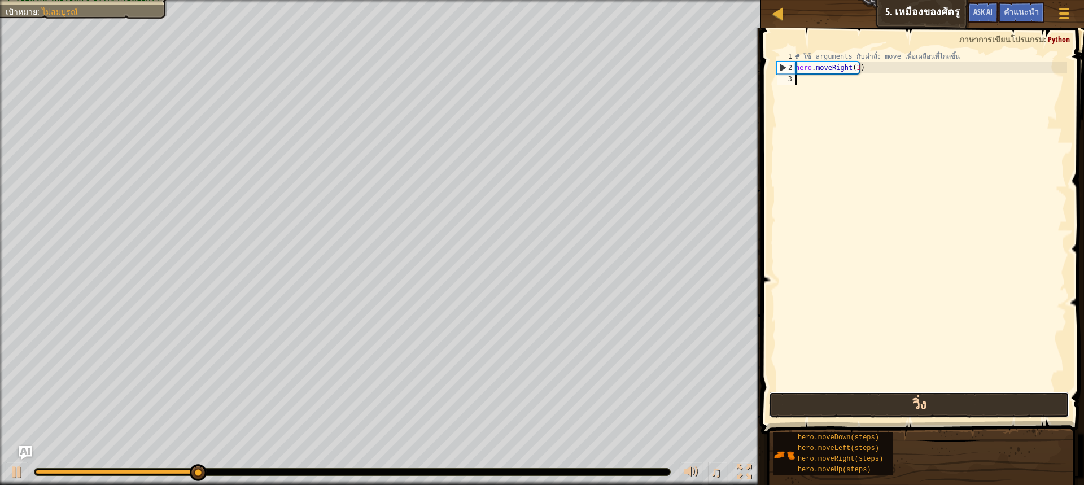
click at [925, 404] on button "วิ่ง" at bounding box center [919, 405] width 300 height 26
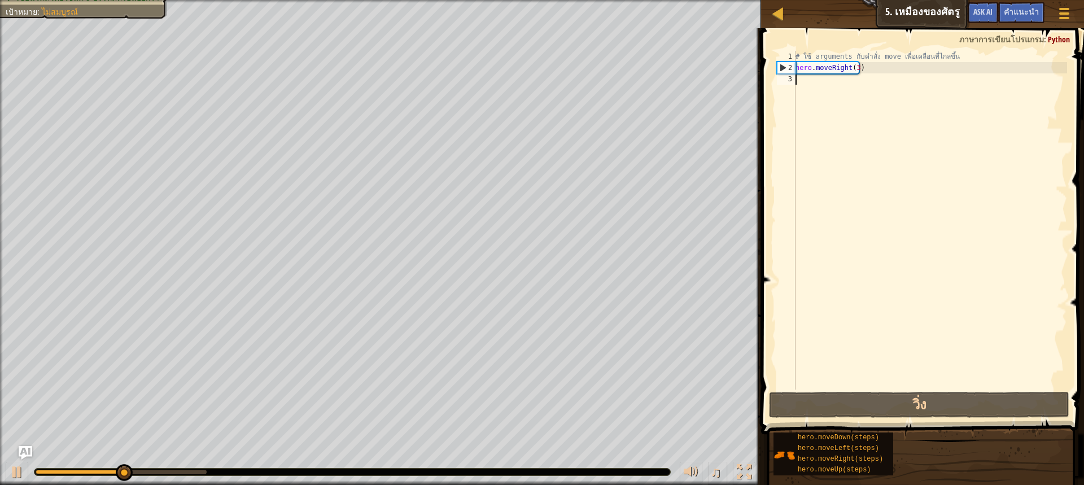
click at [871, 79] on div "# ใช้ arguments กับคำสั่ง move เพื่อเคลื่อนที่ไกลขึ้น hero . moveRight ( 3 )" at bounding box center [930, 231] width 274 height 361
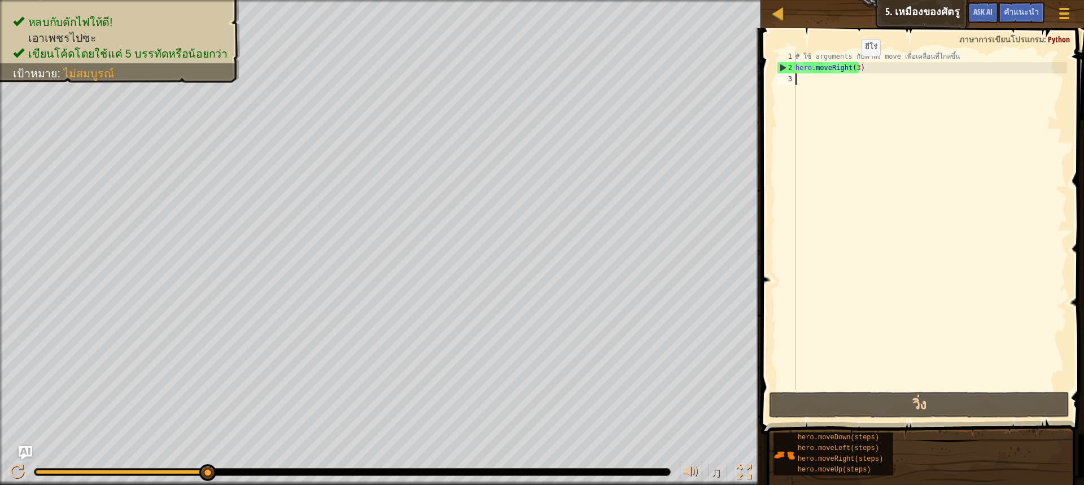
type textarea "h"
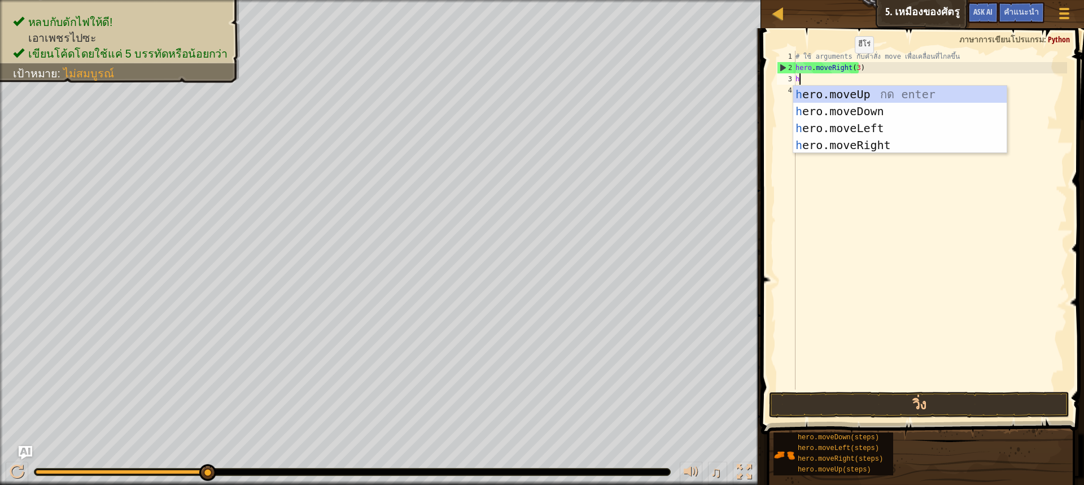
scroll to position [5, 0]
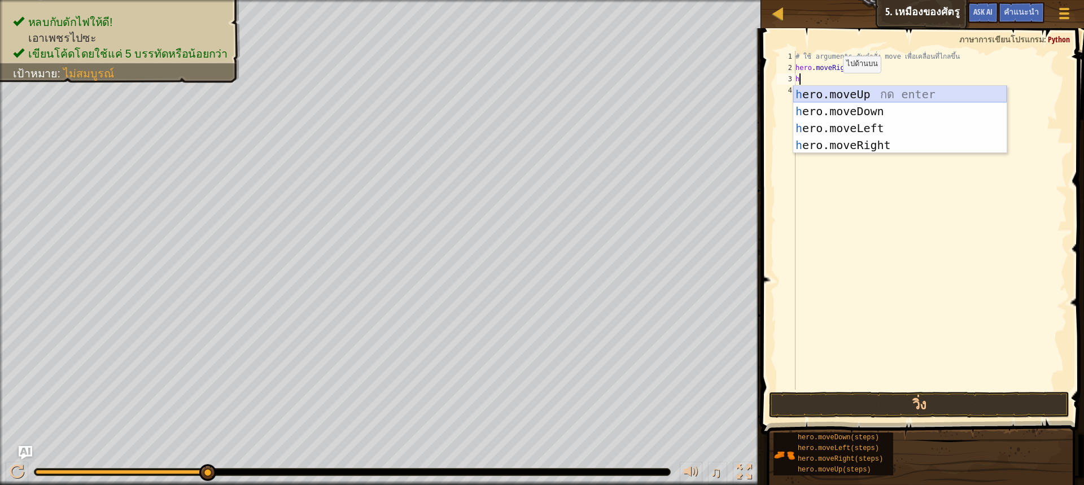
click at [841, 93] on div "h ero.moveUp กด enter h ero.moveDown กด enter h ero.moveLeft กด enter h ero.mov…" at bounding box center [899, 137] width 213 height 102
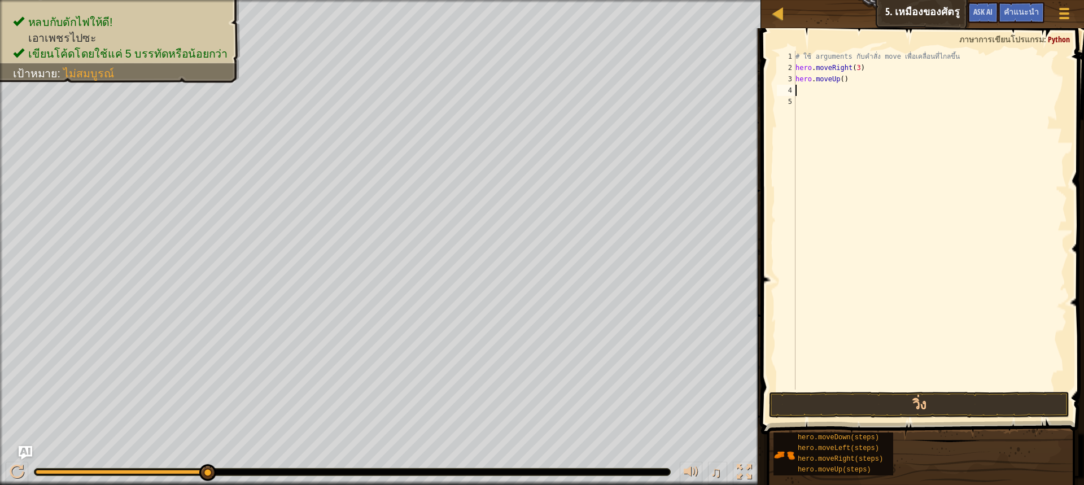
click at [816, 98] on div "# ใช้ arguments กับคำสั่ง move เพื่อเคลื่อนที่ไกลขึ้น hero . moveRight ( 3 ) he…" at bounding box center [930, 231] width 274 height 361
click at [810, 86] on div "# ใช้ arguments กับคำสั่ง move เพื่อเคลื่อนที่ไกลขึ้น hero . moveRight ( 3 ) he…" at bounding box center [930, 231] width 274 height 361
type textarea "h"
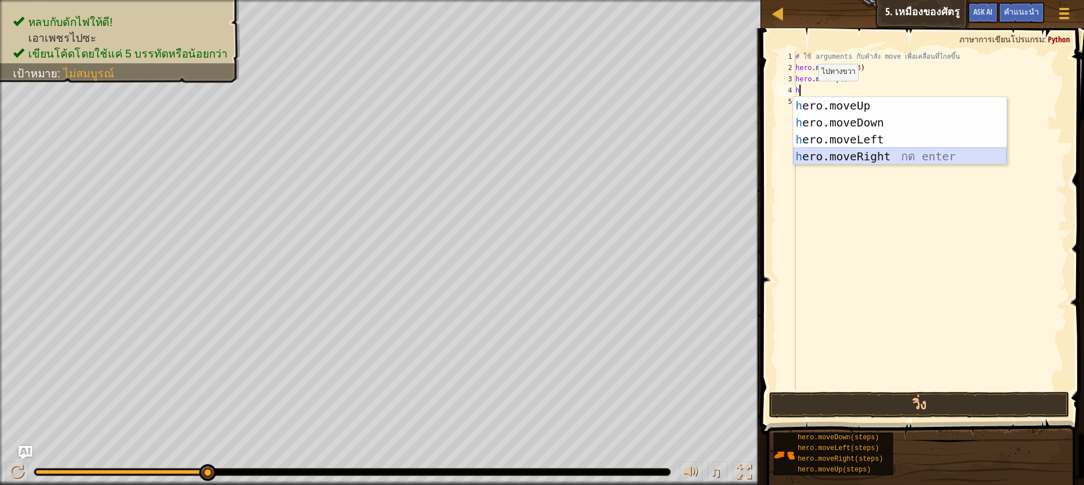
click at [841, 152] on div "h ero.moveUp กด enter h ero.moveDown กด enter h ero.moveLeft กด enter h ero.mov…" at bounding box center [899, 148] width 213 height 102
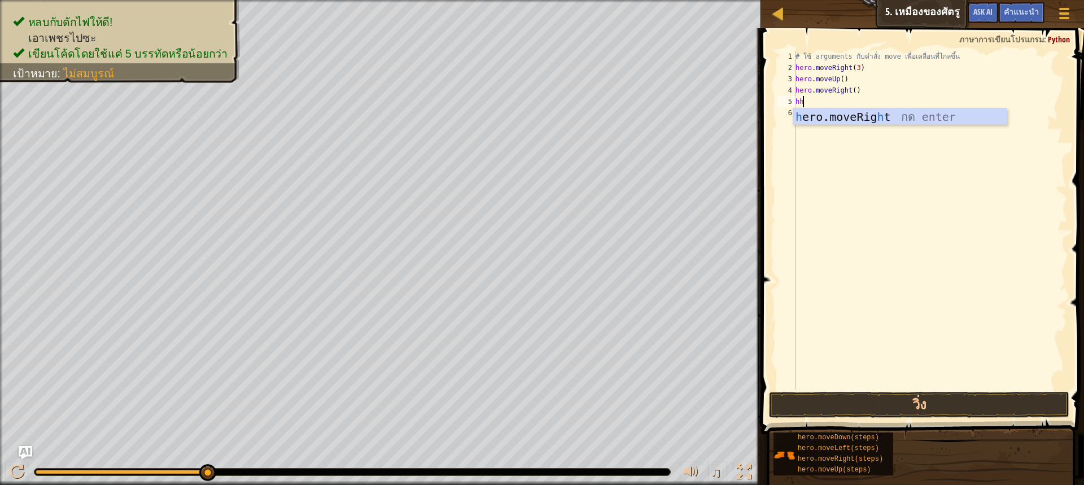
click at [835, 99] on div "# ใช้ arguments กับคำสั่ง move เพื่อเคลื่อนที่ไกลขึ้น hero . moveRight ( 3 ) he…" at bounding box center [930, 231] width 274 height 361
type textarea "h"
click at [831, 106] on div "# ใช้ arguments กับคำสั่ง move เพื่อเคลื่อนที่ไกลขึ้น hero . moveRight ( 3 ) he…" at bounding box center [930, 231] width 274 height 361
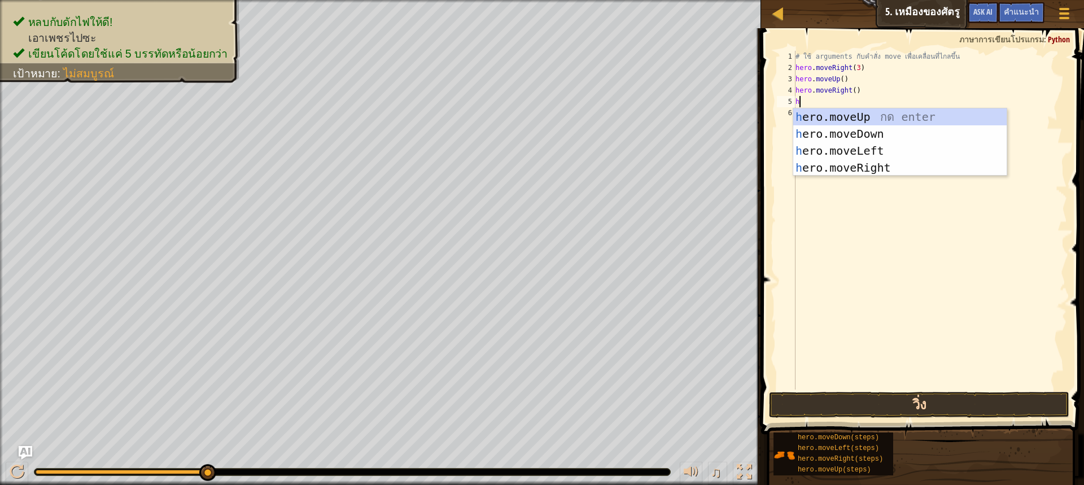
type textarea "h"
click at [872, 400] on button "วิ่ง" at bounding box center [919, 405] width 300 height 26
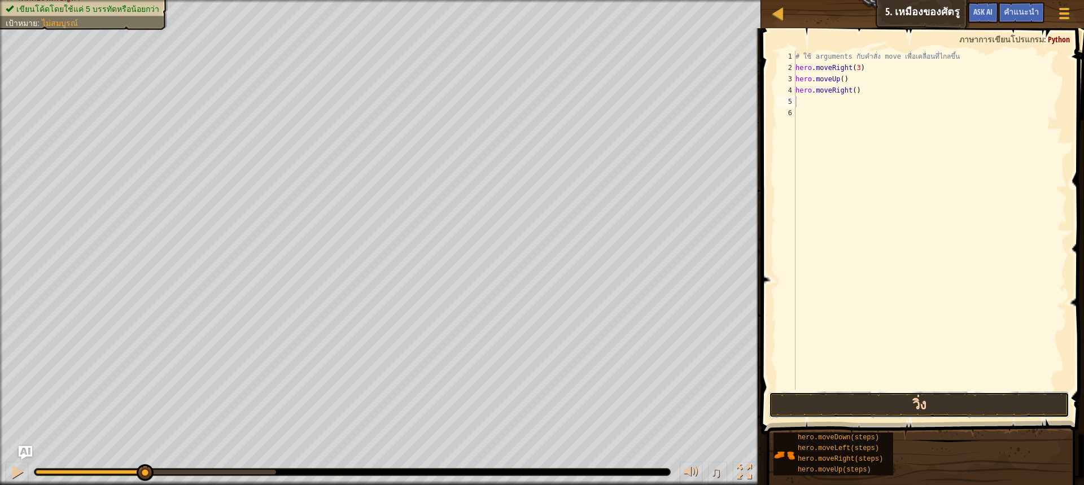
click at [883, 411] on button "วิ่ง" at bounding box center [919, 405] width 300 height 26
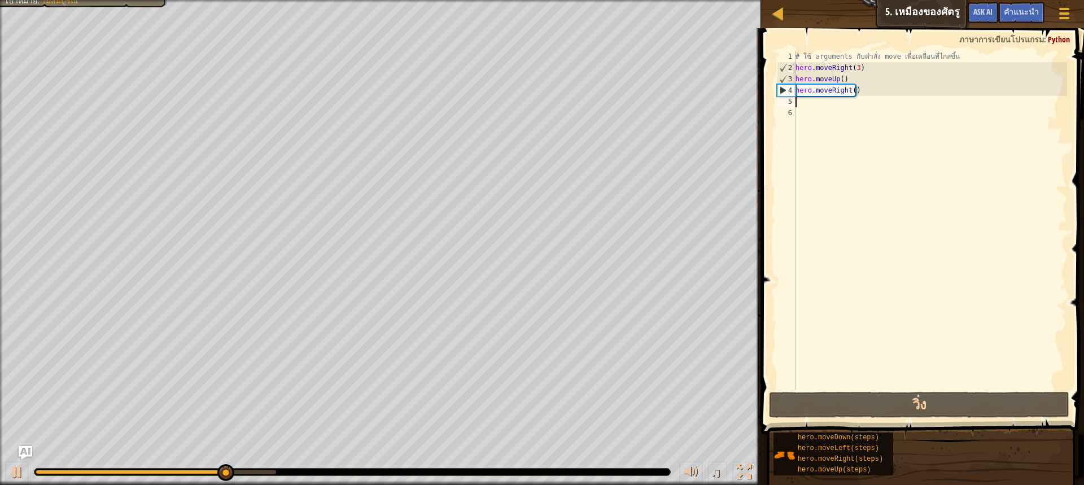
click at [815, 104] on div "# ใช้ arguments กับคำสั่ง move เพื่อเคลื่อนที่ไกลขึ้น hero . moveRight ( 3 ) he…" at bounding box center [930, 231] width 274 height 361
type textarea "h"
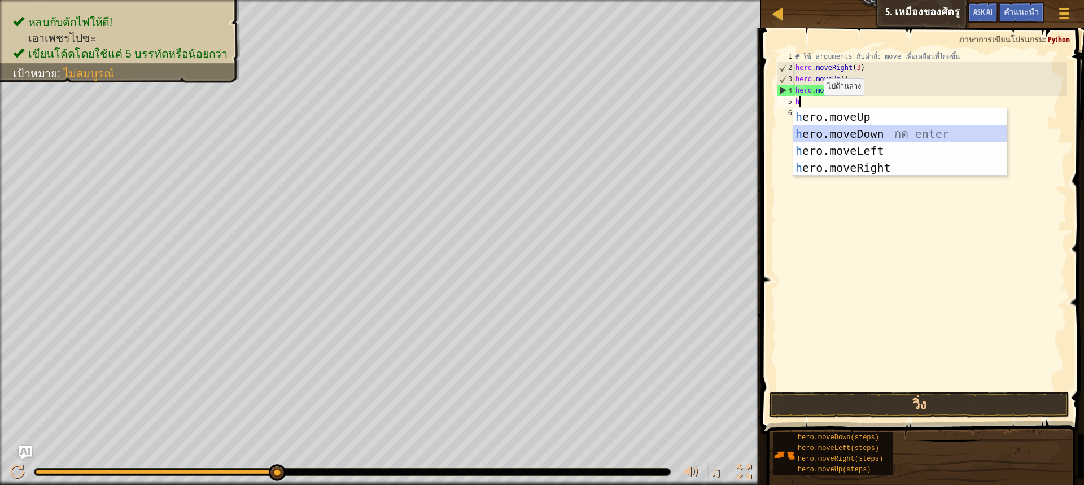
click at [829, 132] on div "h ero.moveUp กด enter h ero.moveDown กด enter h ero.moveLeft กด enter h ero.mov…" at bounding box center [899, 159] width 213 height 102
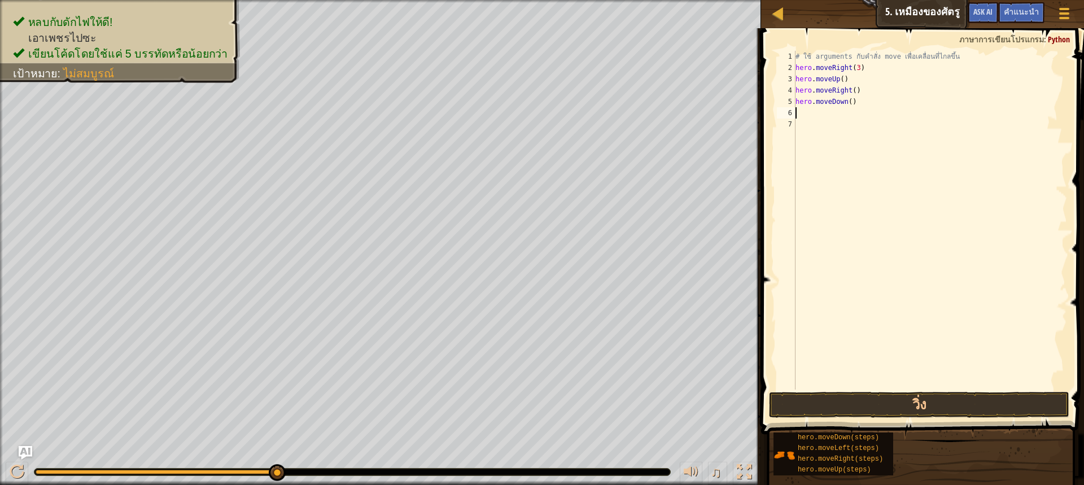
click at [821, 112] on div "# ใช้ arguments กับคำสั่ง move เพื่อเคลื่อนที่ไกลขึ้น hero . moveRight ( 3 ) he…" at bounding box center [930, 231] width 274 height 361
type textarea "h"
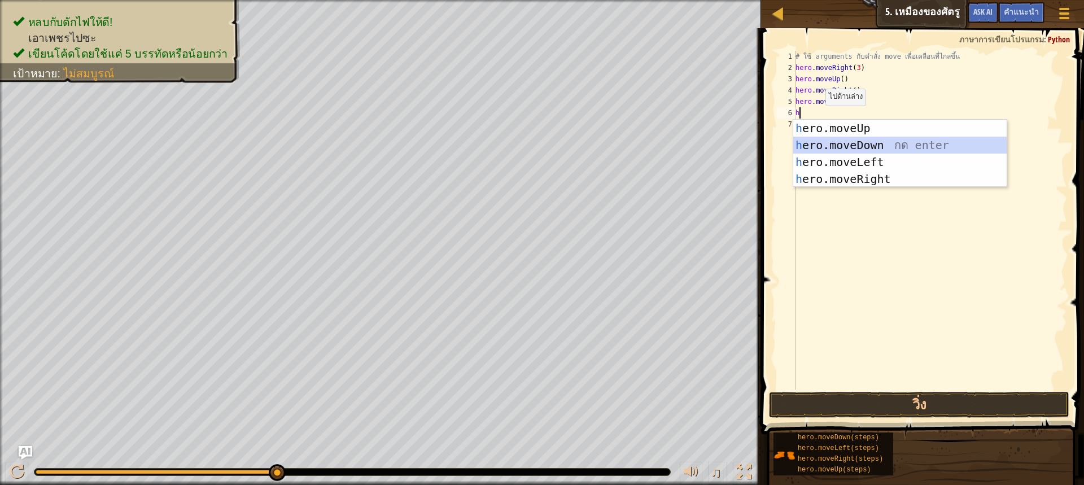
click at [819, 142] on div "h ero.moveUp กด enter h ero.moveDown กด enter h ero.moveLeft กด enter h ero.mov…" at bounding box center [899, 171] width 213 height 102
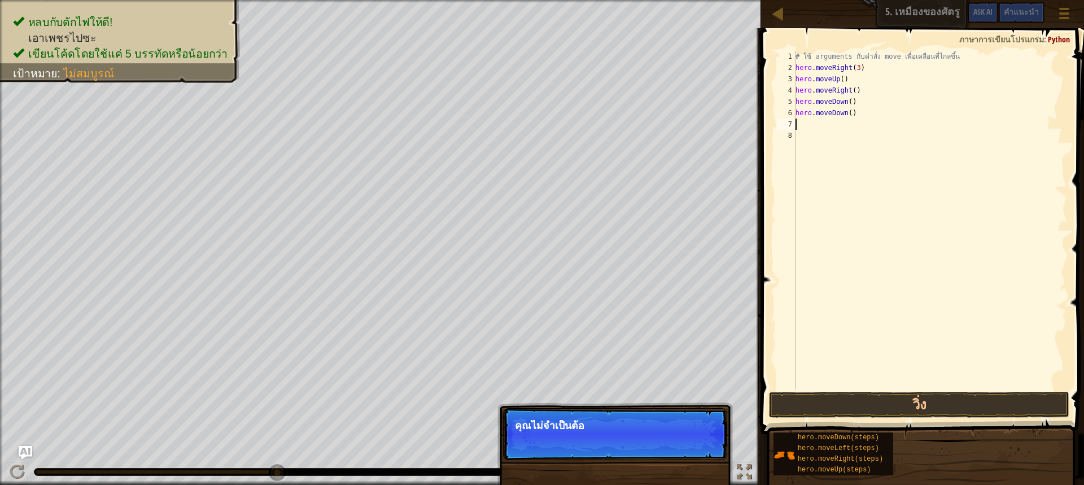
click at [815, 121] on div "# ใช้ arguments กับคำสั่ง move เพื่อเคลื่อนที่ไกลขึ้น hero . moveRight ( 3 ) he…" at bounding box center [930, 231] width 274 height 361
type textarea "h"
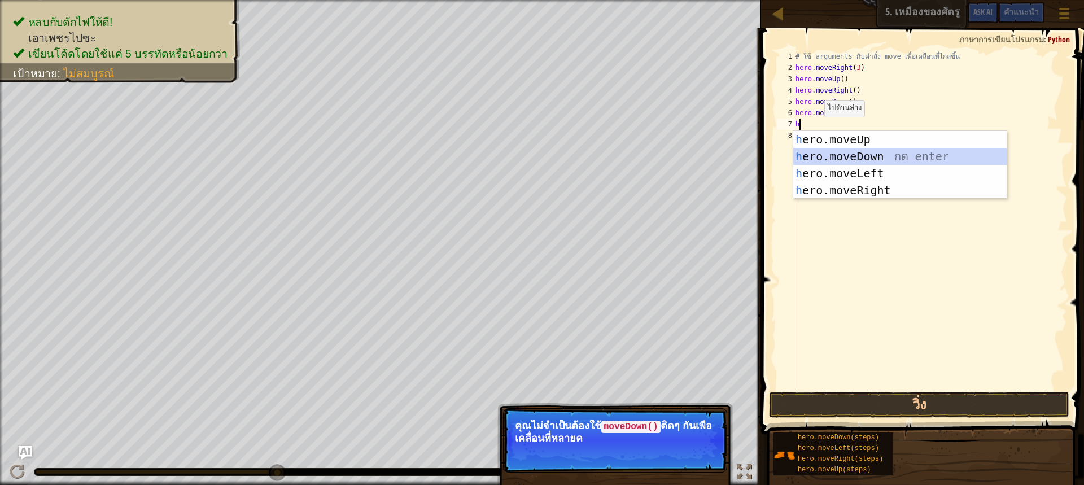
click at [829, 152] on div "h ero.moveUp กด enter h ero.moveDown กด enter h ero.moveLeft กด enter h ero.mov…" at bounding box center [899, 182] width 213 height 102
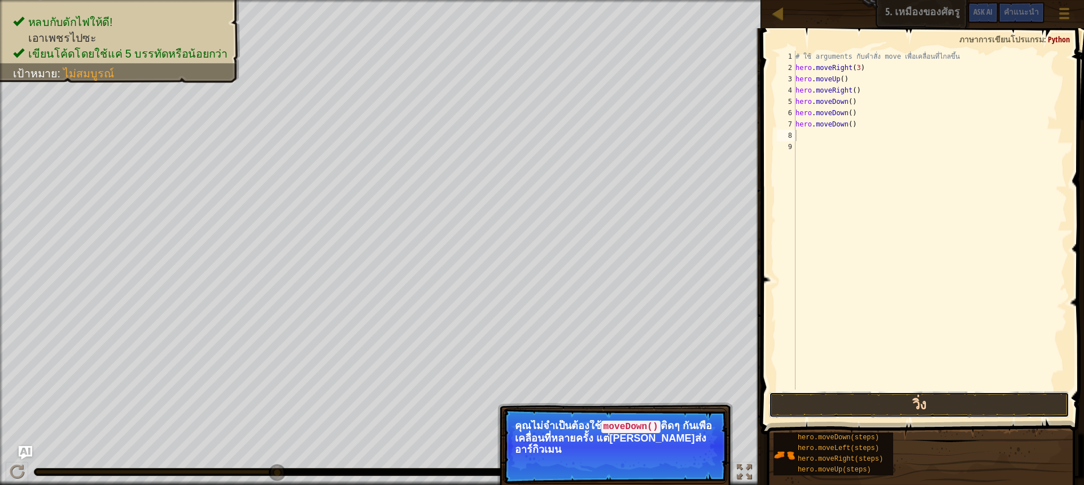
drag, startPoint x: 863, startPoint y: 401, endPoint x: 854, endPoint y: 396, distance: 9.6
click at [862, 401] on button "วิ่ง" at bounding box center [919, 405] width 300 height 26
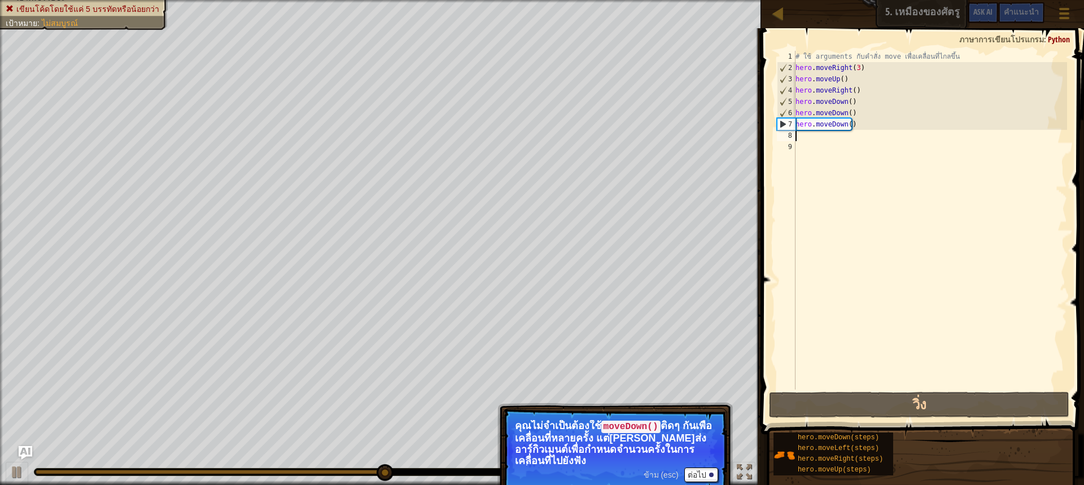
click at [815, 134] on div "# ใช้ arguments กับคำสั่ง move เพื่อเคลื่อนที่ไกลขึ้น hero . moveRight ( 3 ) he…" at bounding box center [930, 231] width 274 height 361
type textarea "h"
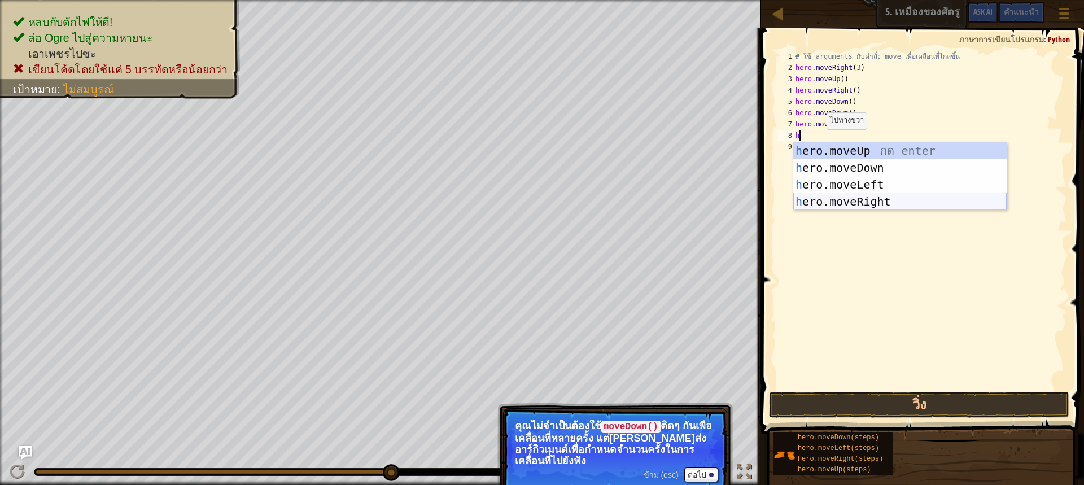
click at [834, 202] on div "h ero.moveUp กด enter h ero.moveDown กด enter h ero.moveLeft กด enter h ero.mov…" at bounding box center [899, 193] width 213 height 102
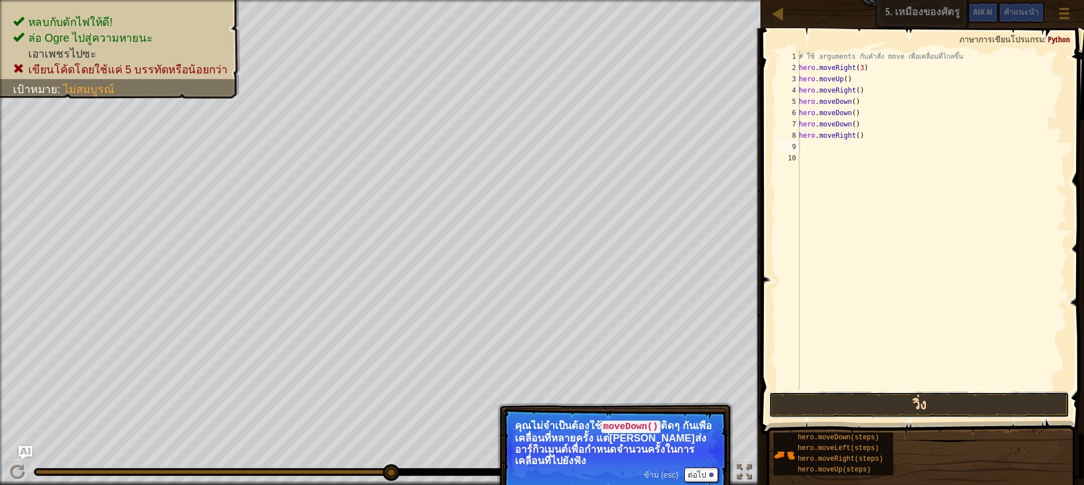
click at [850, 395] on button "วิ่ง" at bounding box center [919, 405] width 300 height 26
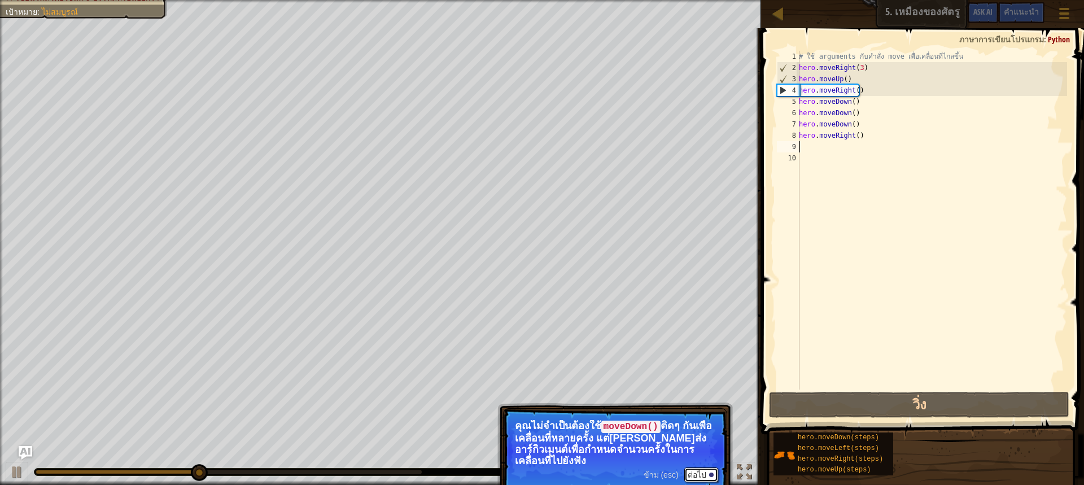
click at [690, 473] on button "ต่อไป" at bounding box center [701, 475] width 34 height 15
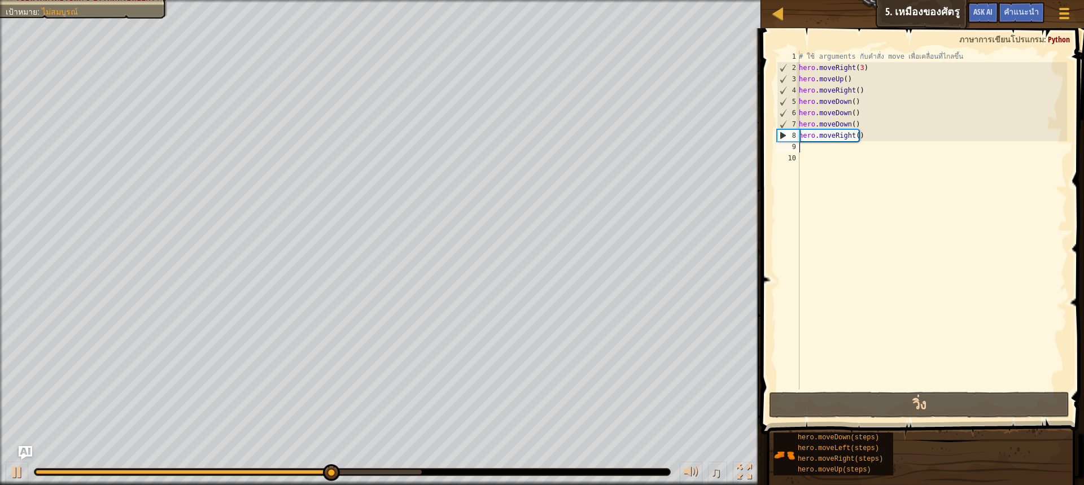
click at [844, 147] on div "# ใช้ arguments กับคำสั่ง move เพื่อเคลื่อนที่ไกลขึ้น hero . moveRight ( 3 ) he…" at bounding box center [932, 231] width 270 height 361
type textarea "h"
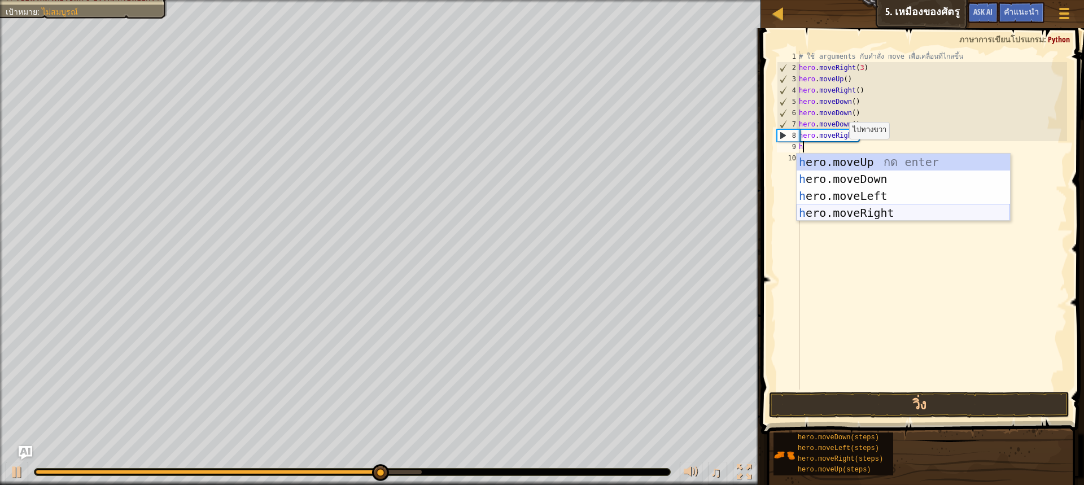
click at [839, 214] on div "h ero.moveUp กด enter h ero.moveDown กด enter h ero.moveLeft กด enter h ero.mov…" at bounding box center [903, 205] width 213 height 102
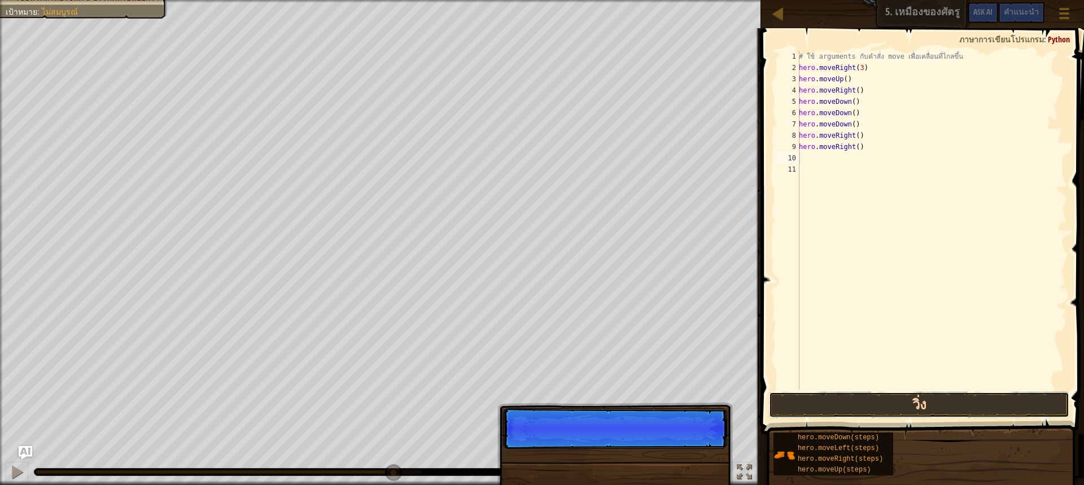
click at [870, 411] on button "วิ่ง" at bounding box center [919, 405] width 300 height 26
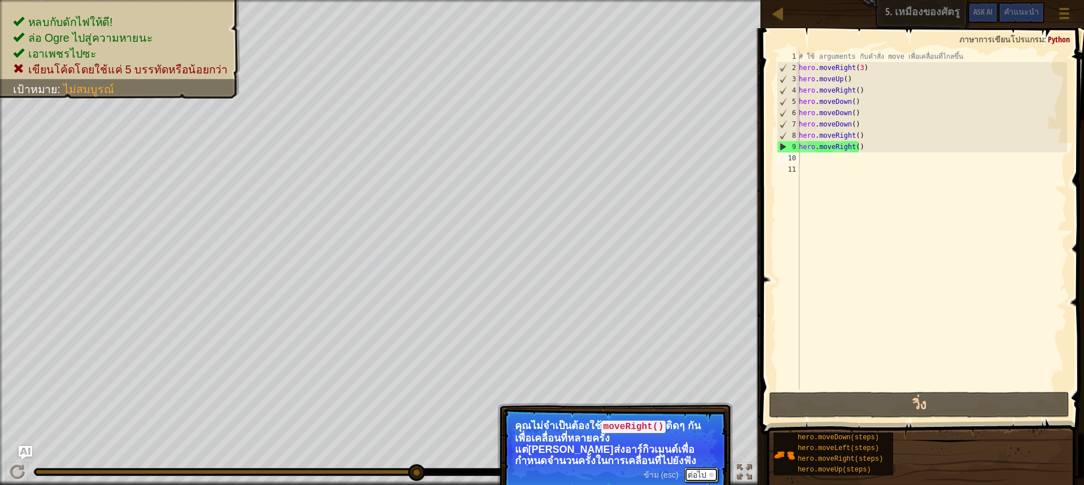
click at [689, 473] on button "ต่อไป" at bounding box center [701, 475] width 34 height 15
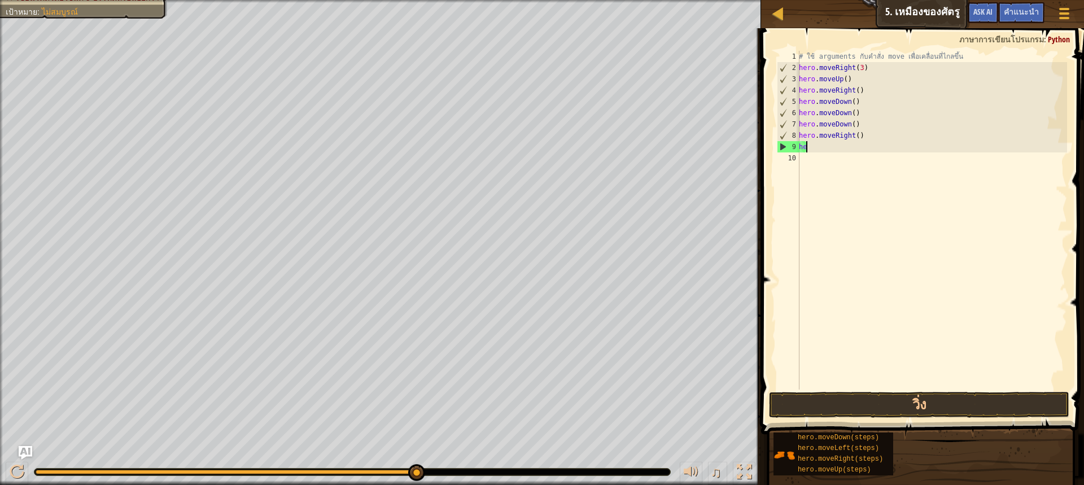
type textarea "h"
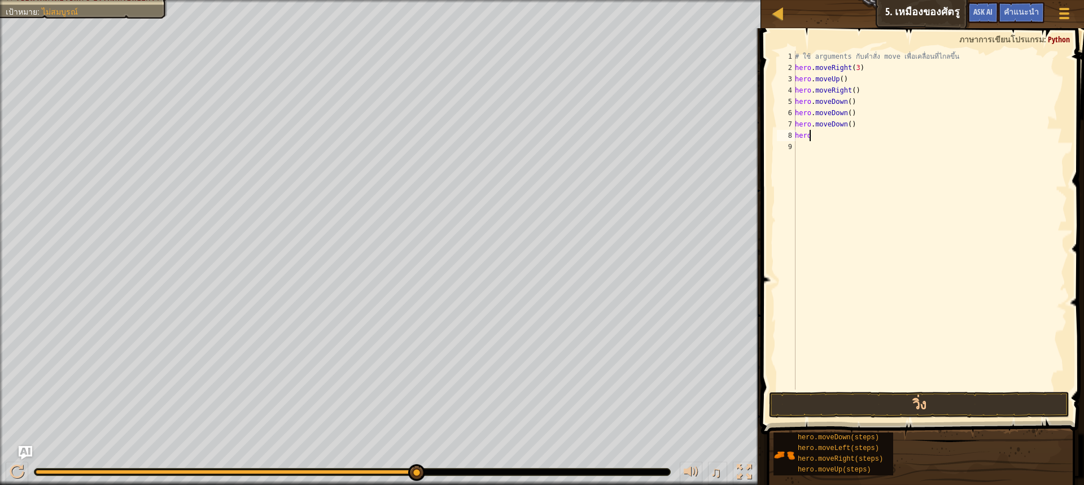
type textarea "h"
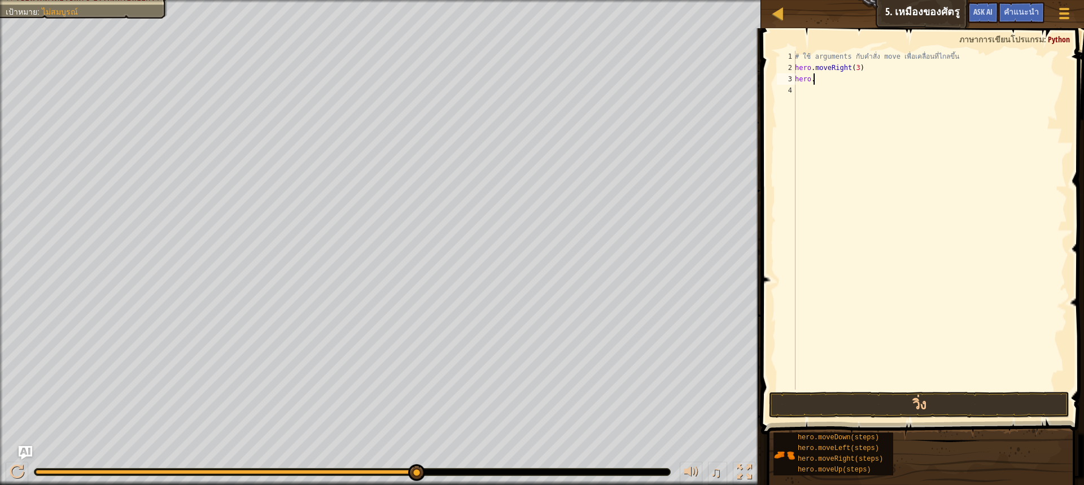
type textarea "h"
type textarea "# ใช้ arguments กับคำสั่ง move เพื่อเคลื่อนที่ไกลขึ้"
click at [902, 408] on button "วิ่ง" at bounding box center [919, 405] width 300 height 26
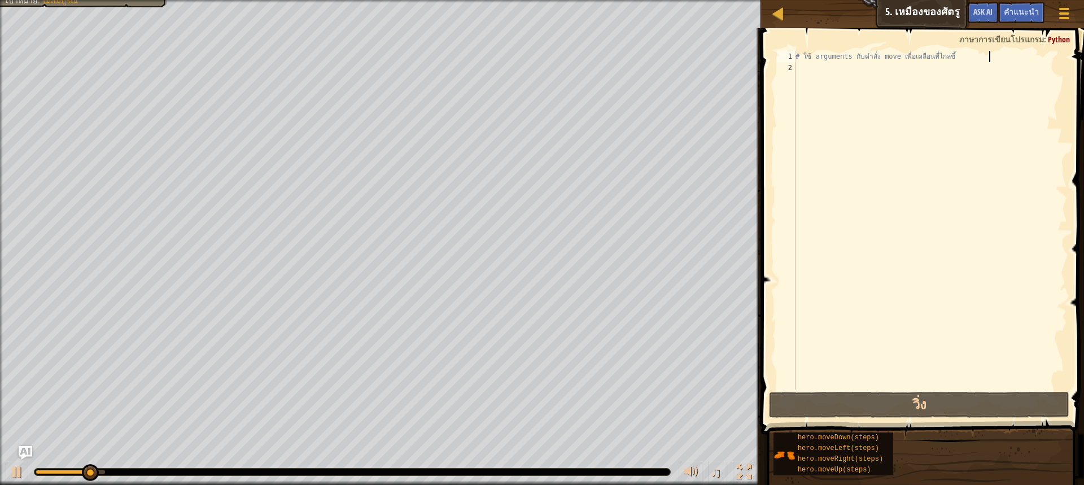
click at [800, 73] on div "# ใช้ arguments กับคำสั่ง move เพื่อเคลื่อนที่ไกลขึ้" at bounding box center [930, 231] width 274 height 361
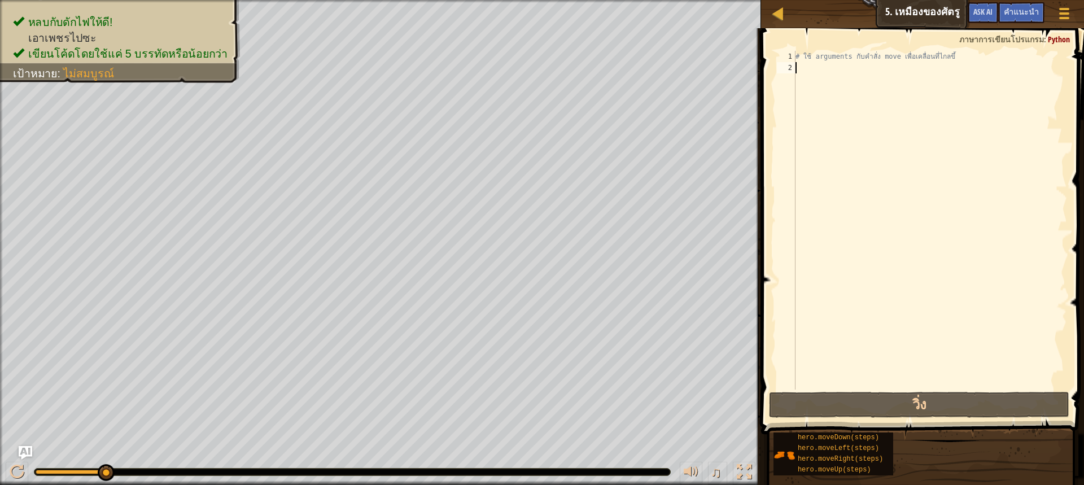
type textarea "h"
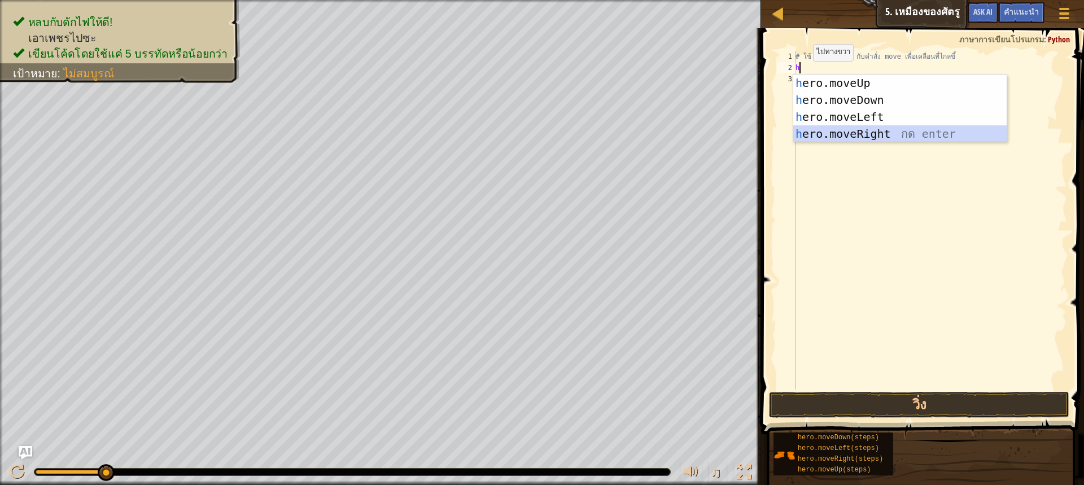
click at [843, 133] on div "h ero.moveUp กด enter h ero.moveDown กด enter h ero.moveLeft กด enter h ero.mov…" at bounding box center [899, 126] width 213 height 102
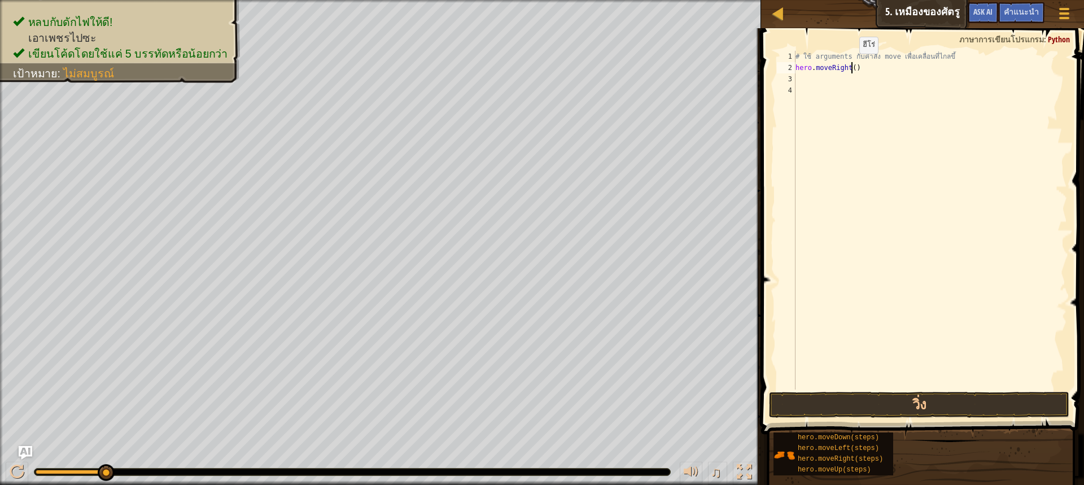
click at [850, 65] on div "# ใช้ arguments กับคำสั่ง move เพื่อเคลื่อนที่ไกลขึ้ hero . moveRight ( )" at bounding box center [930, 231] width 274 height 361
type textarea "hero.moveRight(3)"
click at [837, 80] on div "# ใช้ arguments กับคำสั่ง move เพื่อเคลื่อนที่ไกลขึ้ hero . moveRight ( 3 )" at bounding box center [930, 231] width 274 height 361
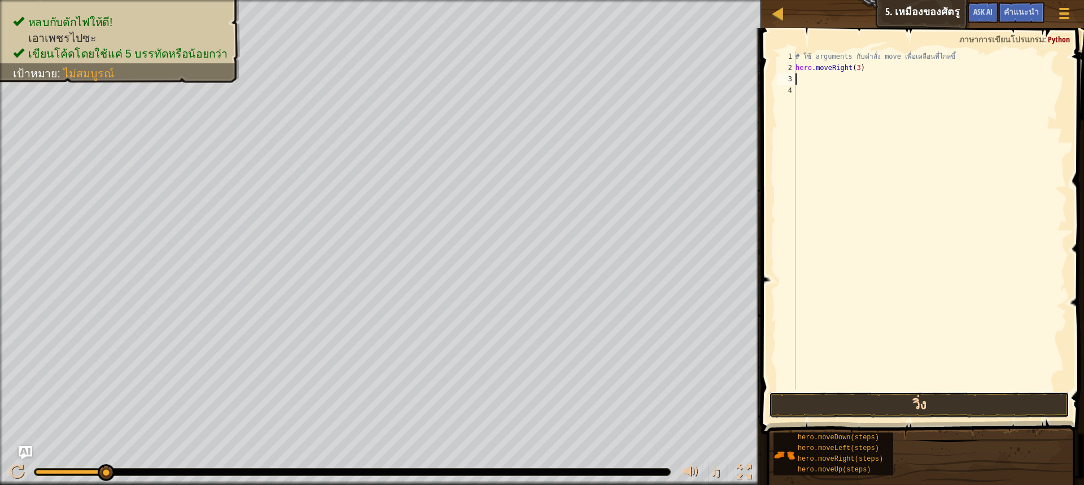
click at [912, 396] on button "วิ่ง" at bounding box center [919, 405] width 300 height 26
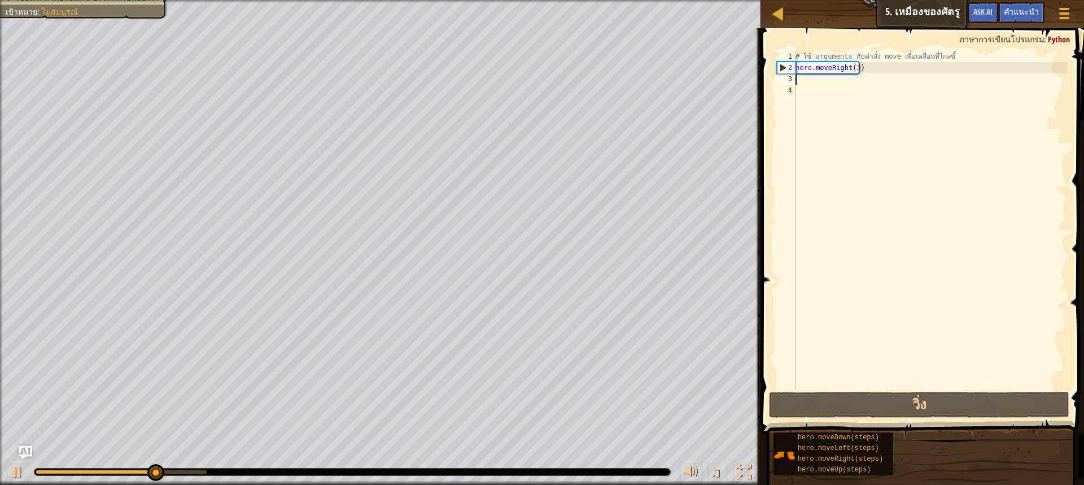
click at [801, 77] on div "# ใช้ arguments กับคำสั่ง move เพื่อเคลื่อนที่ไกลขึ้ hero . moveRight ( 3 )" at bounding box center [930, 231] width 274 height 361
type textarea "h"
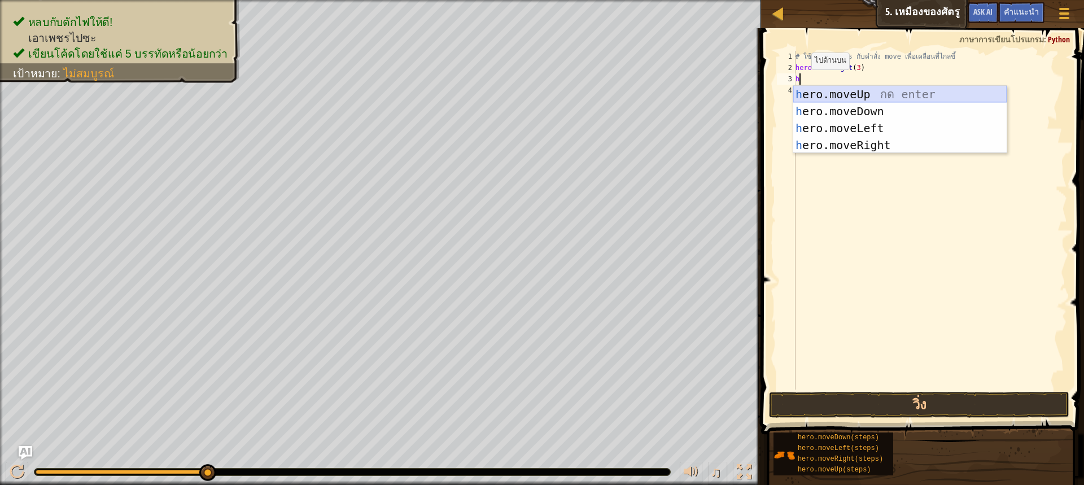
click at [811, 95] on div "h ero.moveUp กด enter h ero.moveDown กด enter h ero.moveLeft กด enter h ero.mov…" at bounding box center [899, 137] width 213 height 102
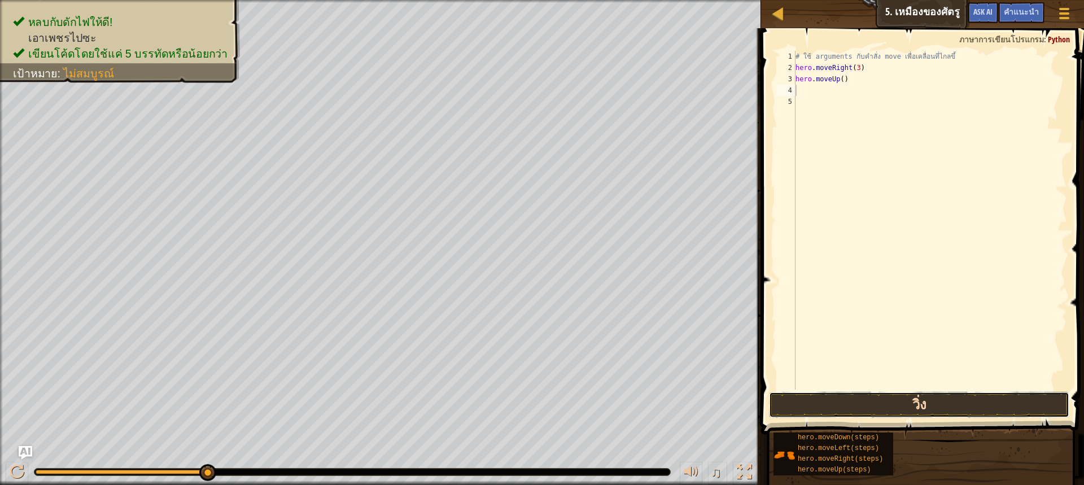
drag, startPoint x: 898, startPoint y: 403, endPoint x: 889, endPoint y: 299, distance: 104.3
click at [899, 403] on button "วิ่ง" at bounding box center [919, 405] width 300 height 26
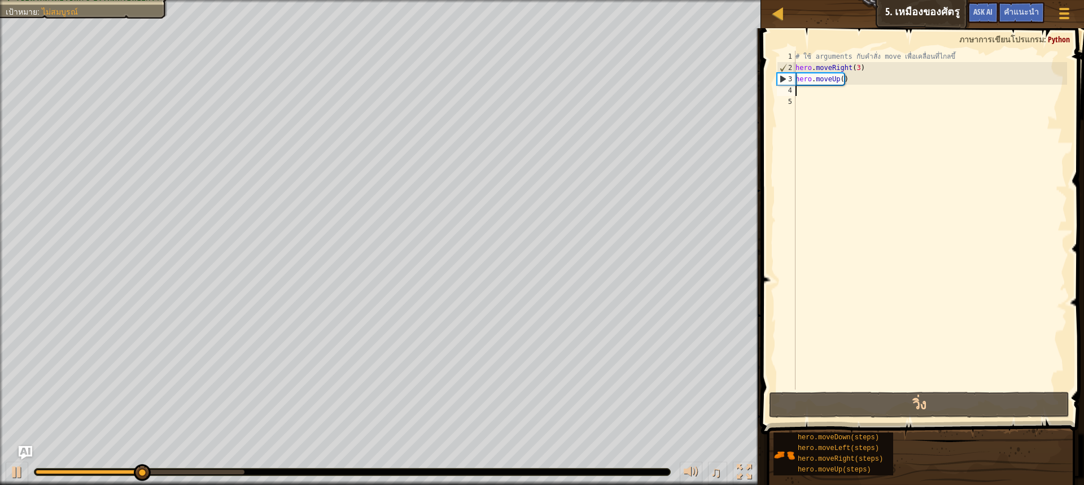
click at [822, 91] on div "# ใช้ arguments กับคำสั่ง move เพื่อเคลื่อนที่ไกลขึ้ hero . moveRight ( 3 ) her…" at bounding box center [930, 231] width 274 height 361
type textarea "h"
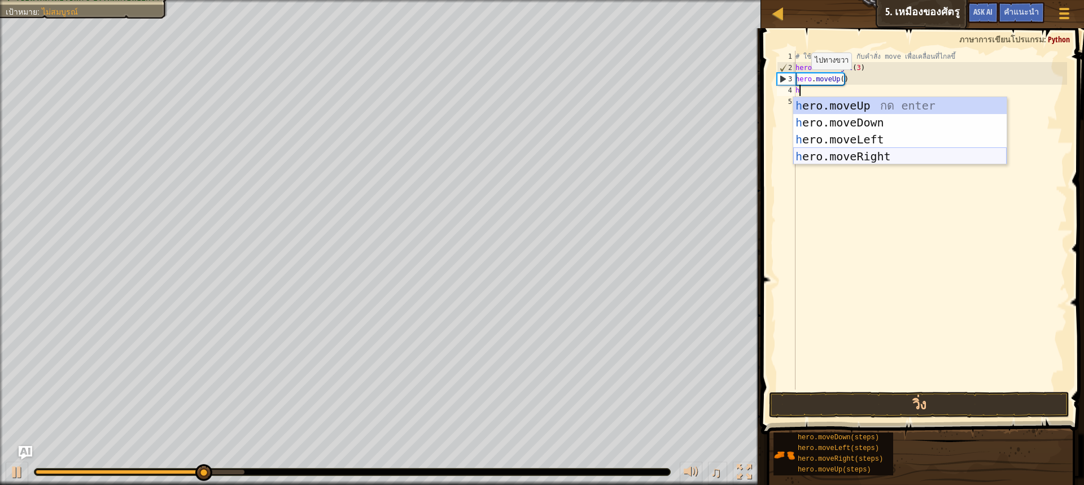
click at [837, 156] on div "h ero.moveUp กด enter h ero.moveDown กด enter h ero.moveLeft กด enter h ero.mov…" at bounding box center [899, 148] width 213 height 102
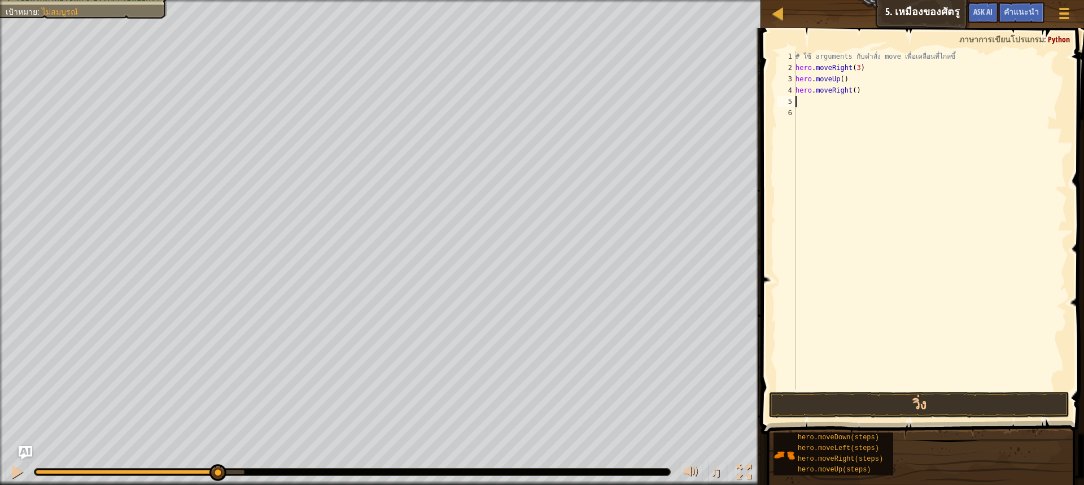
click at [816, 106] on div "# ใช้ arguments กับคำสั่ง move เพื่อเคลื่อนที่ไกลขึ้ hero . moveRight ( 3 ) her…" at bounding box center [930, 231] width 274 height 361
type textarea "h"
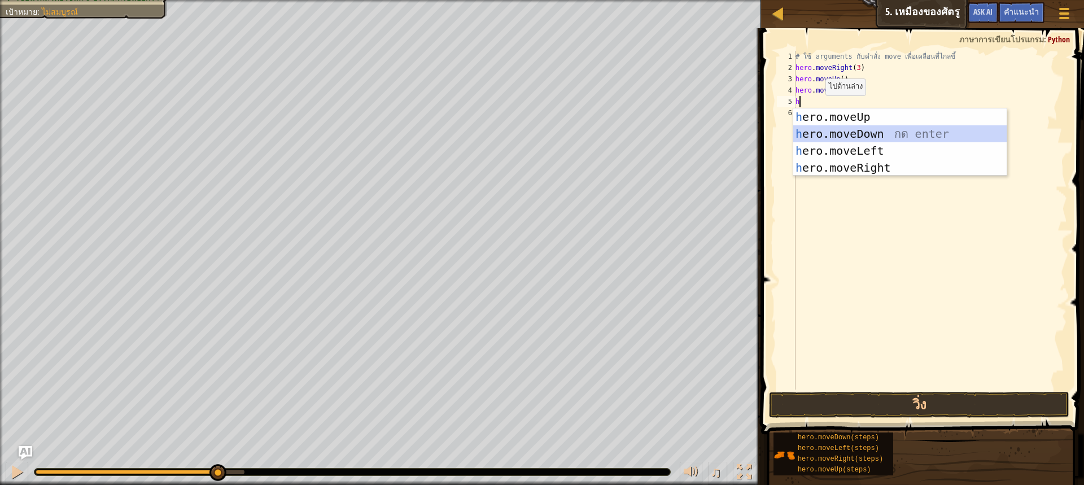
click at [848, 132] on div "h ero.moveUp กด enter h ero.moveDown กด enter h ero.moveLeft กด enter h ero.mov…" at bounding box center [899, 159] width 213 height 102
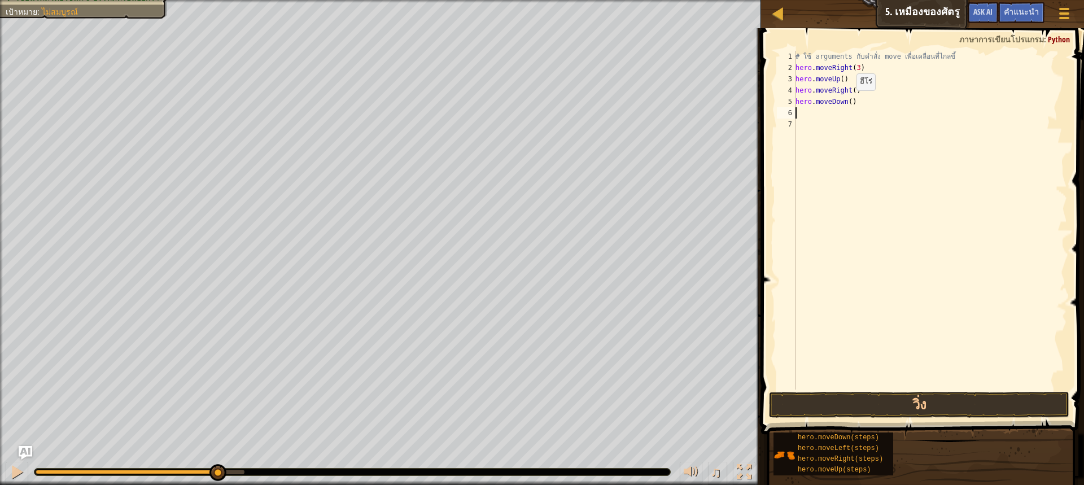
click at [847, 102] on div "# ใช้ arguments กับคำสั่ง move เพื่อเคลื่อนที่ไกลขึ้ hero . moveRight ( 3 ) her…" at bounding box center [930, 231] width 274 height 361
type textarea "hero.moveDown(3)"
click at [893, 405] on button "วิ่ง" at bounding box center [919, 405] width 300 height 26
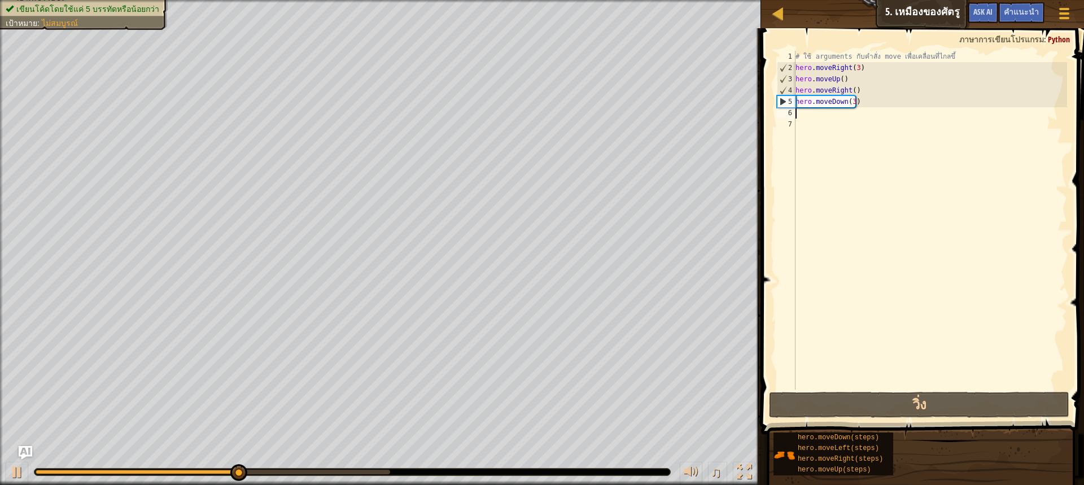
click at [816, 115] on div "# ใช้ arguments กับคำสั่ง move เพื่อเคลื่อนที่ไกลขึ้ hero . moveRight ( 3 ) her…" at bounding box center [930, 231] width 274 height 361
type textarea "h"
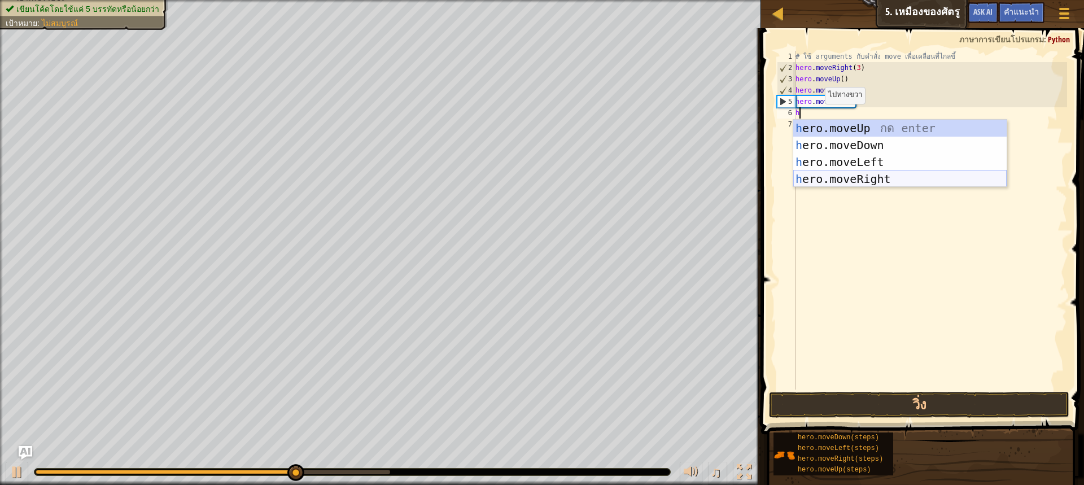
click at [836, 174] on div "h ero.moveUp กด enter h ero.moveDown กด enter h ero.moveLeft กด enter h ero.mov…" at bounding box center [899, 171] width 213 height 102
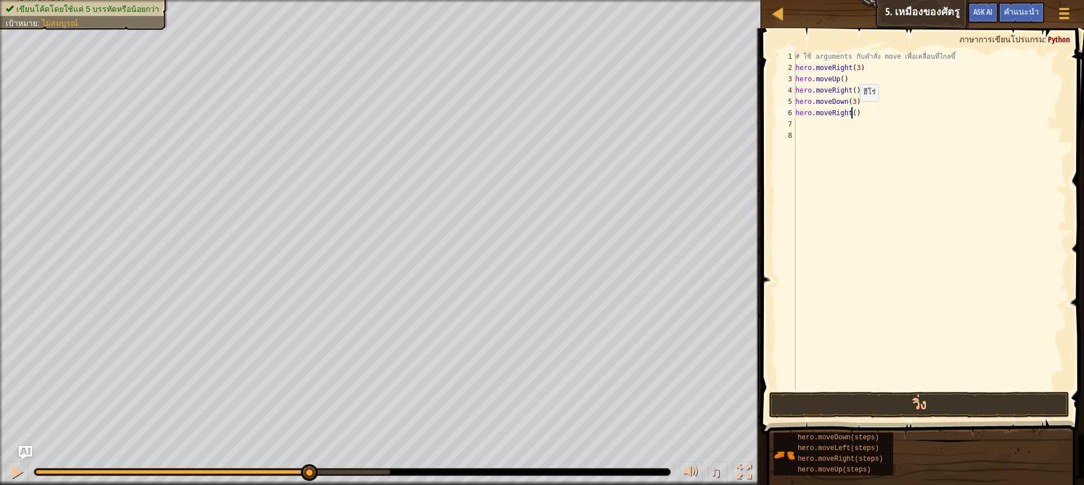
click at [850, 112] on div "# ใช้ arguments กับคำสั่ง move เพื่อเคลื่อนที่ไกลขึ้ hero . moveRight ( 3 ) her…" at bounding box center [930, 231] width 274 height 361
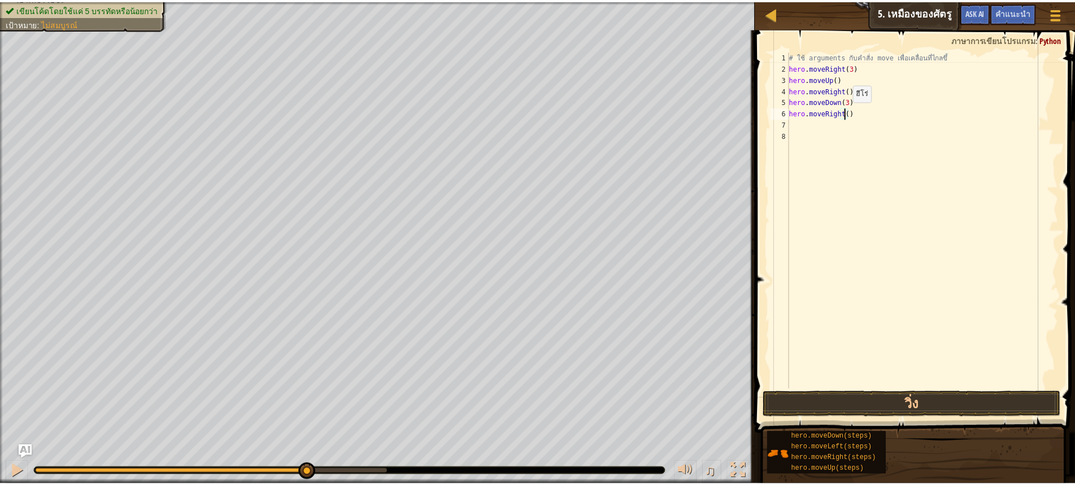
scroll to position [5, 5]
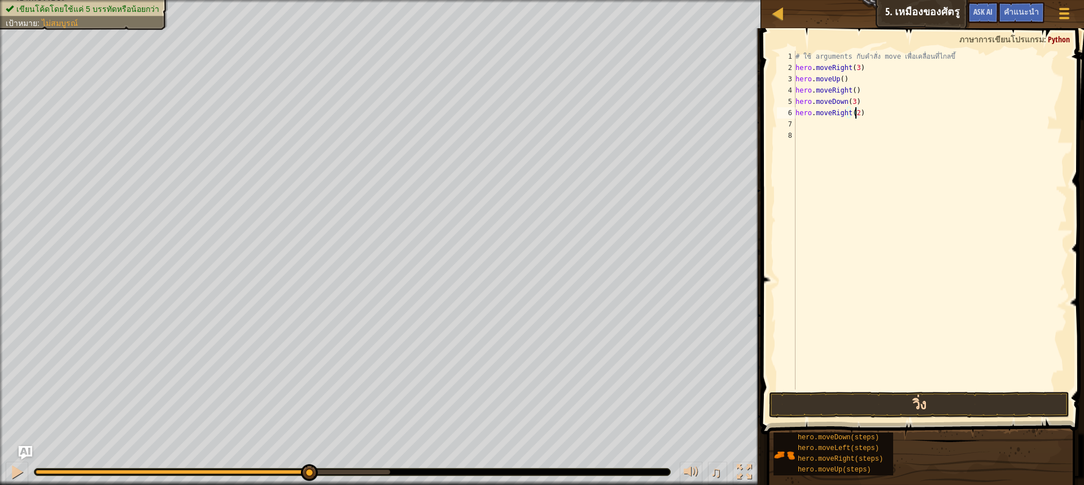
type textarea "hero.moveRight(2)"
drag, startPoint x: 898, startPoint y: 398, endPoint x: 896, endPoint y: 382, distance: 16.6
click at [898, 396] on button "วิ่ง" at bounding box center [919, 405] width 300 height 26
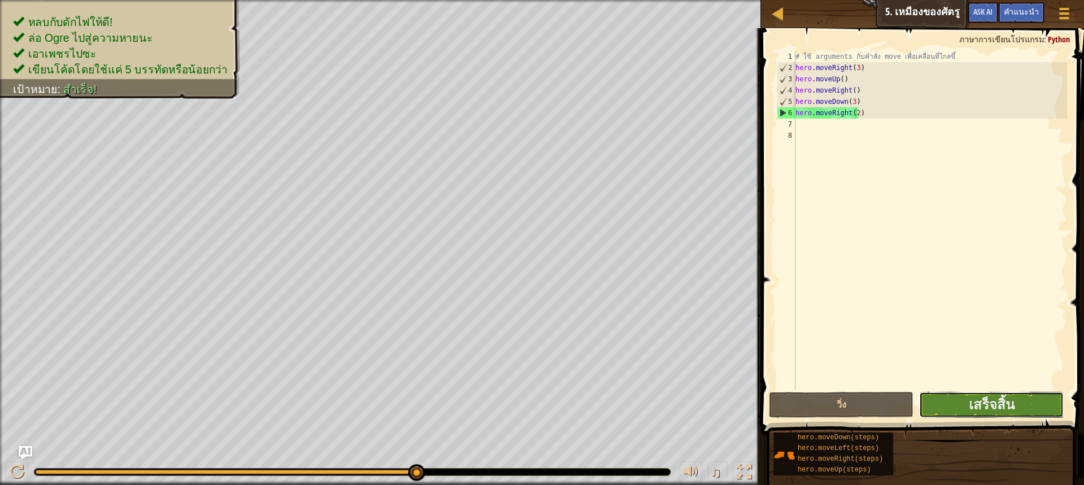
click at [1021, 405] on button "เสร็จสิ้น" at bounding box center [991, 405] width 145 height 26
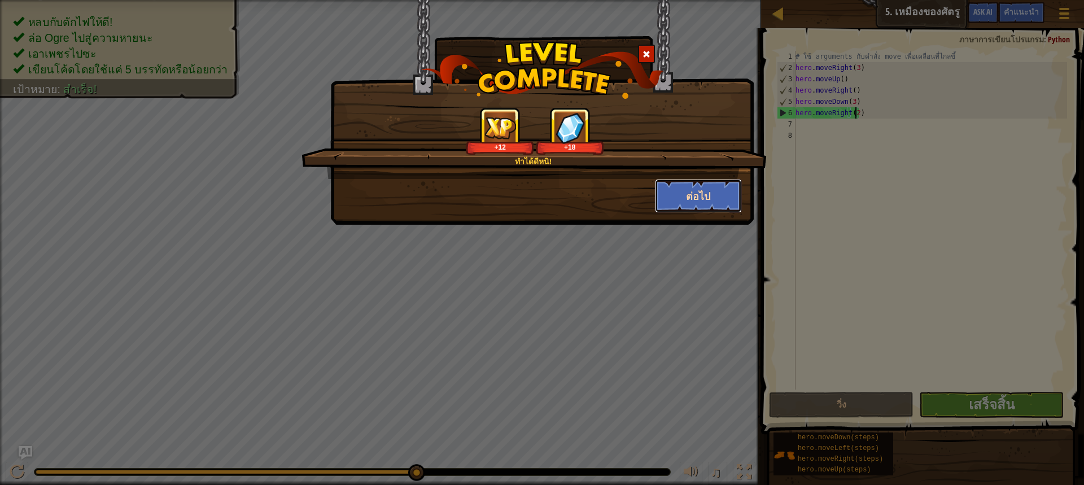
click at [705, 192] on button "ต่อไป" at bounding box center [699, 196] width 88 height 34
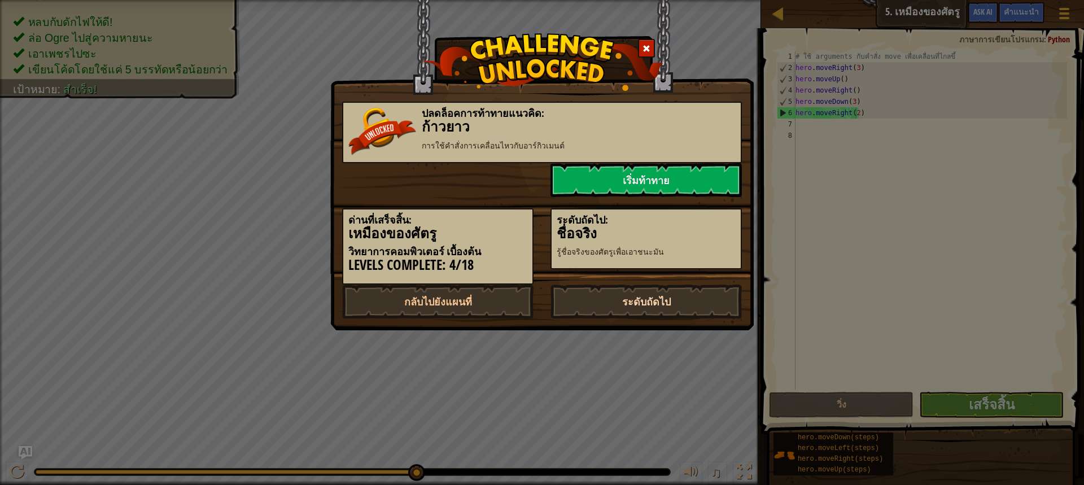
click at [651, 298] on link "ระดับถัดไป" at bounding box center [646, 302] width 191 height 34
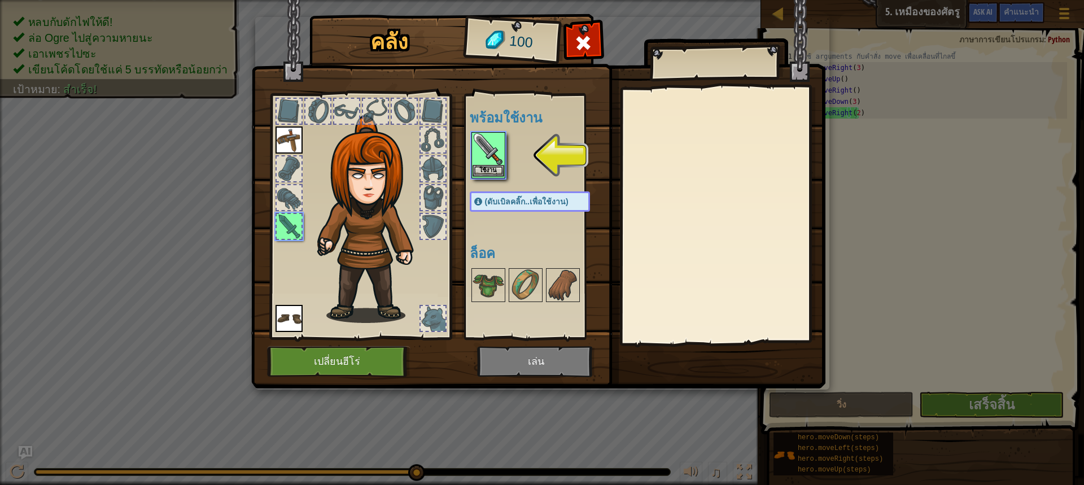
click at [482, 141] on img at bounding box center [489, 149] width 32 height 32
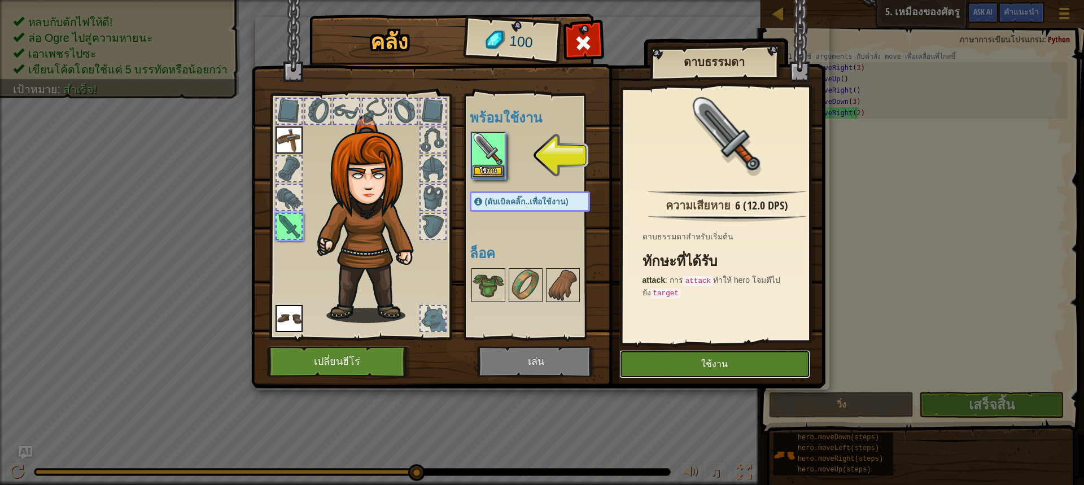
click at [702, 357] on button "ใช้งาน" at bounding box center [714, 364] width 191 height 28
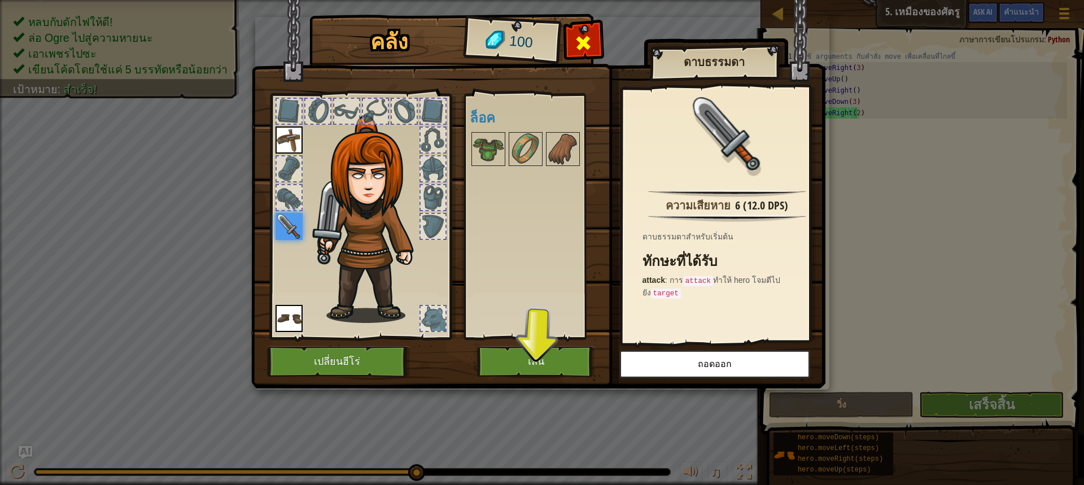
click at [584, 49] on span at bounding box center [583, 43] width 18 height 18
